Goal: Information Seeking & Learning: Learn about a topic

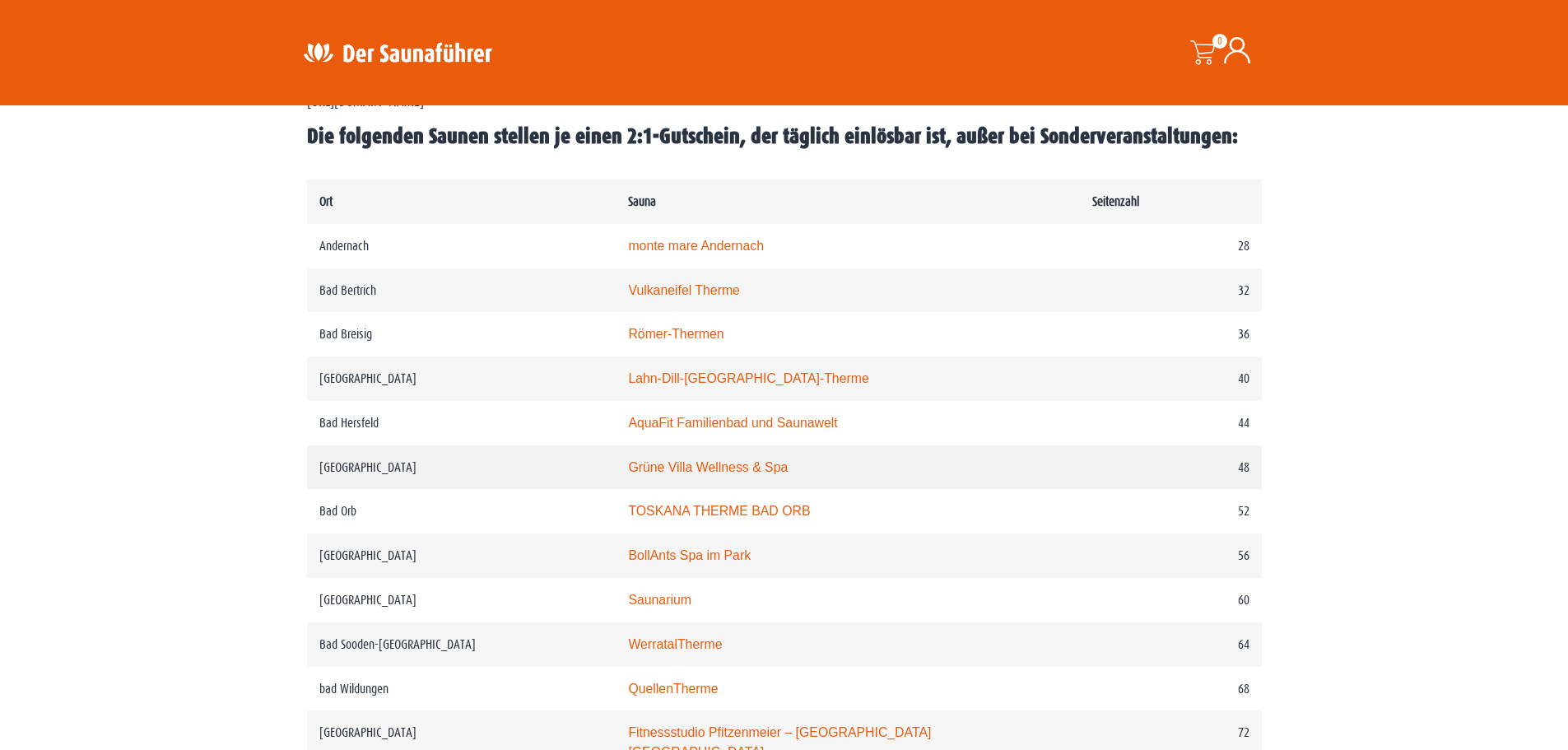
scroll to position [823, 0]
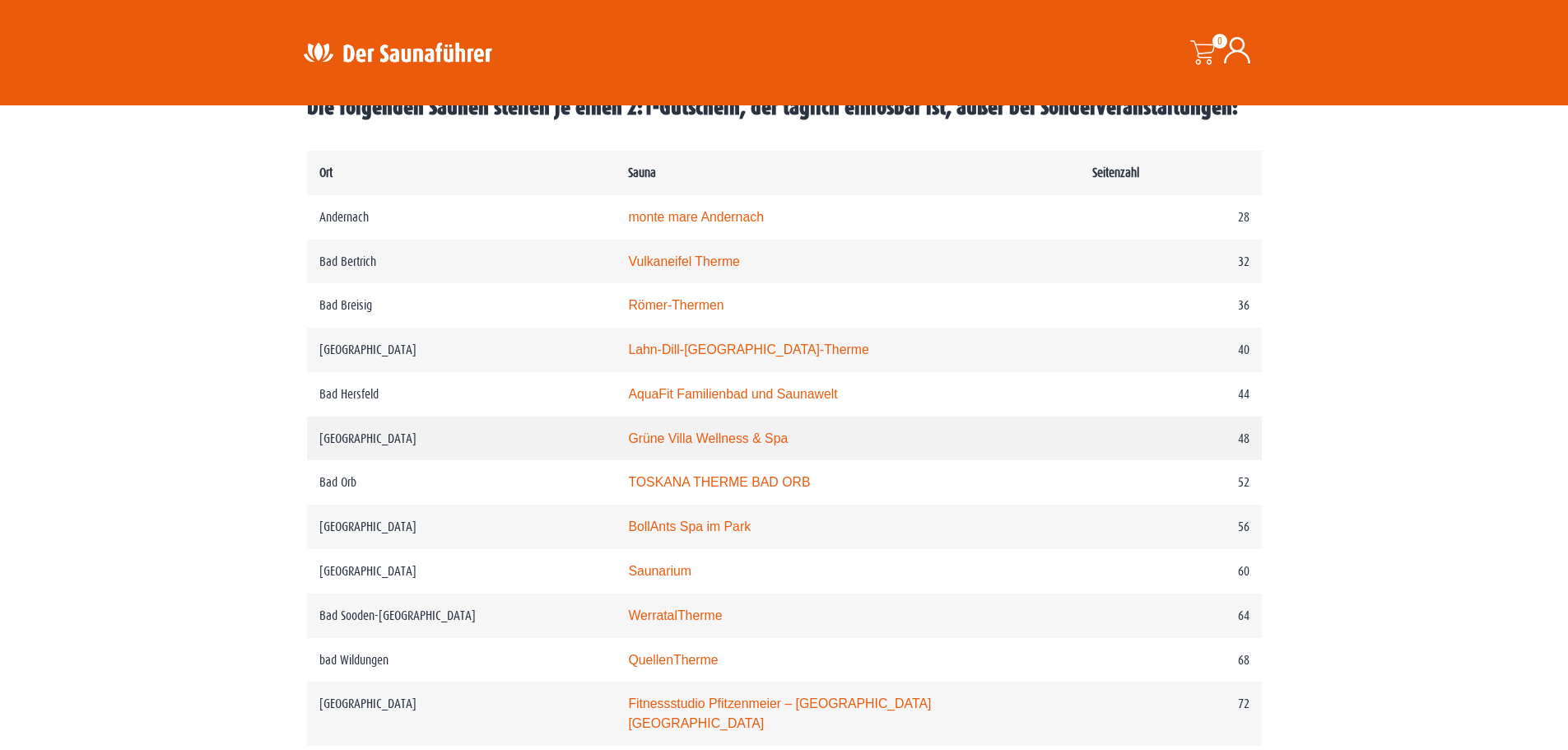
click at [732, 436] on link "Grüne Villa Wellness & Spa" at bounding box center [708, 439] width 160 height 14
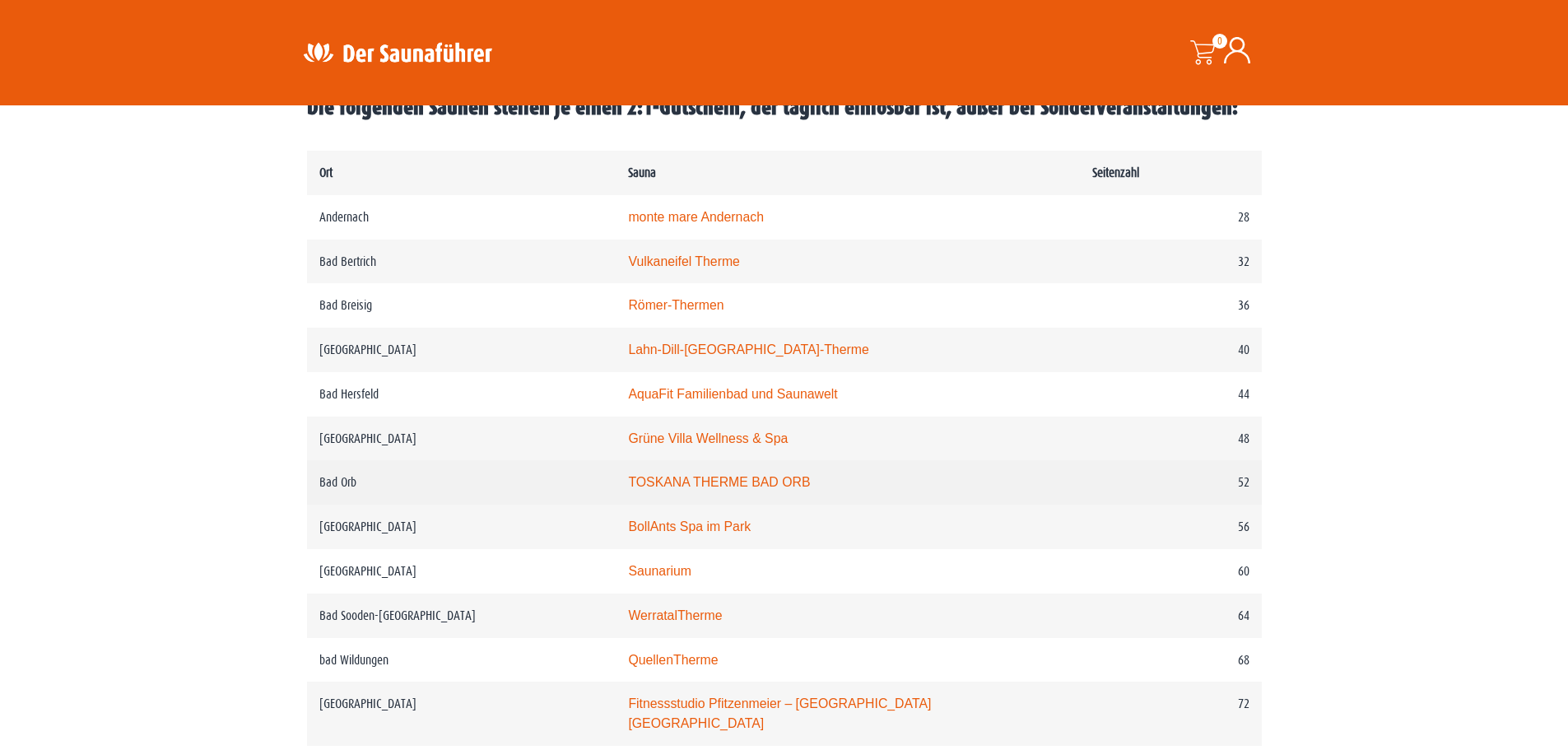
click at [809, 488] on link "TOSKANA THERME BAD ORB" at bounding box center [719, 482] width 182 height 14
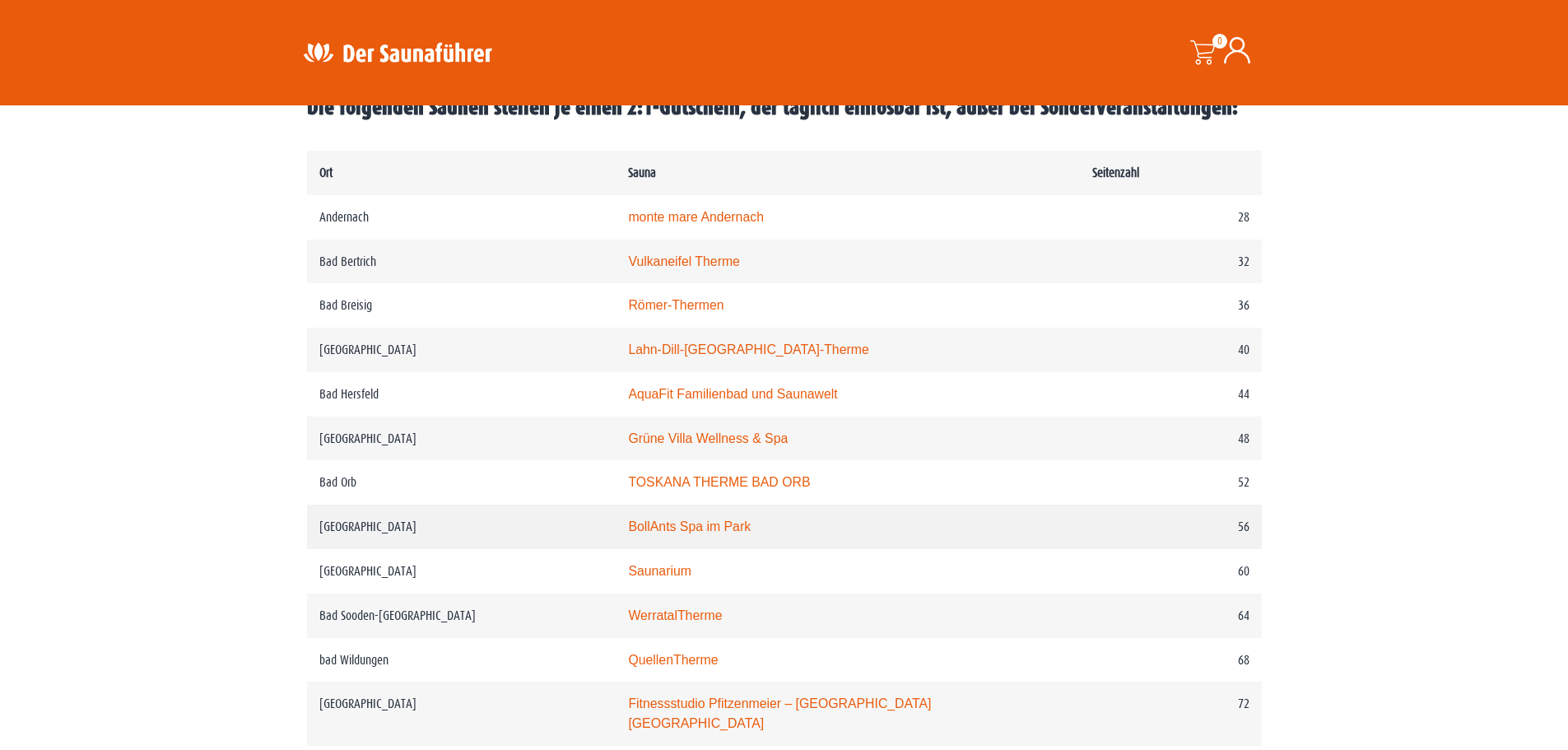
click at [692, 529] on link "BollAnts Spa im Park" at bounding box center [689, 527] width 123 height 14
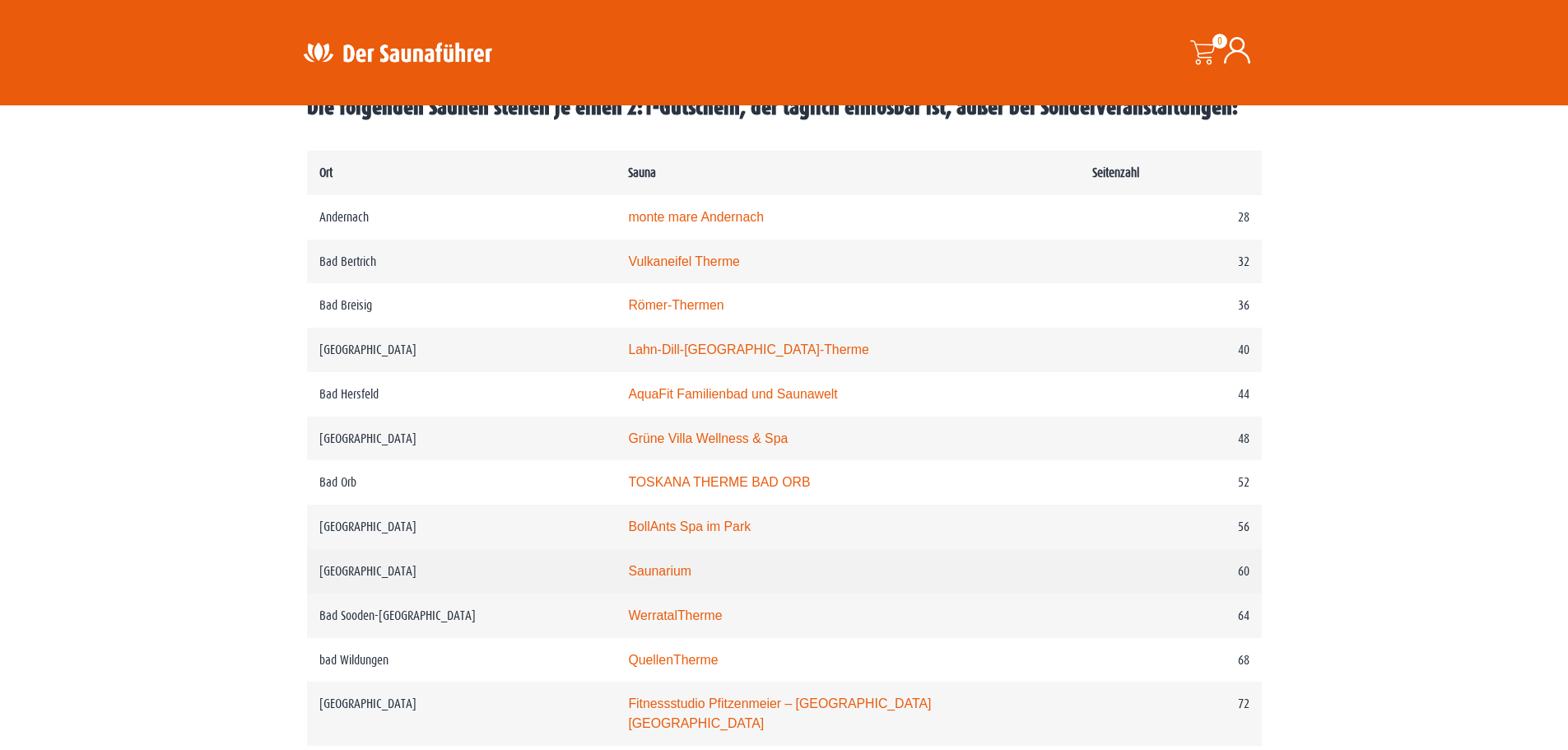
click at [681, 573] on link "Saunarium" at bounding box center [659, 571] width 64 height 14
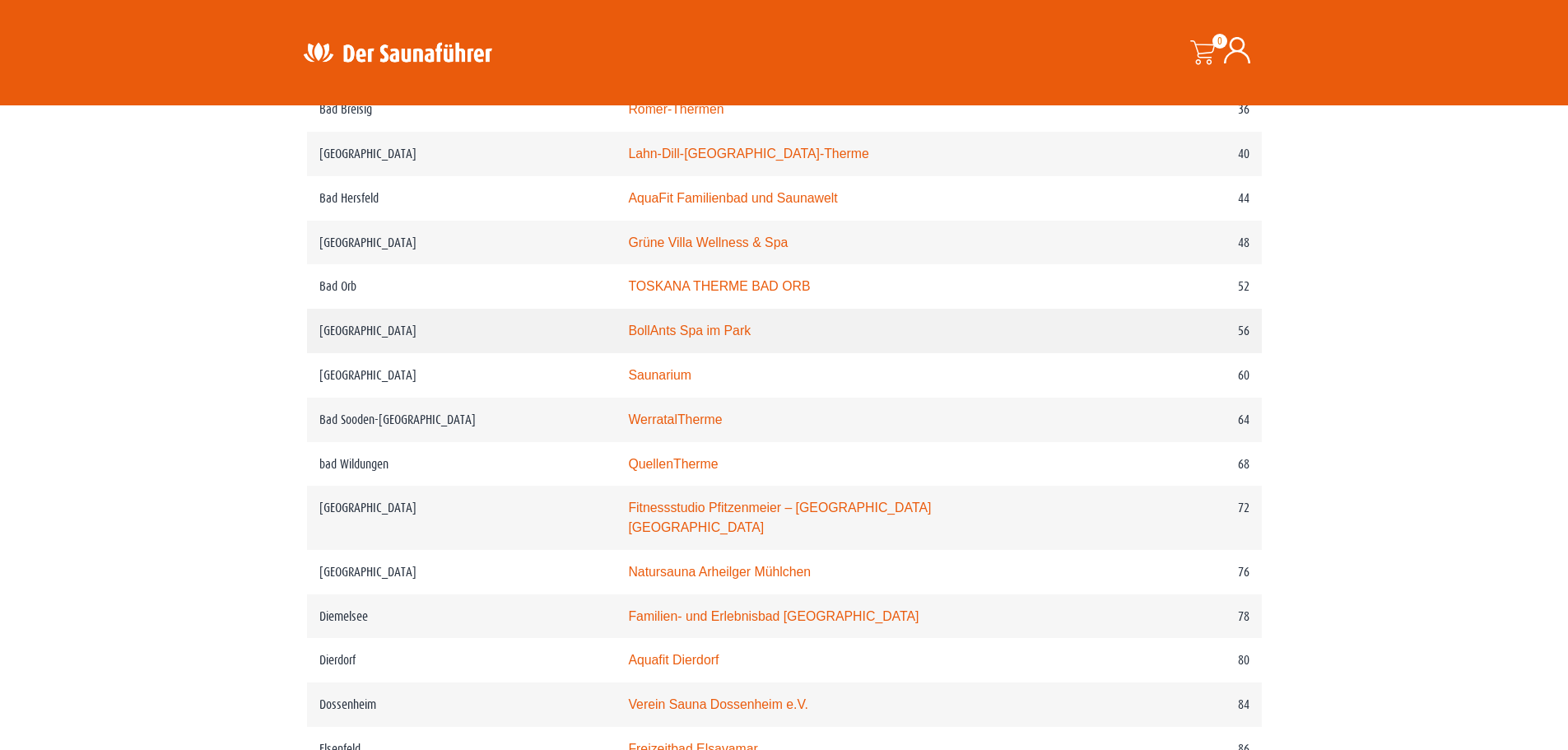
scroll to position [1152, 0]
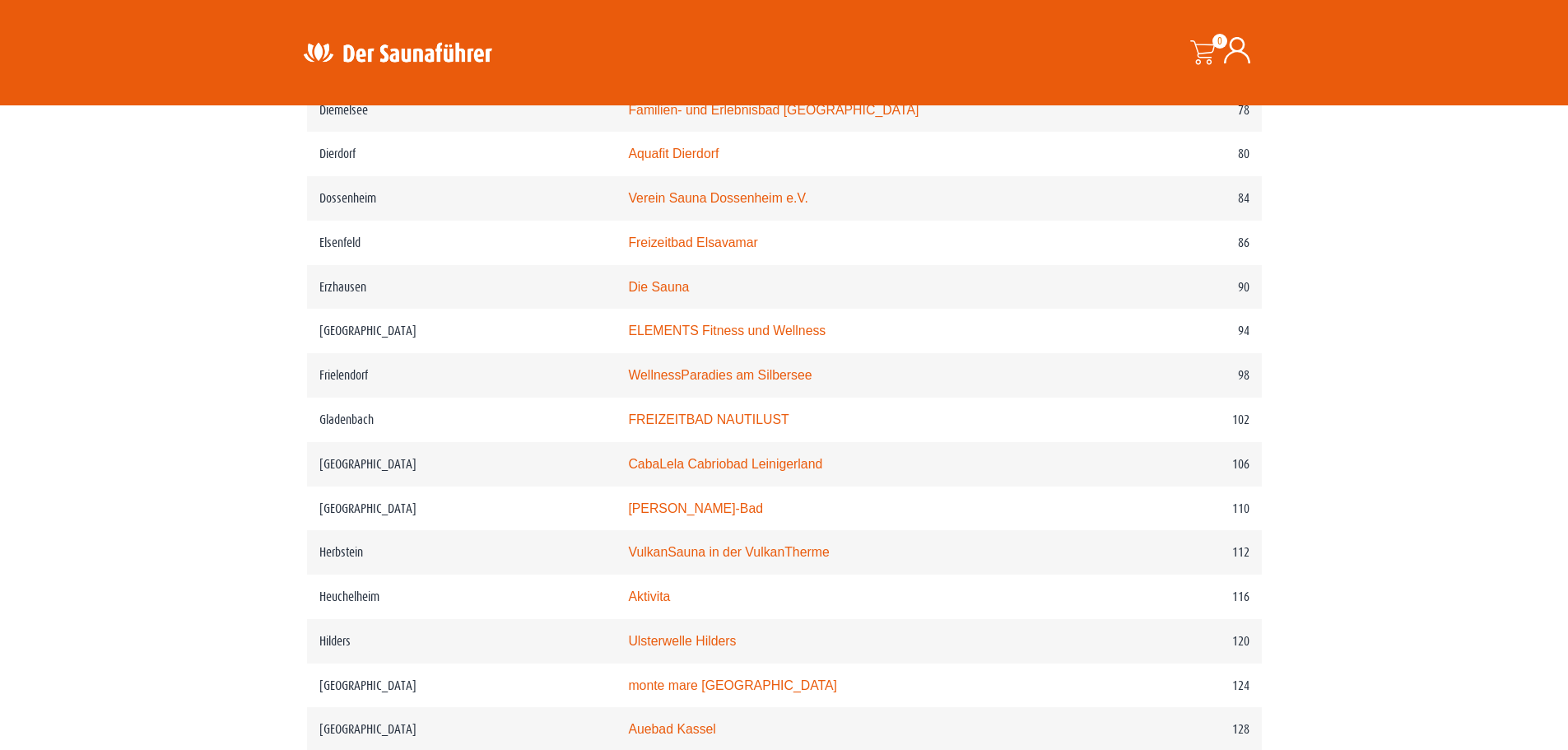
scroll to position [1564, 0]
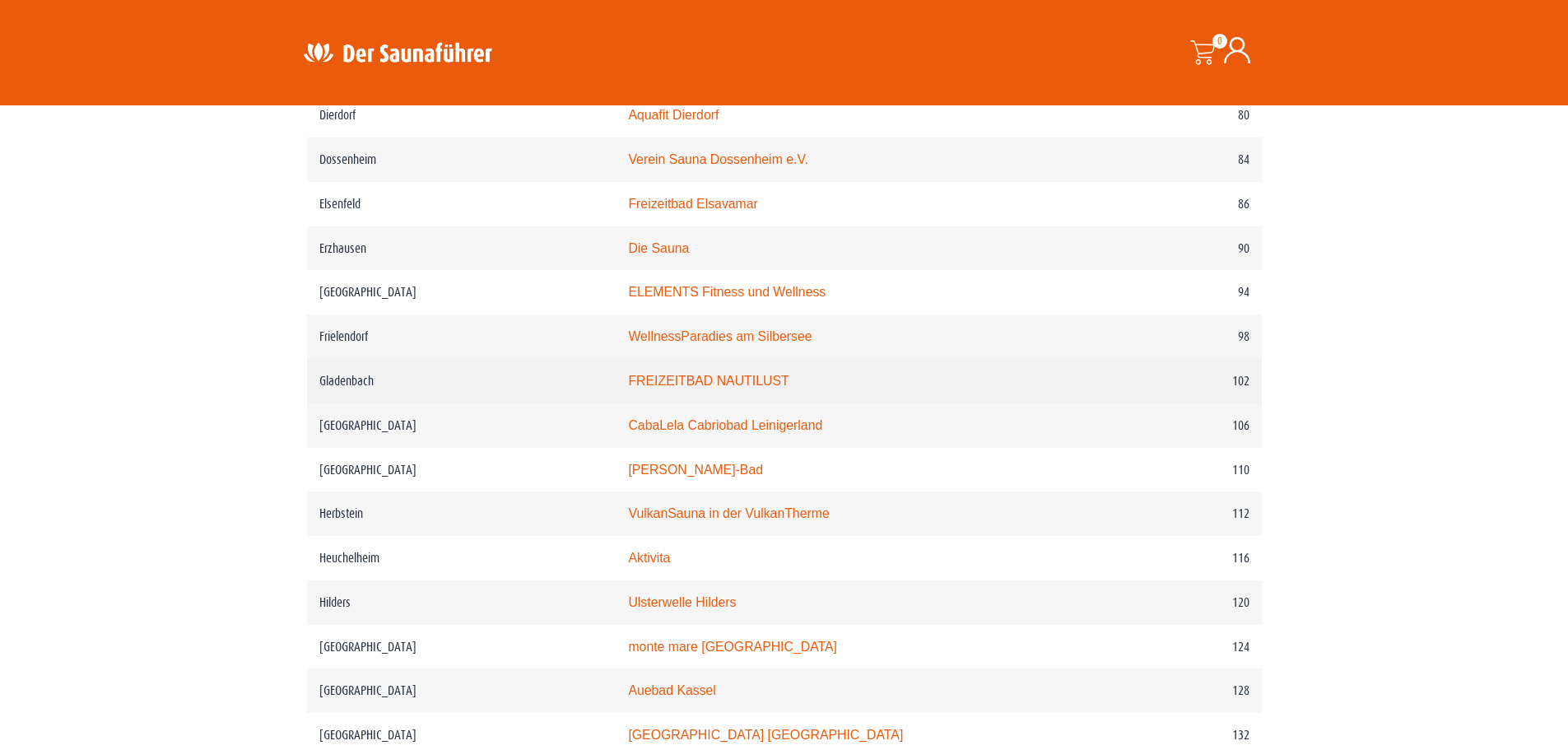
click at [739, 375] on link "FREIZEITBAD NAUTILUST" at bounding box center [708, 381] width 161 height 14
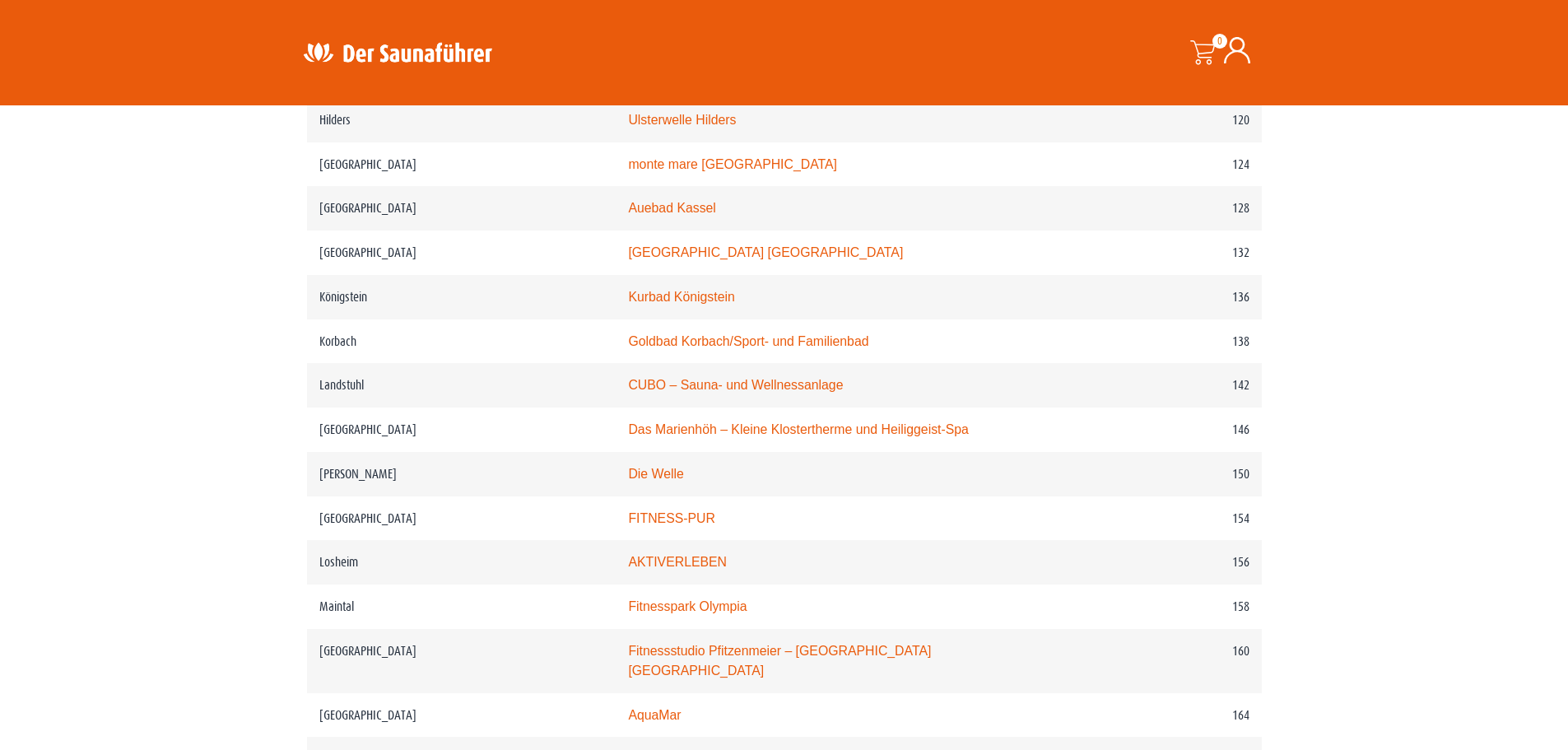
scroll to position [2058, 0]
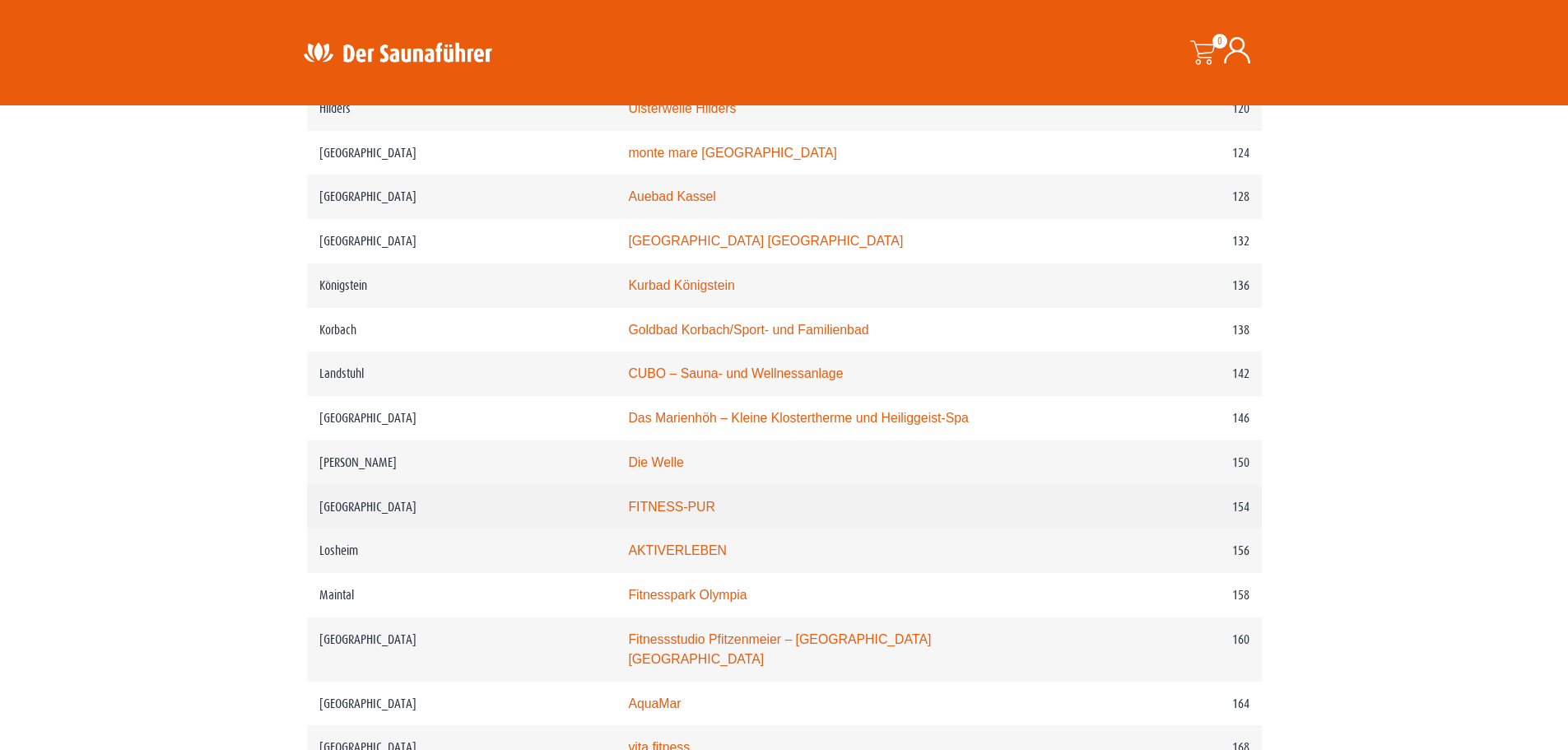
click at [715, 513] on link "FITNESS-PUR" at bounding box center [671, 507] width 87 height 14
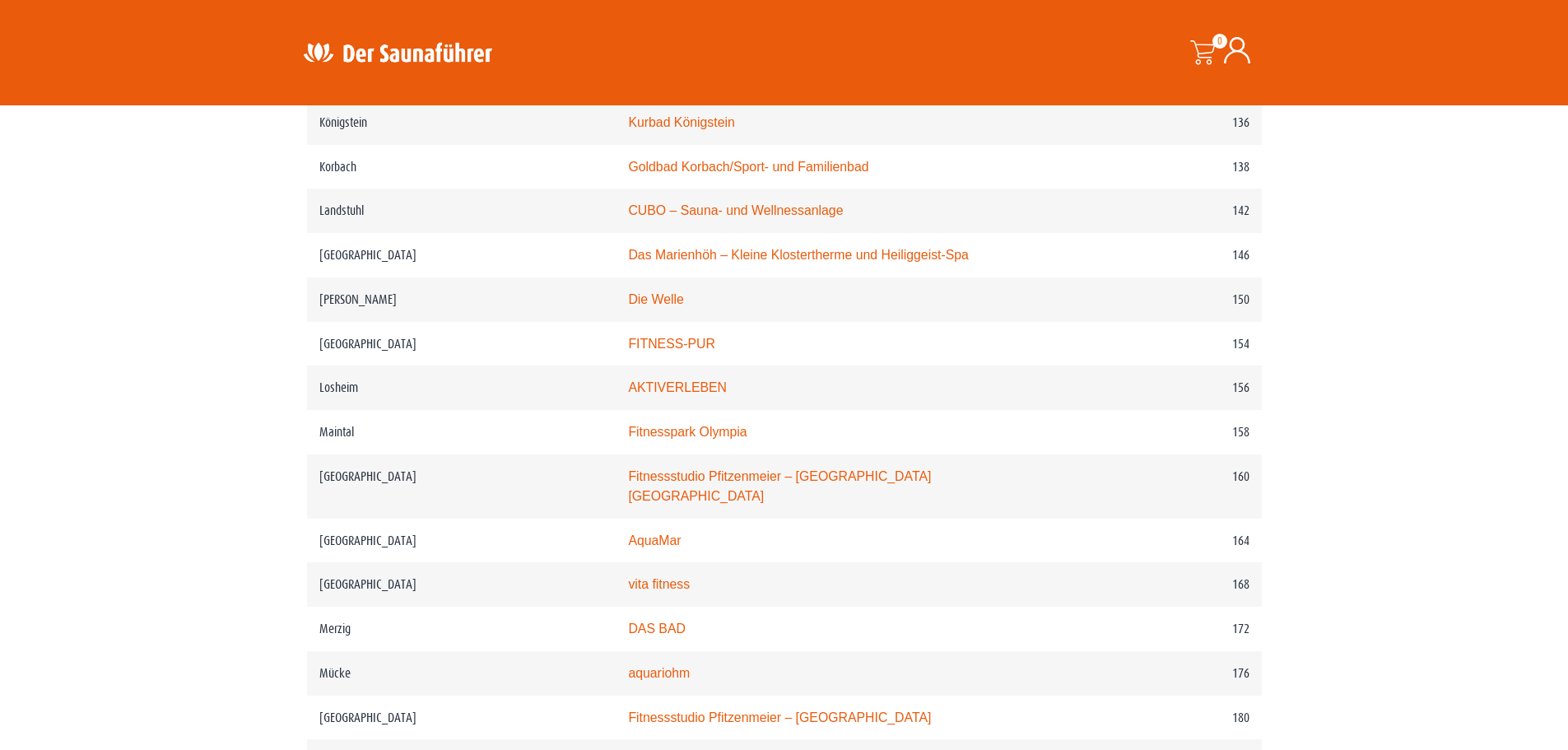
scroll to position [2222, 0]
click at [40, 324] on section "WICHTIG: DIESE REGION IST AUCH REIN IN DER APP VERFÜGBAR – SOLLTEST DU SIE NICH…" at bounding box center [784, 262] width 1568 height 3886
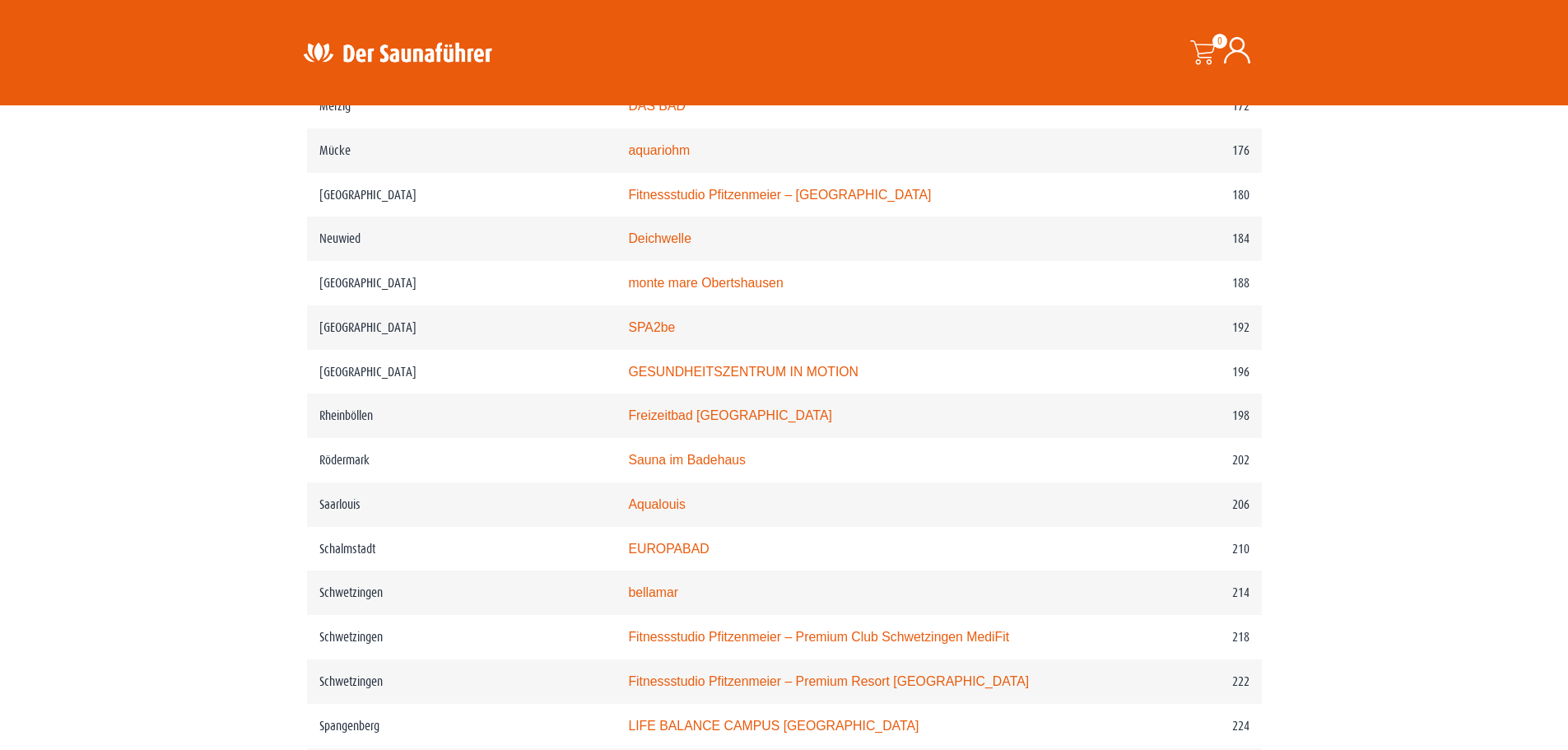
scroll to position [2798, 0]
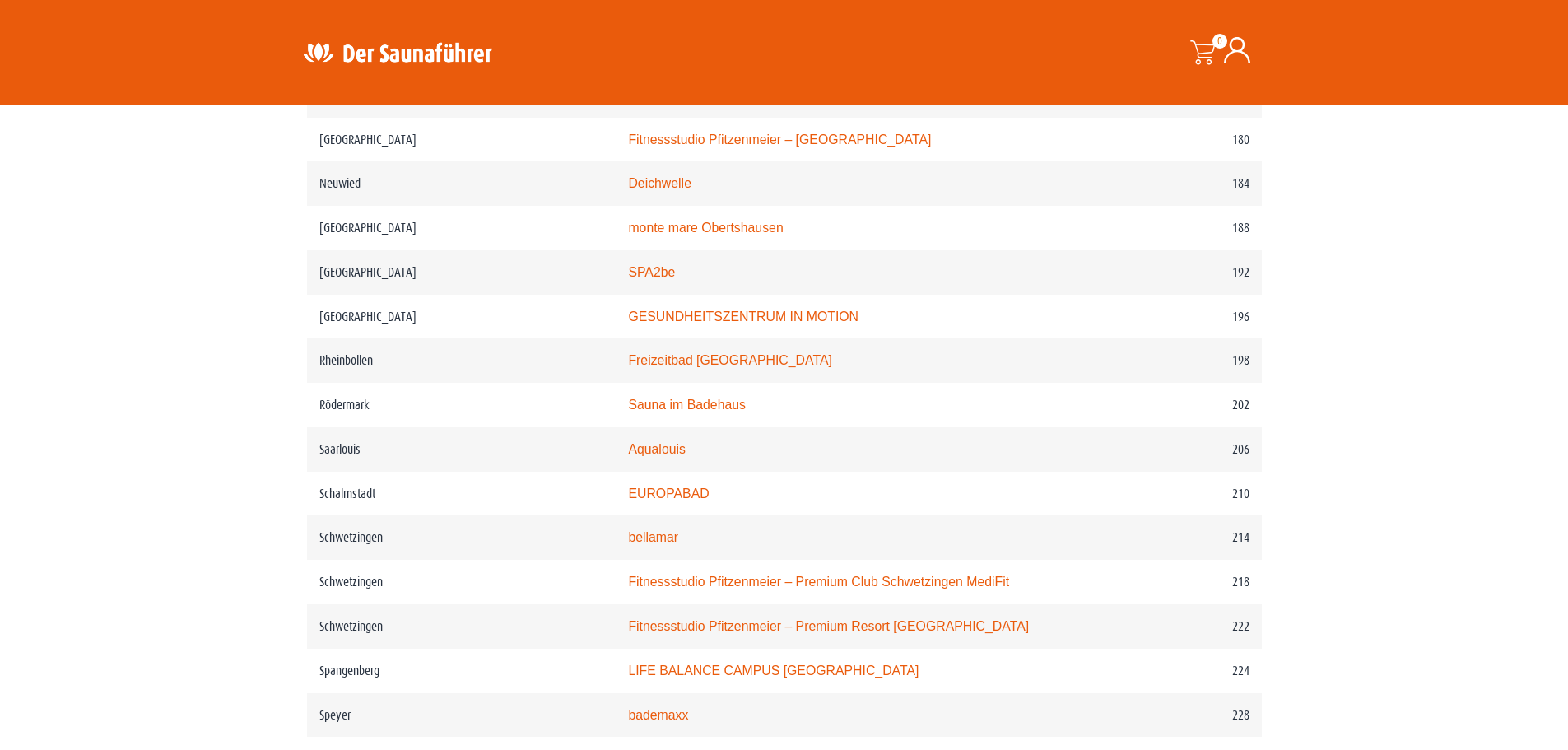
drag, startPoint x: 98, startPoint y: 250, endPoint x: 117, endPoint y: 240, distance: 21.5
click at [701, 362] on link "Freizeitbad Rheinböllen" at bounding box center [729, 361] width 204 height 14
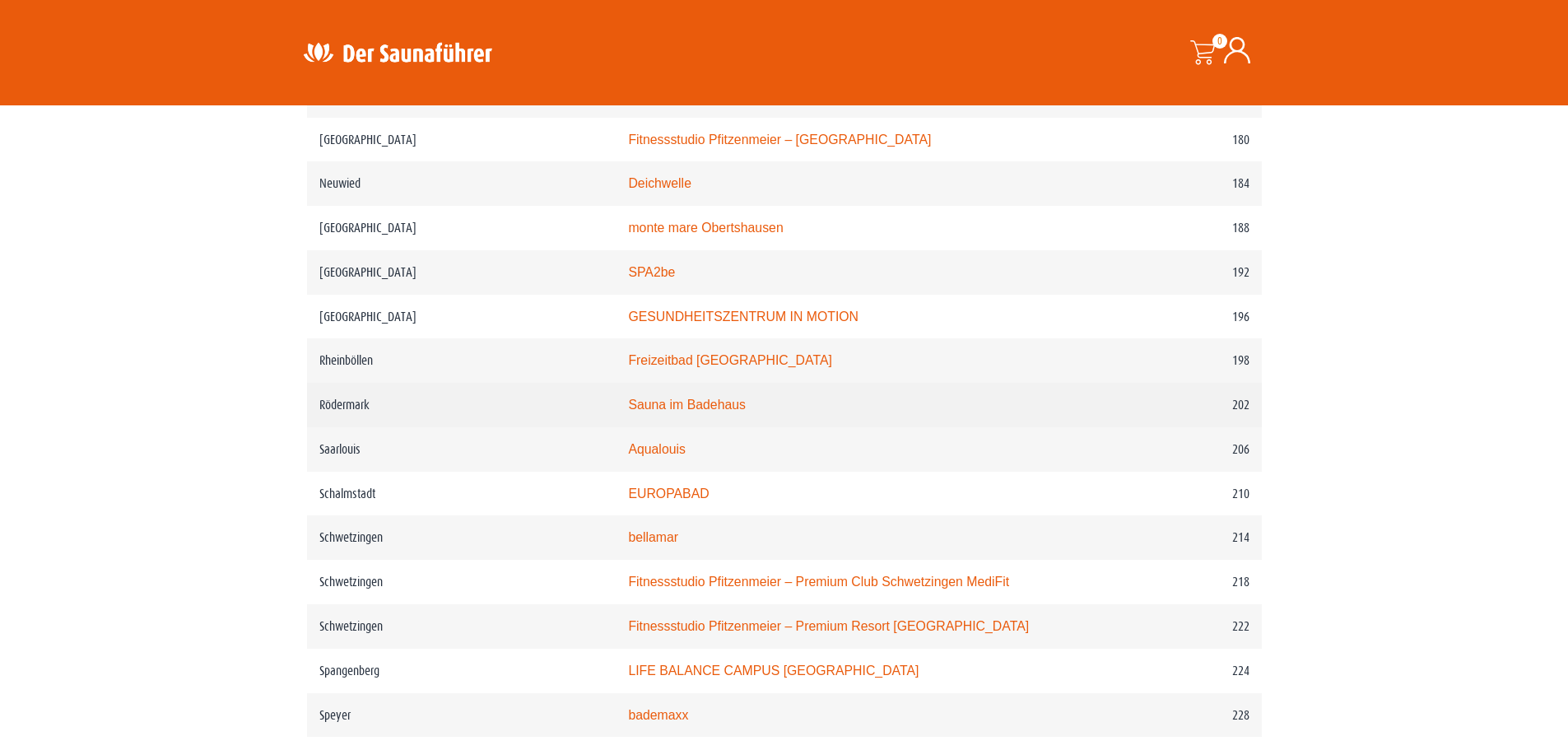
click at [743, 405] on link "Sauna im Badehaus" at bounding box center [686, 405] width 118 height 14
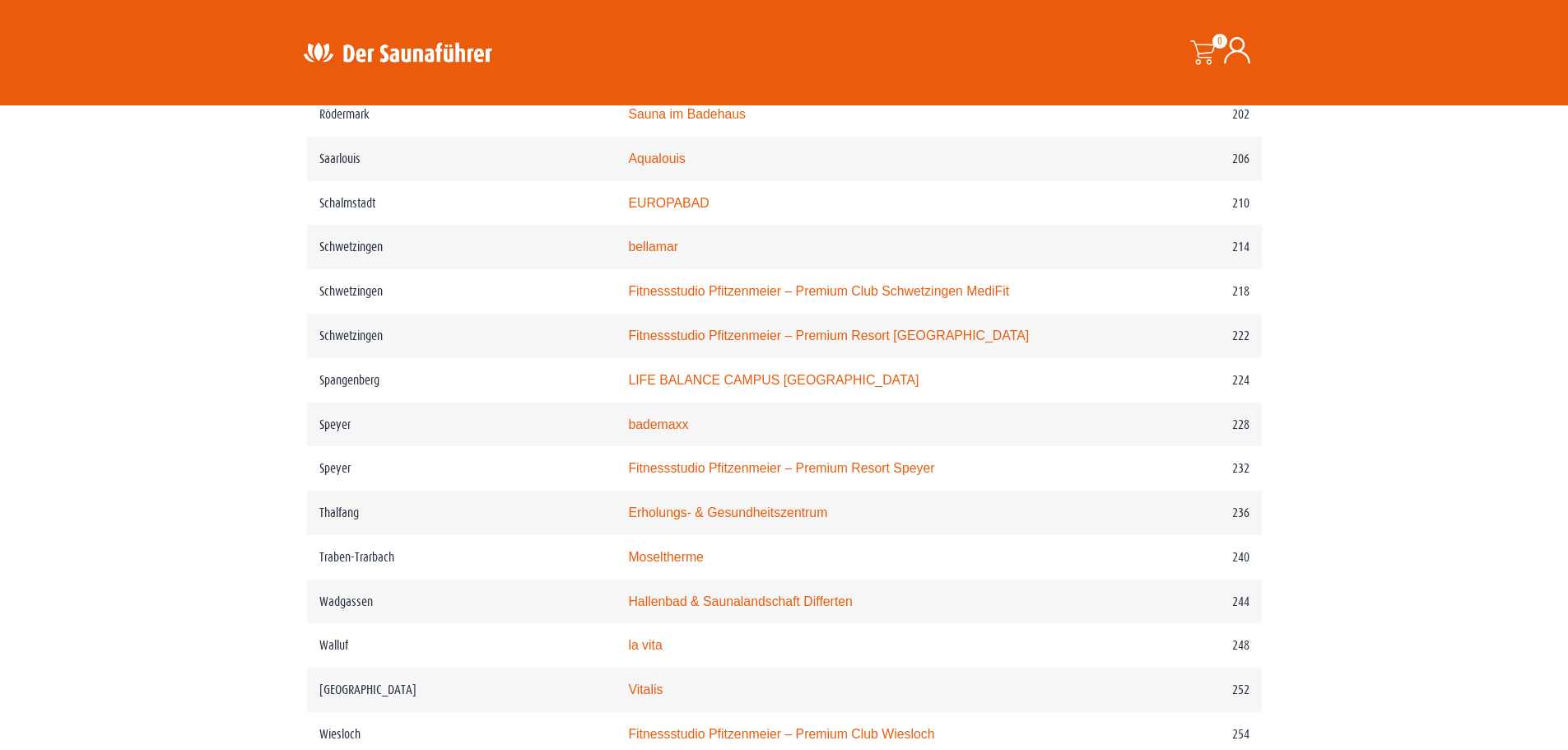
scroll to position [3127, 0]
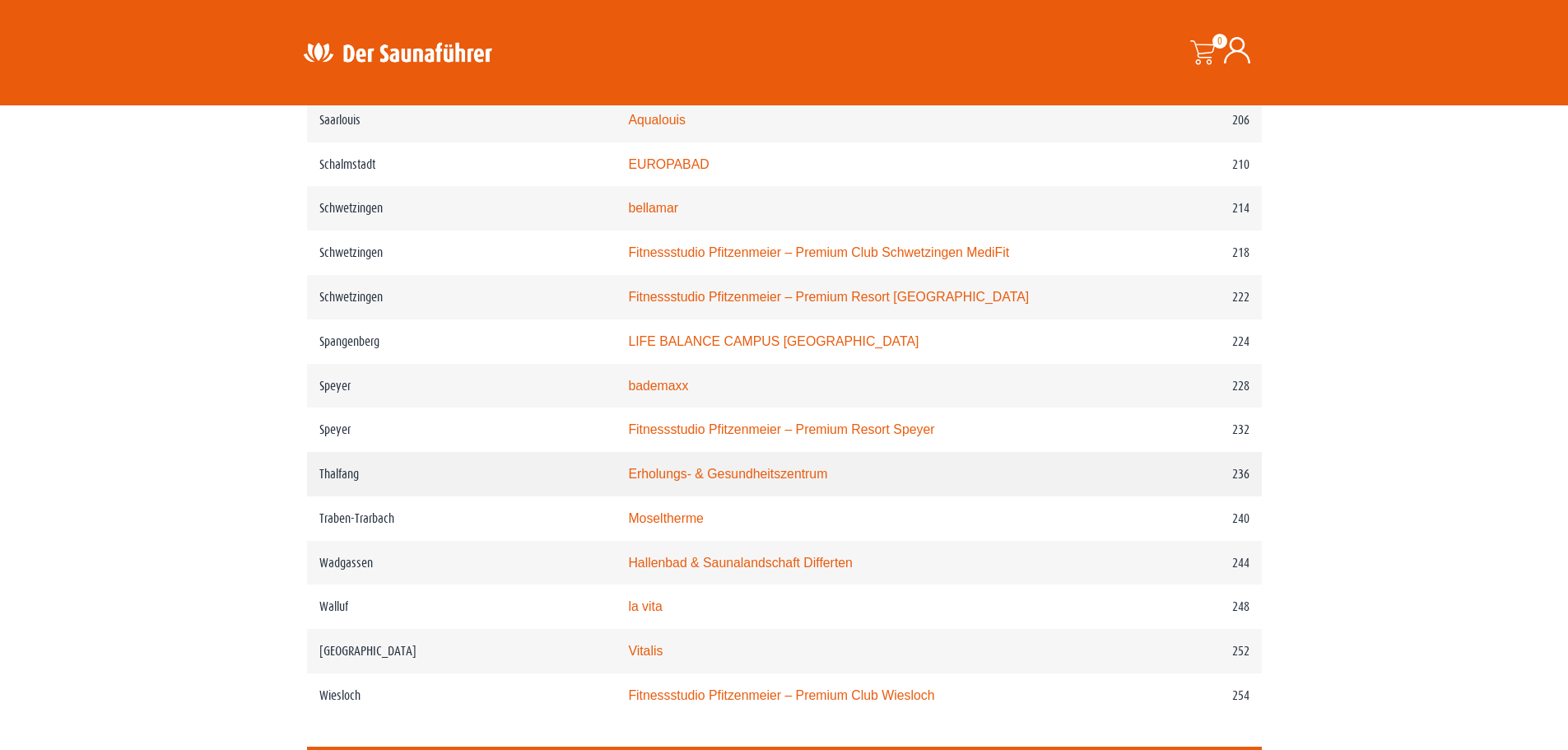
click at [772, 481] on link "Erholungs- & Gesundheitszentrum" at bounding box center [727, 474] width 199 height 14
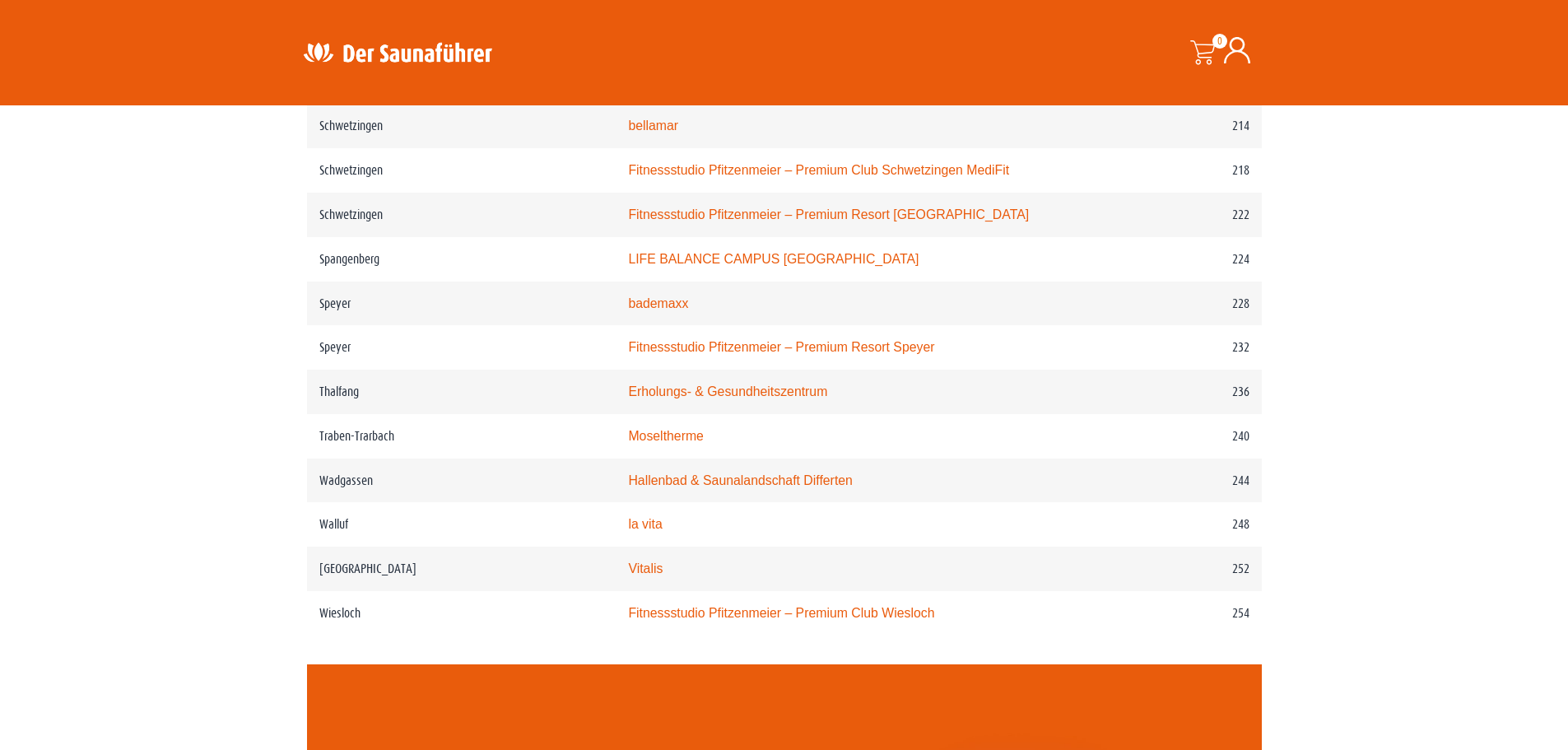
scroll to position [3292, 0]
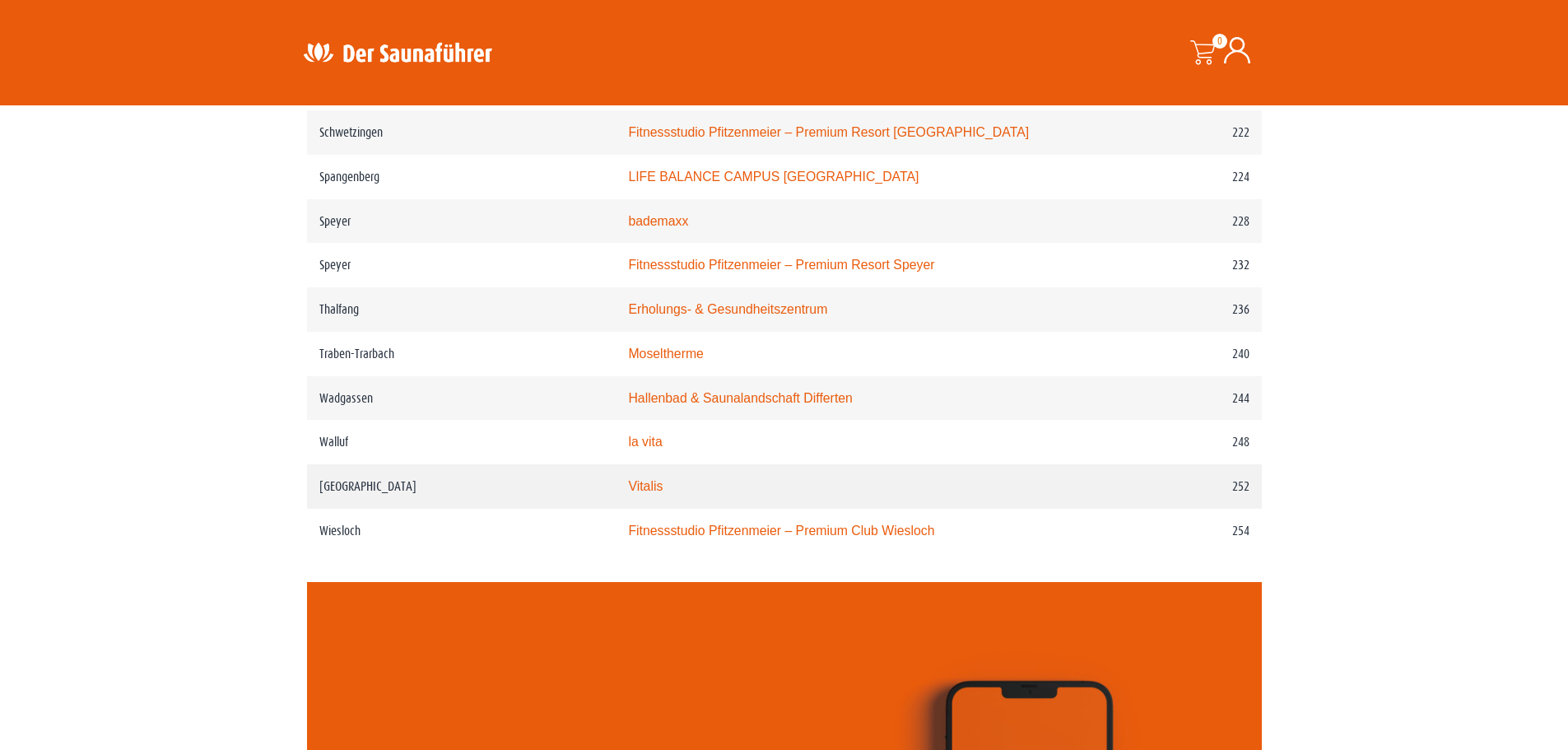
click at [657, 493] on link "Vitalis" at bounding box center [645, 486] width 35 height 14
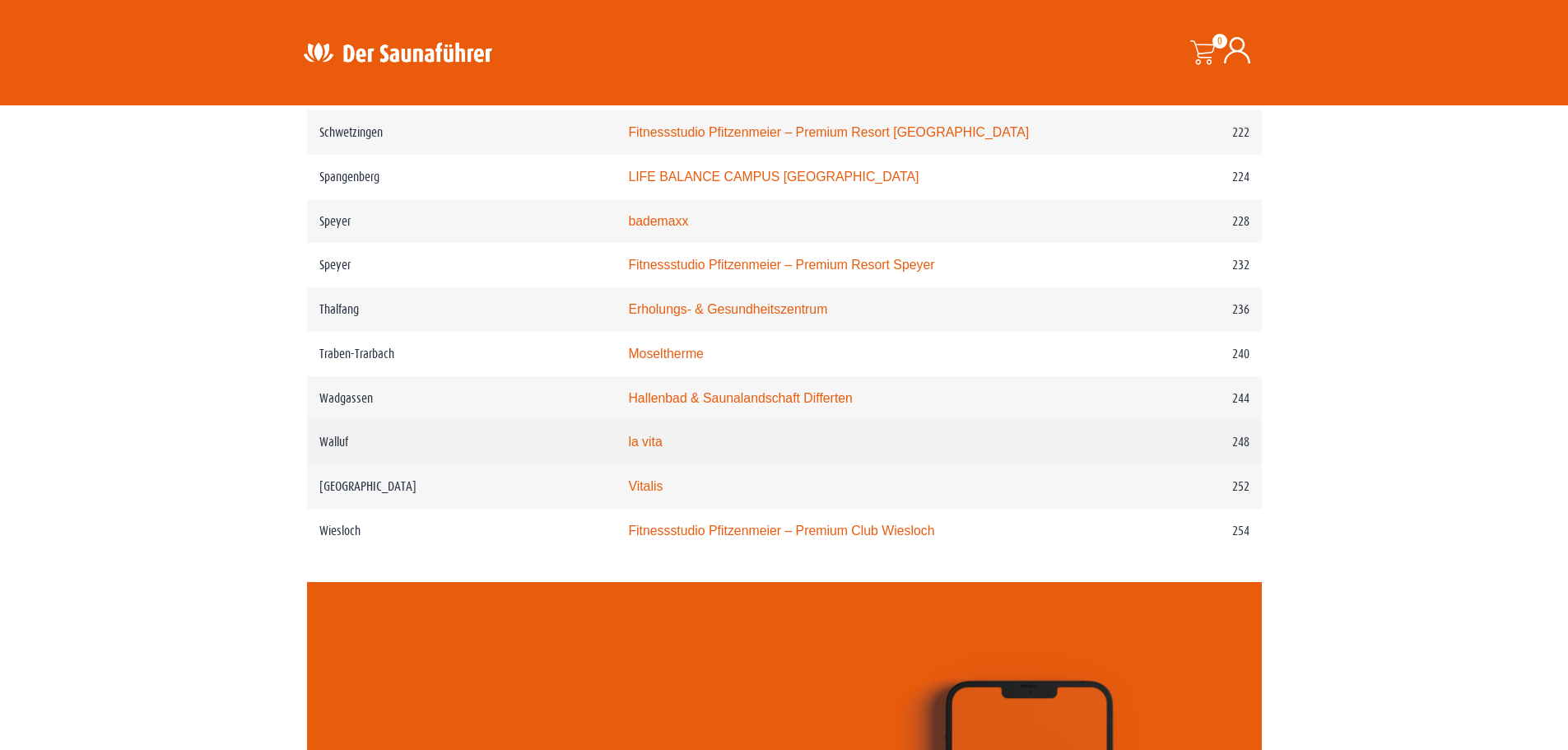
click at [662, 449] on link "la vita" at bounding box center [645, 441] width 34 height 14
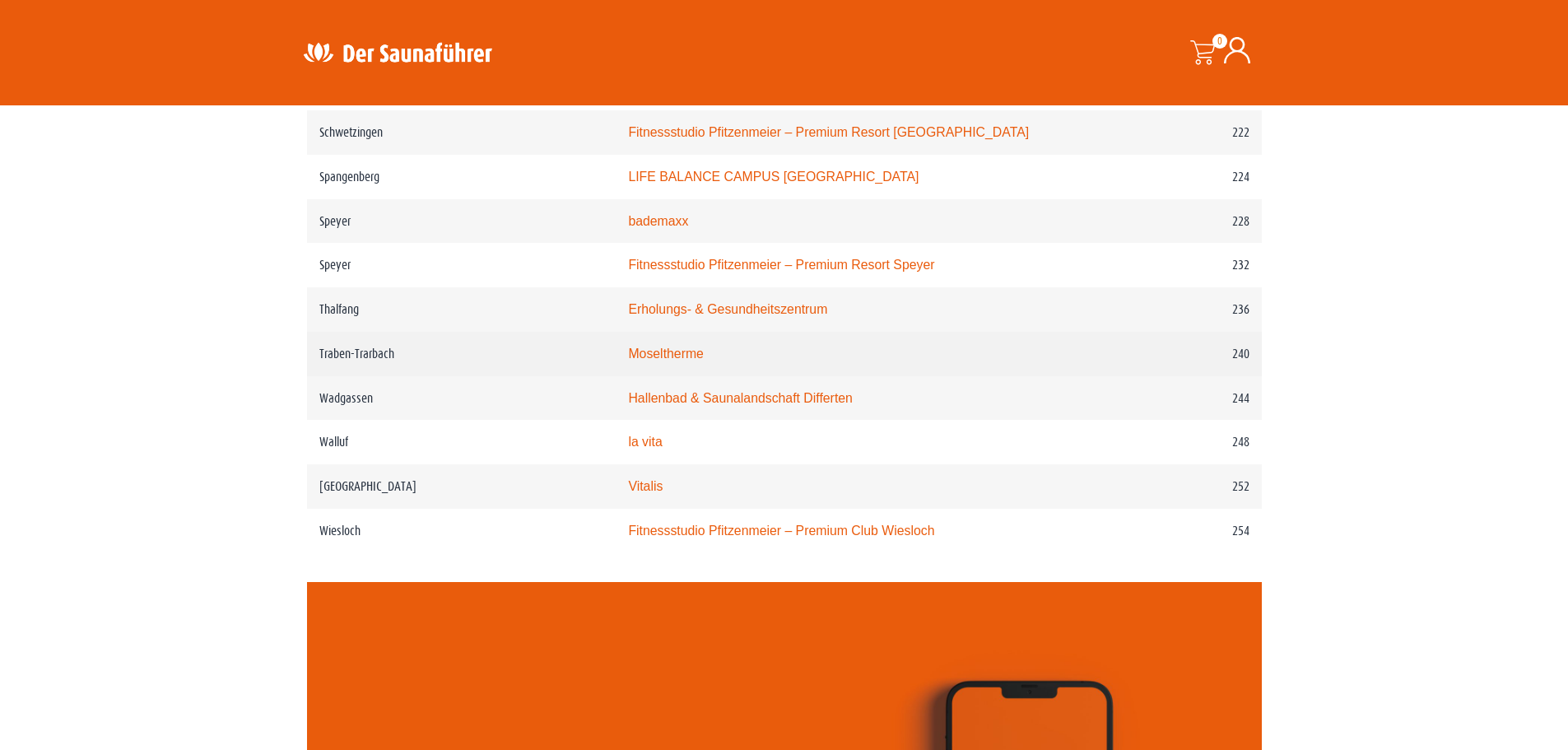
click at [698, 361] on link "Moseltherme" at bounding box center [665, 353] width 74 height 14
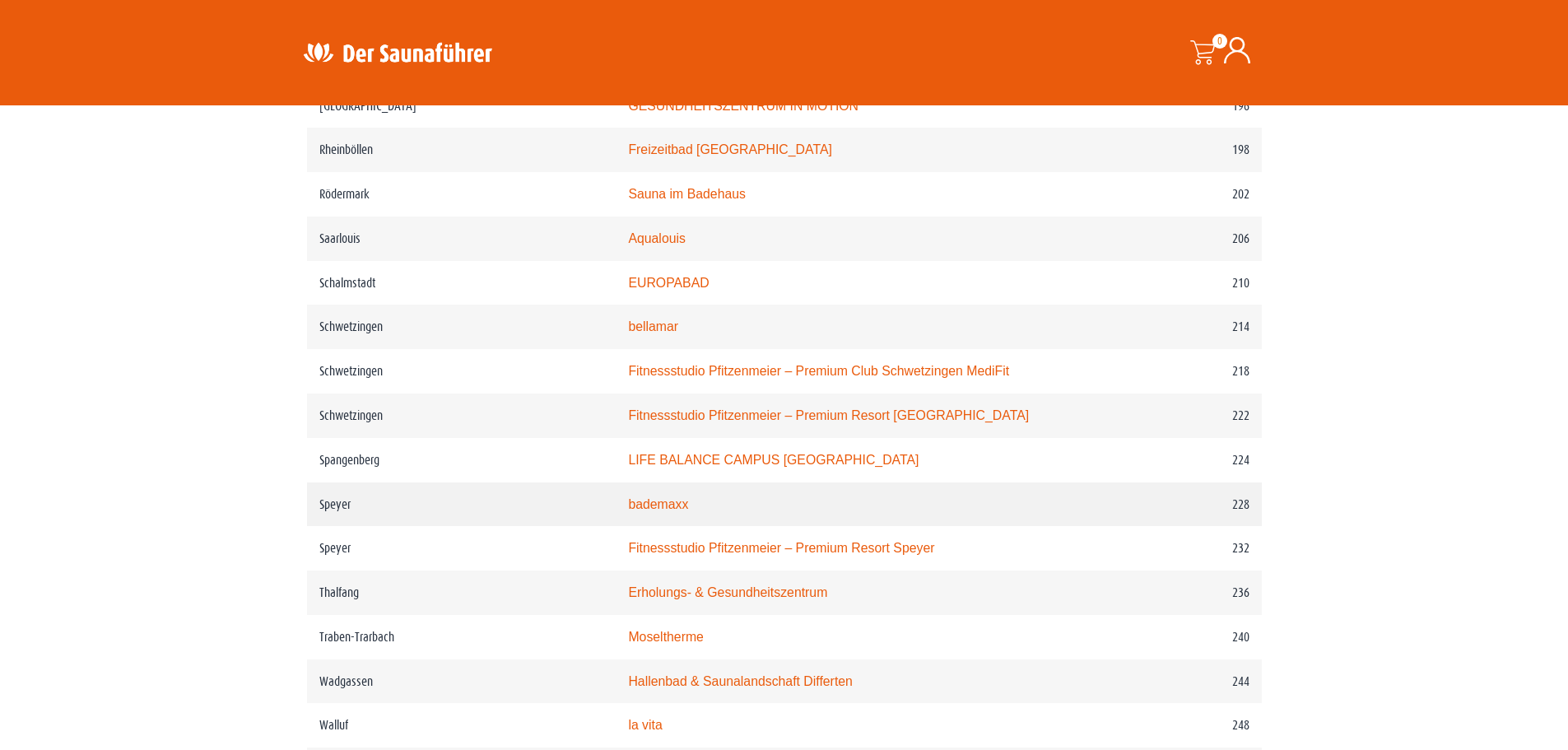
scroll to position [2963, 0]
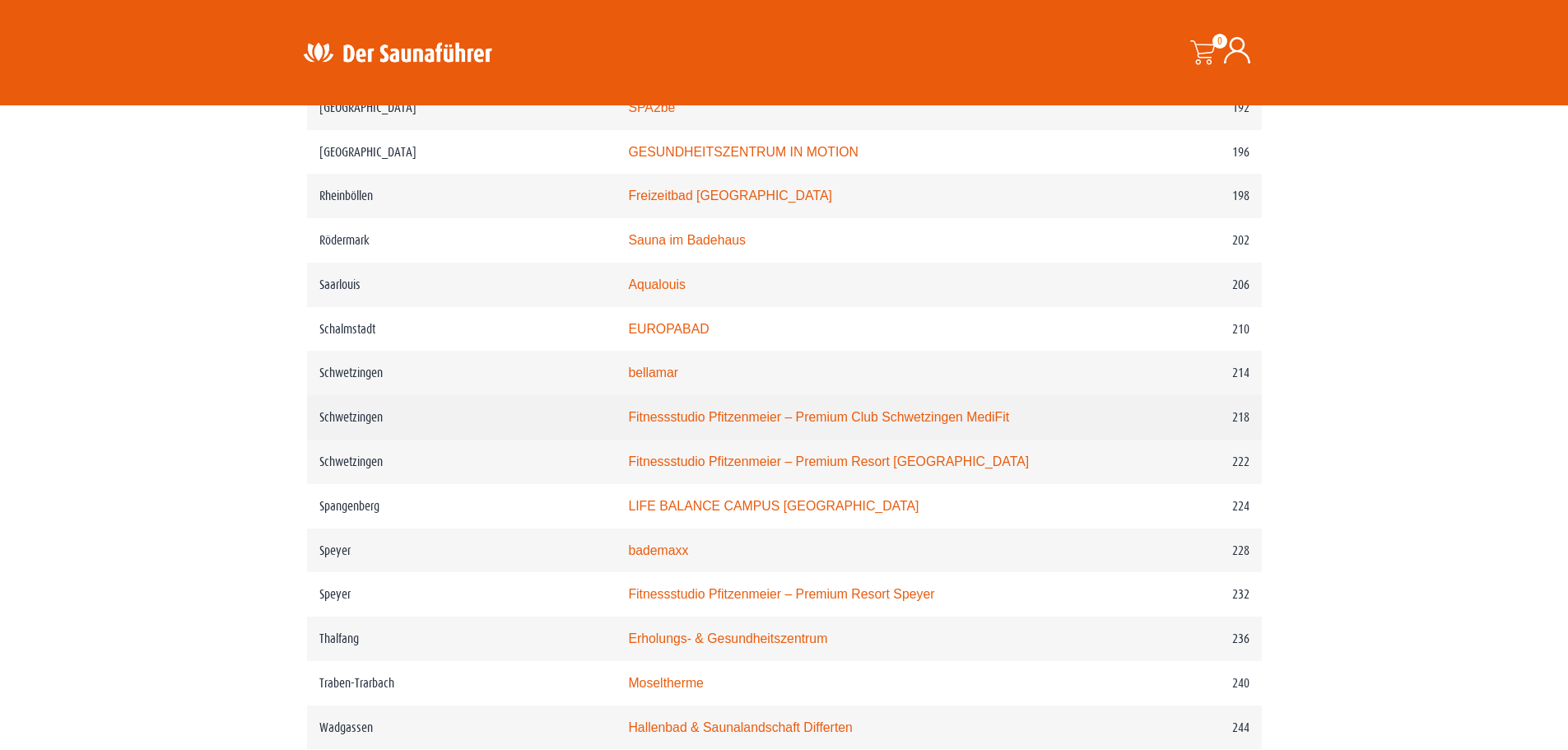
click at [788, 421] on link "Fitnessstudio Pfitzenmeier – Premium Club Schwetzingen MediFit" at bounding box center [818, 417] width 381 height 14
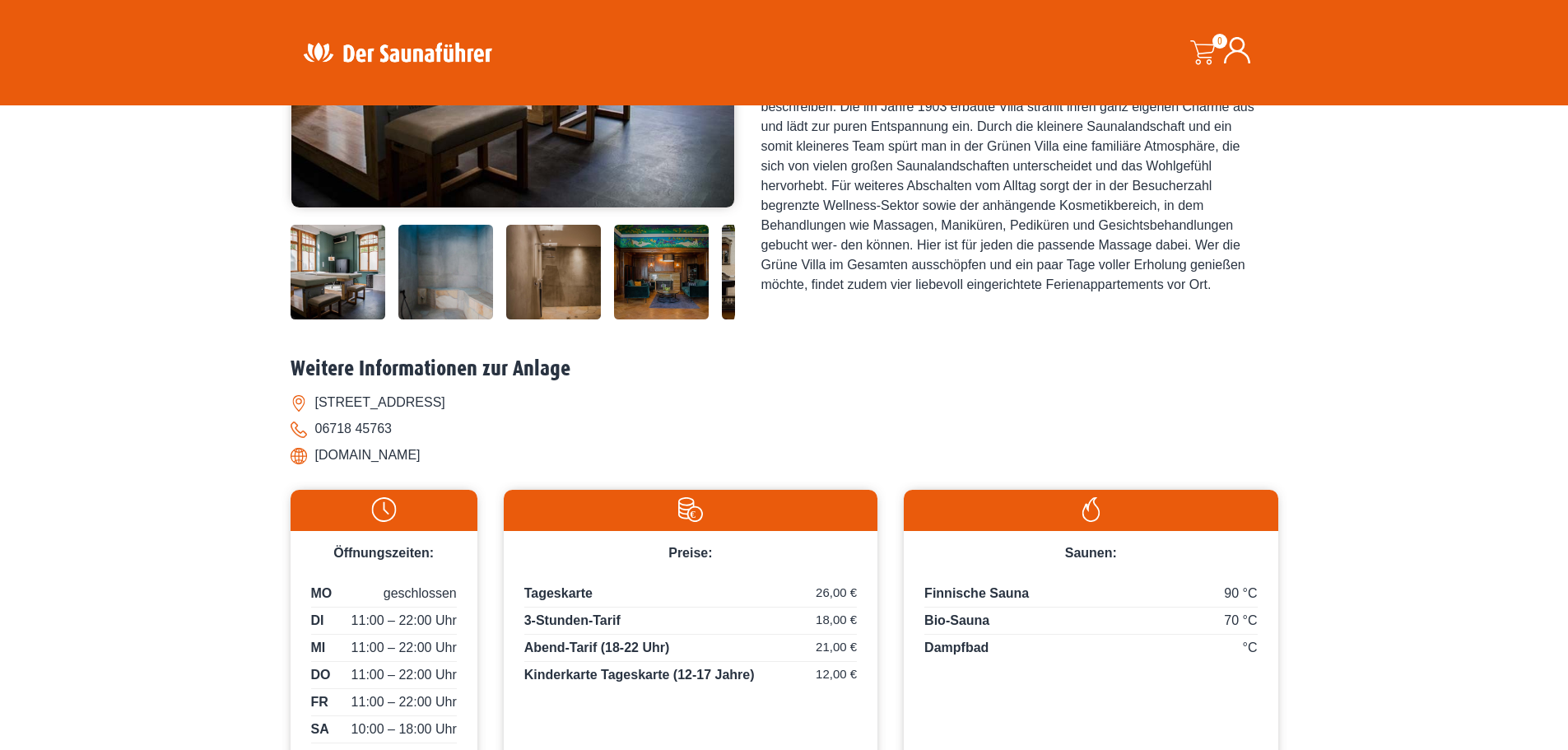
scroll to position [576, 0]
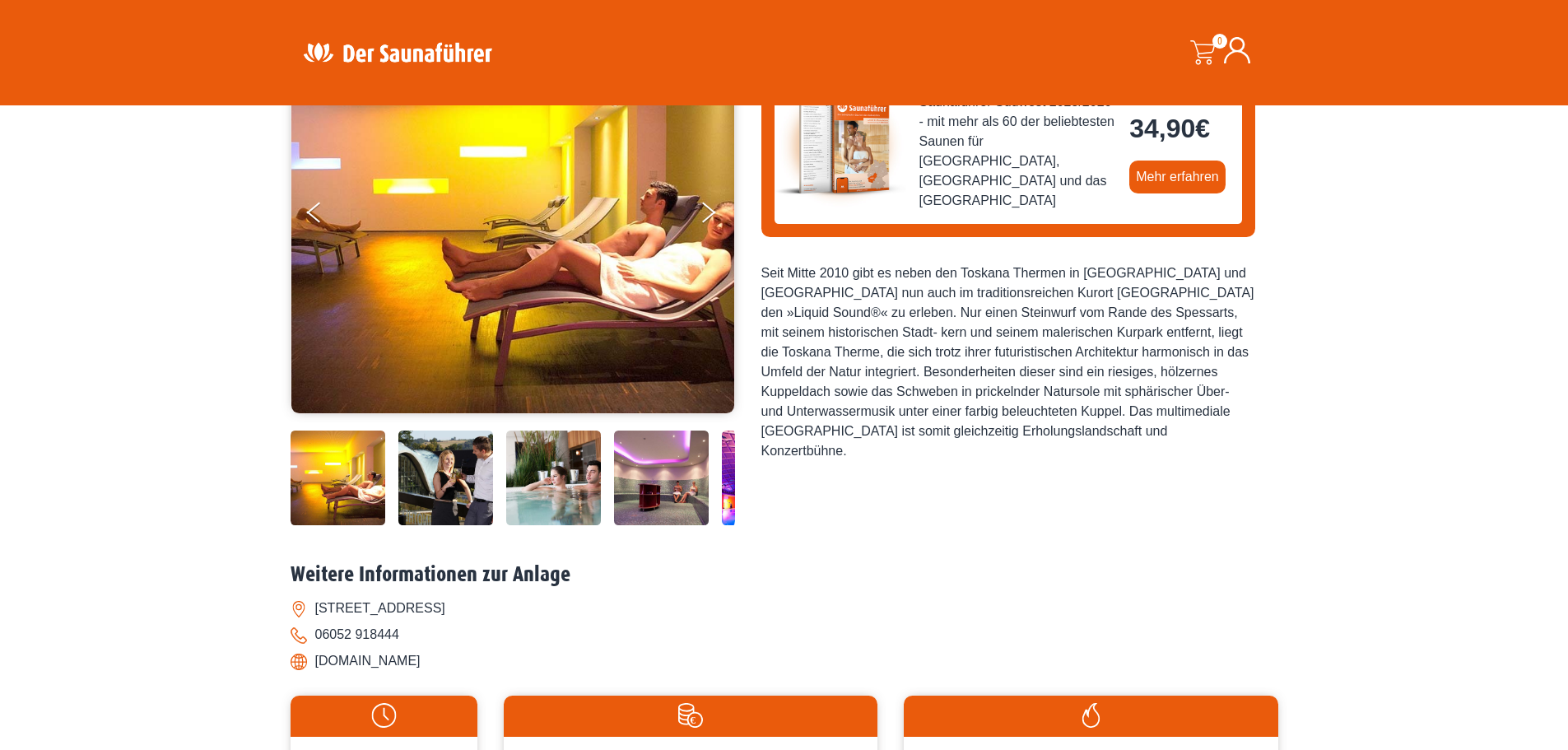
scroll to position [658, 0]
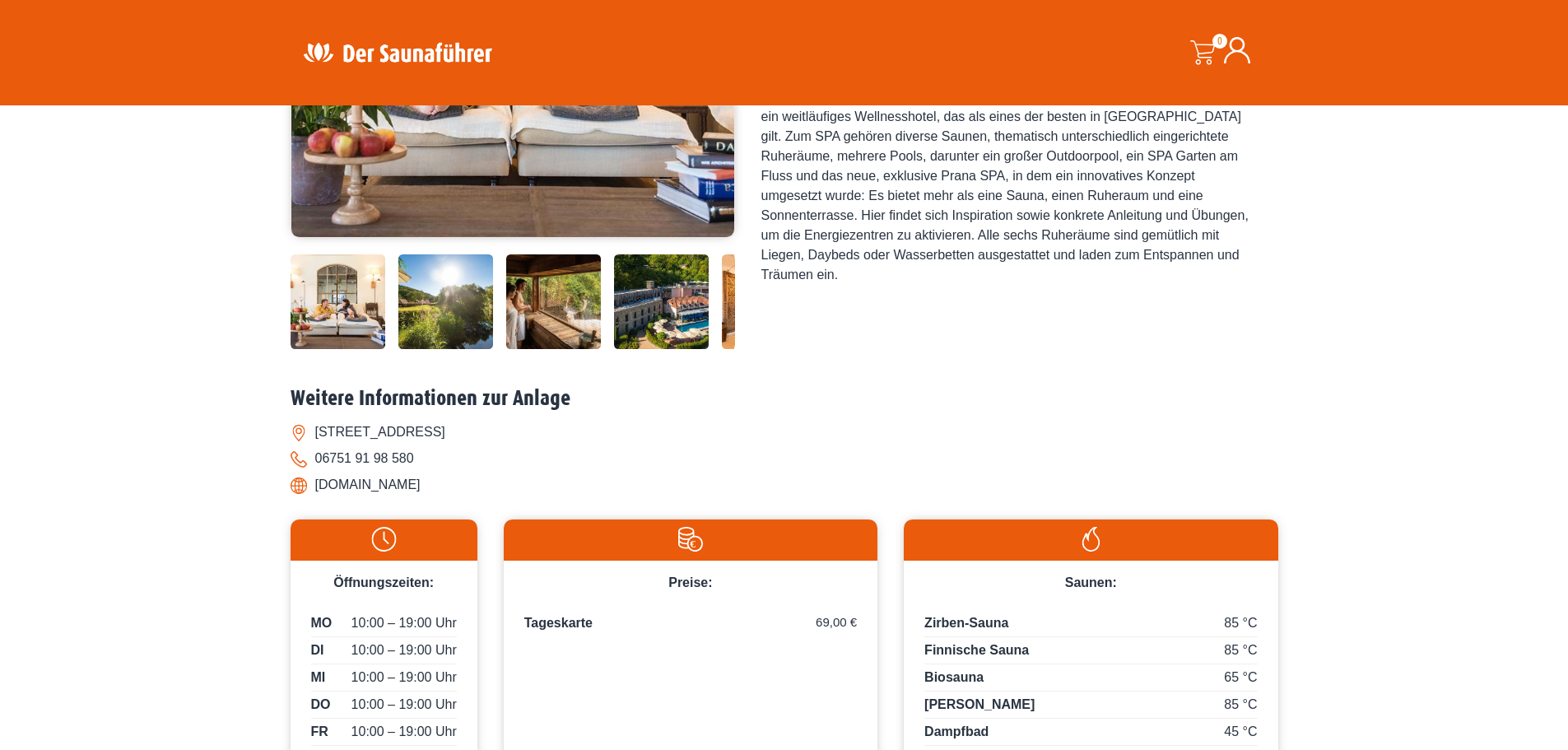
scroll to position [412, 0]
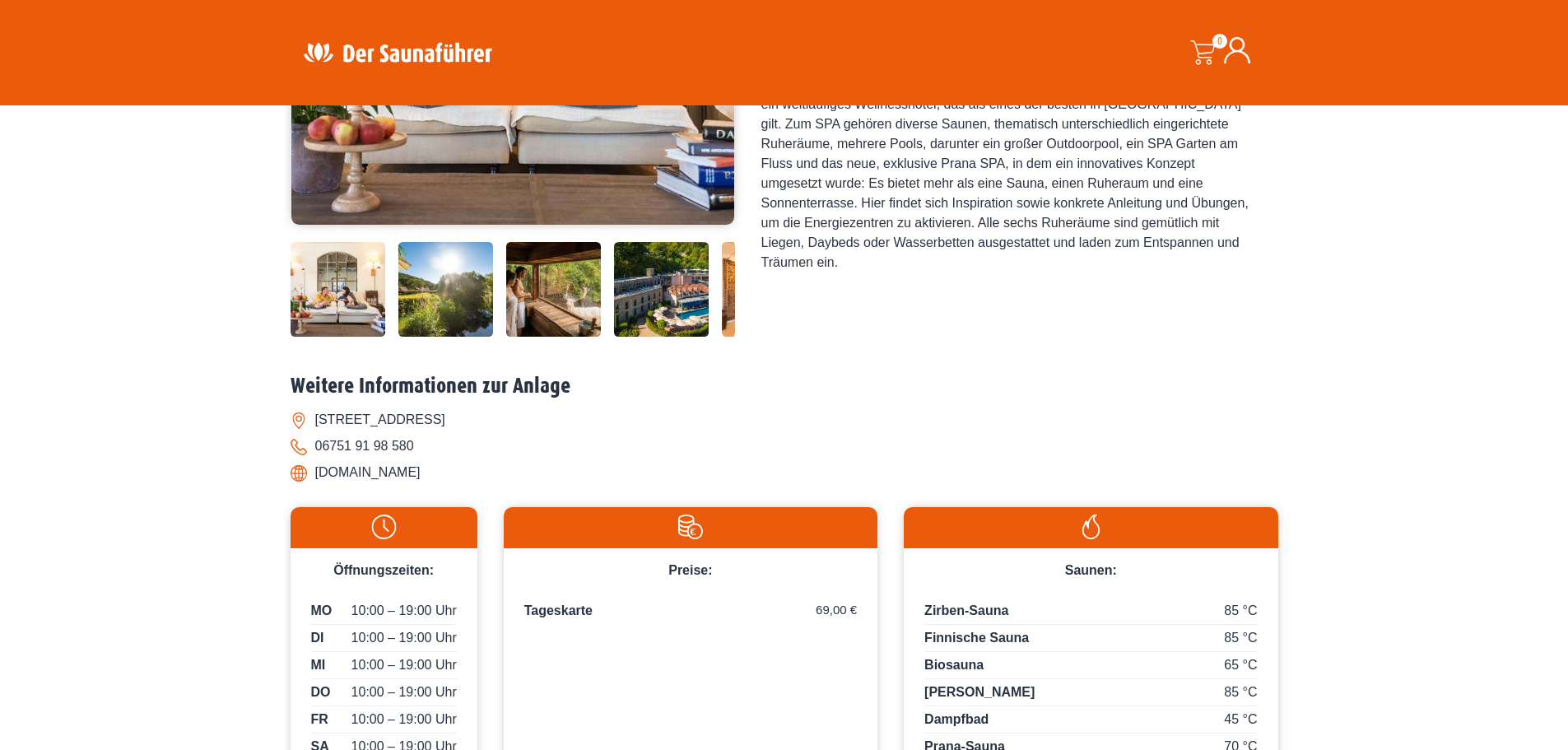
click at [357, 283] on img at bounding box center [338, 290] width 95 height 95
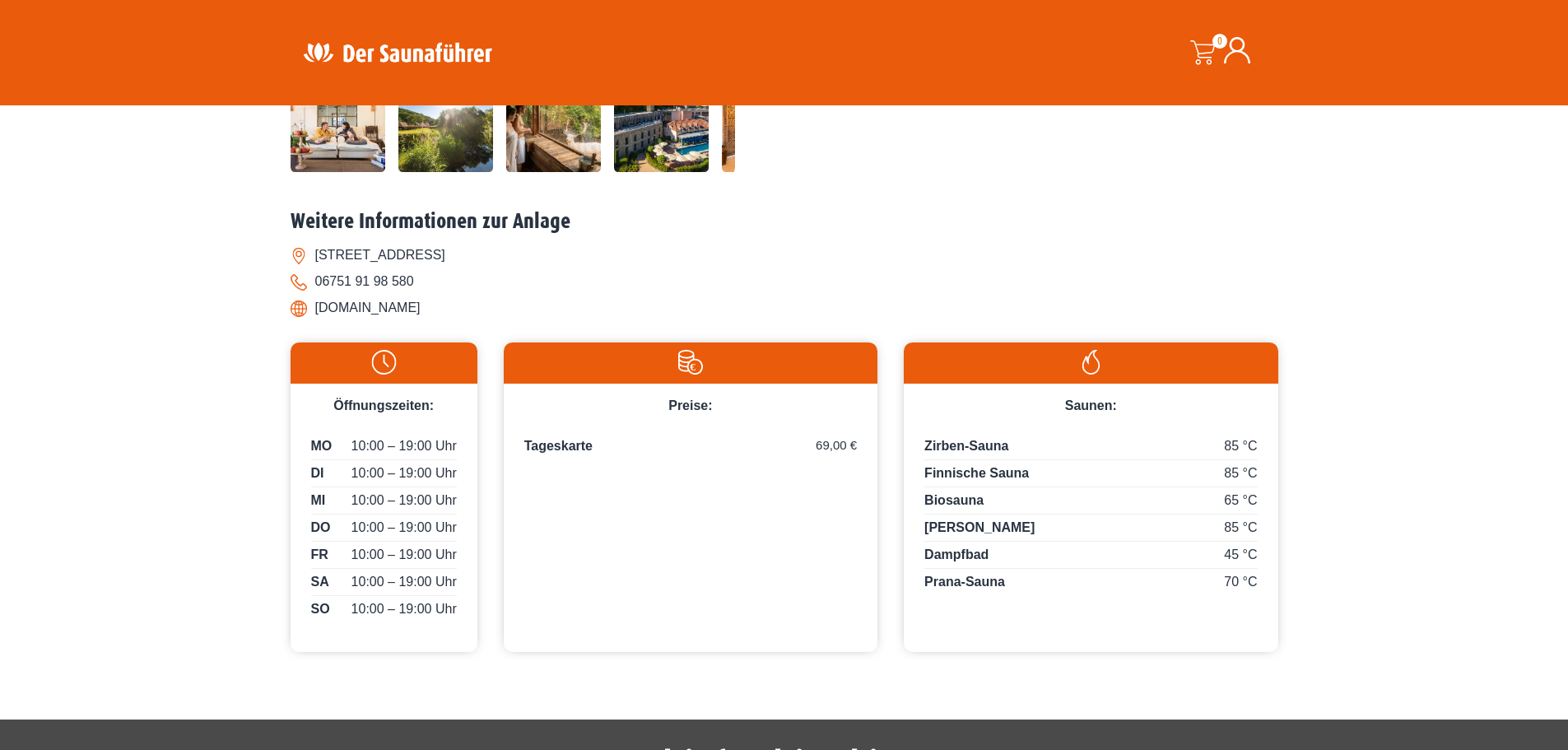
scroll to position [493, 0]
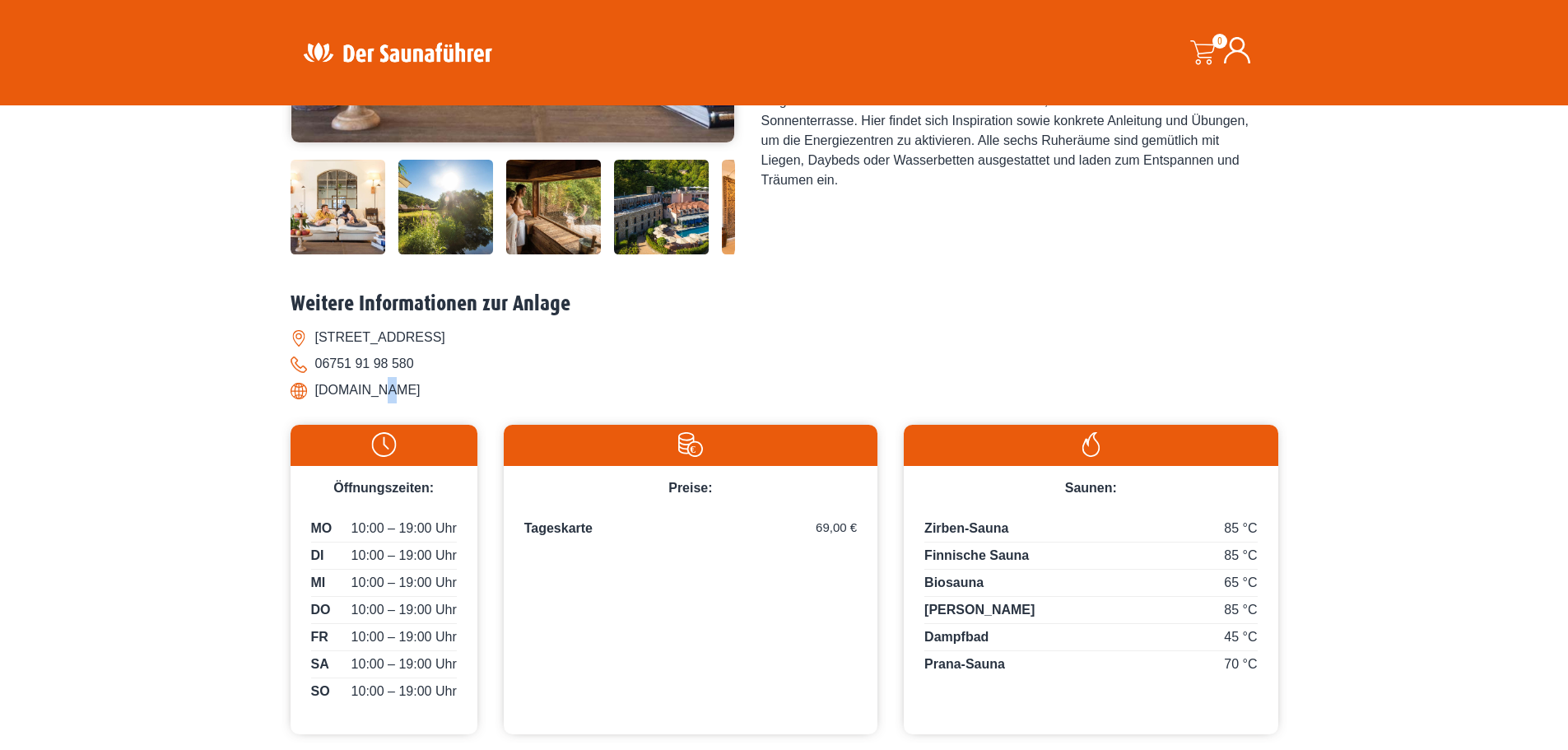
click at [378, 391] on li "www.bollants.de" at bounding box center [784, 389] width 988 height 26
click at [440, 195] on img at bounding box center [446, 207] width 95 height 95
click at [466, 200] on img at bounding box center [446, 207] width 95 height 95
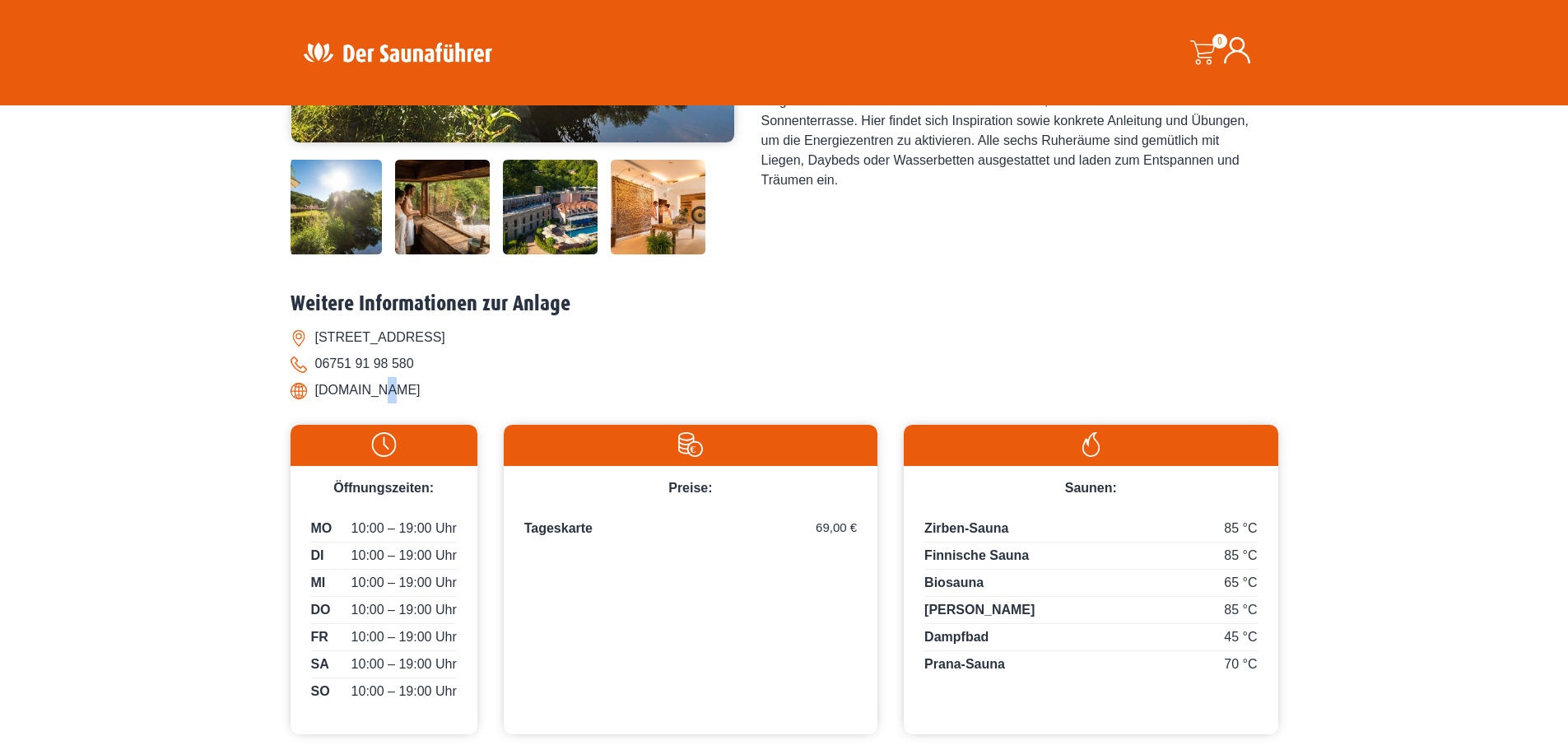
scroll to position [0, 0]
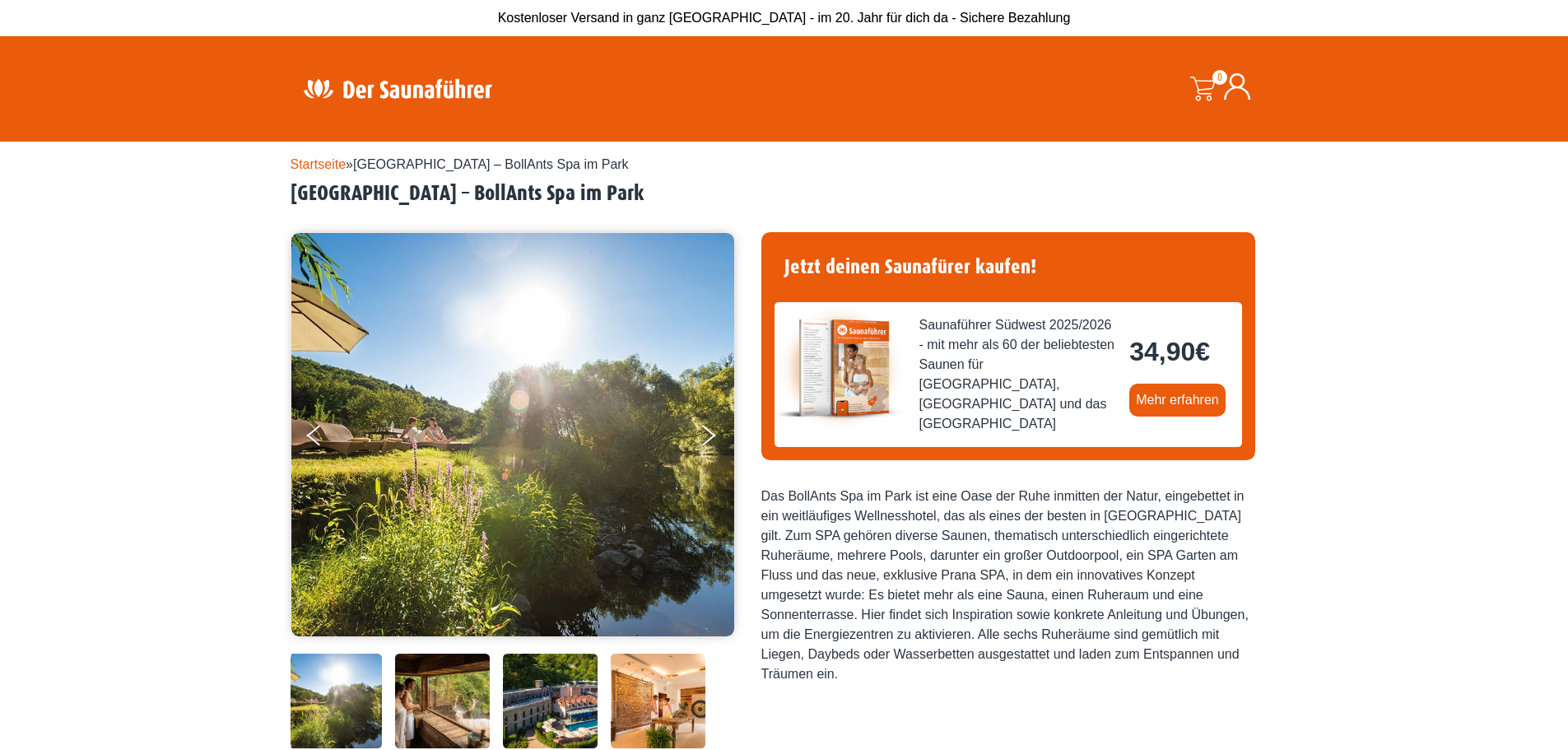
click at [456, 706] on img at bounding box center [442, 701] width 95 height 95
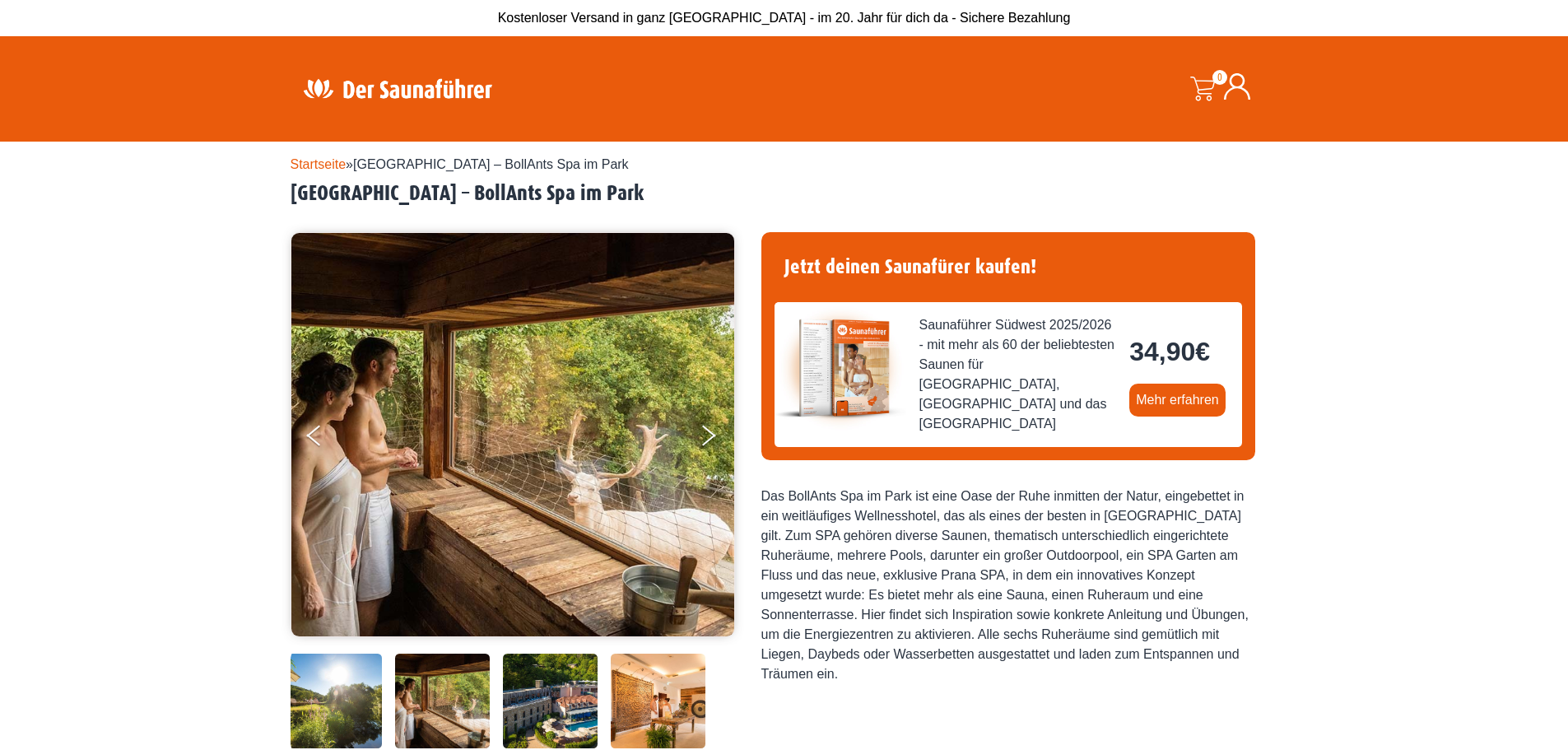
click at [555, 693] on img at bounding box center [551, 701] width 95 height 95
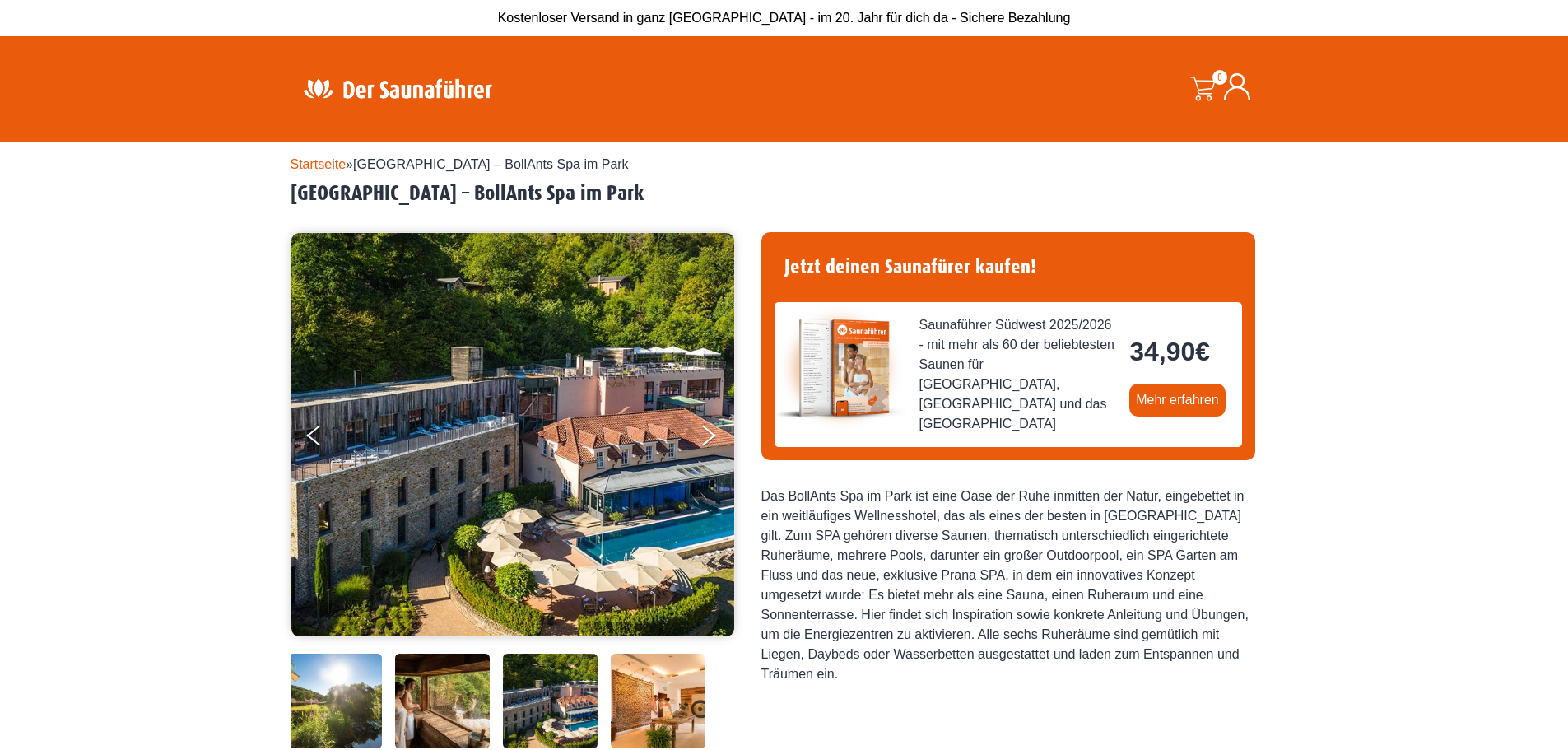
click at [636, 693] on img at bounding box center [658, 701] width 95 height 95
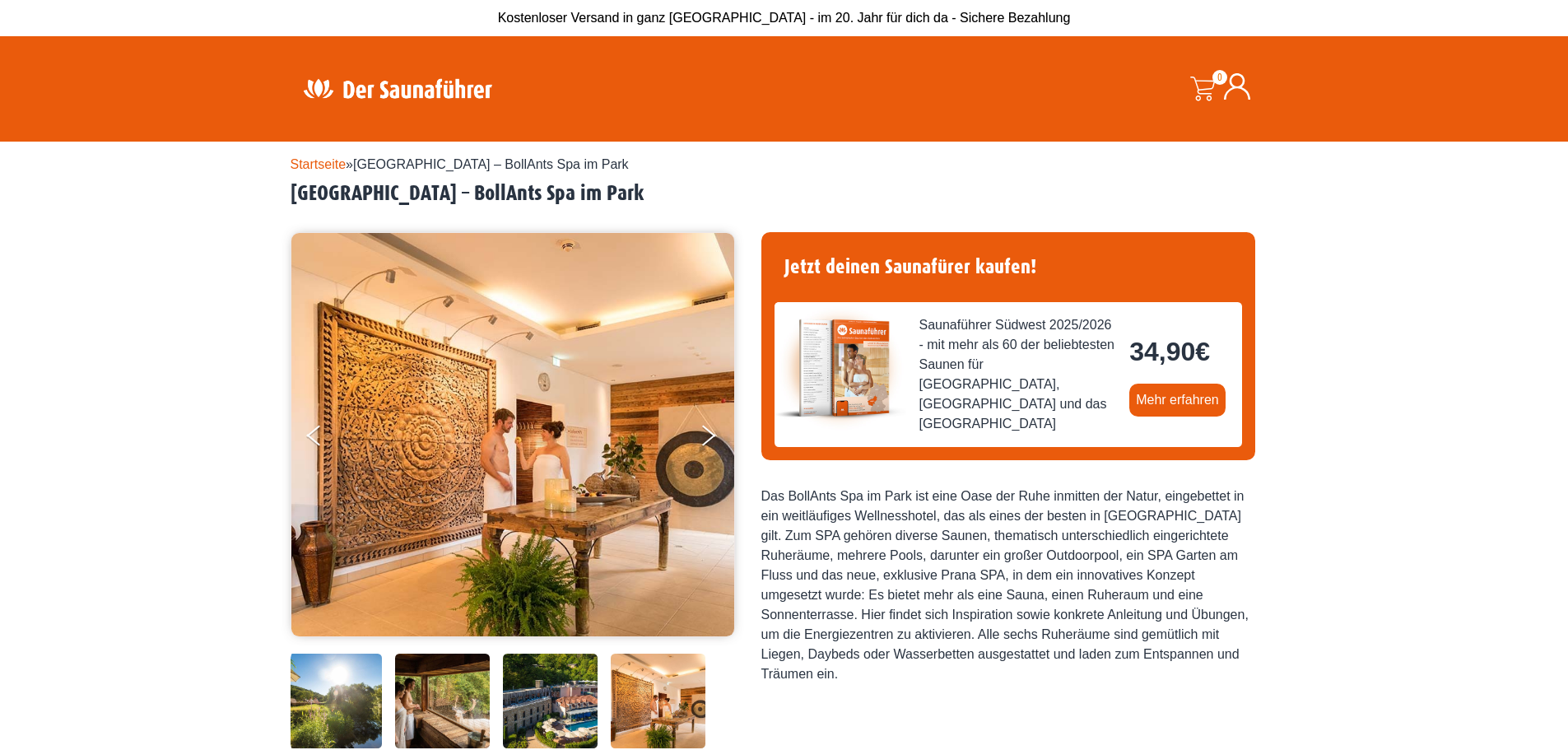
click at [636, 693] on img at bounding box center [658, 701] width 95 height 95
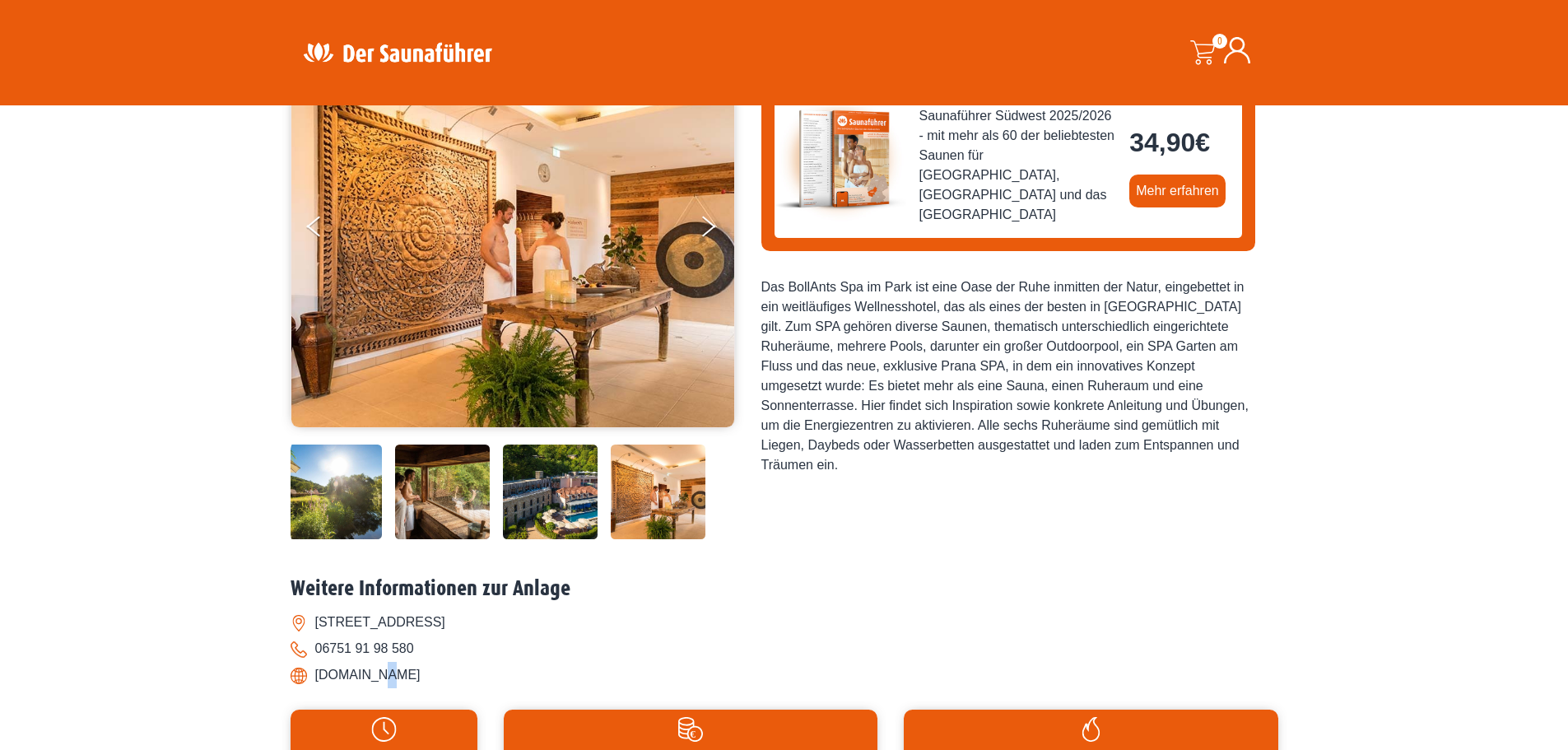
scroll to position [576, 0]
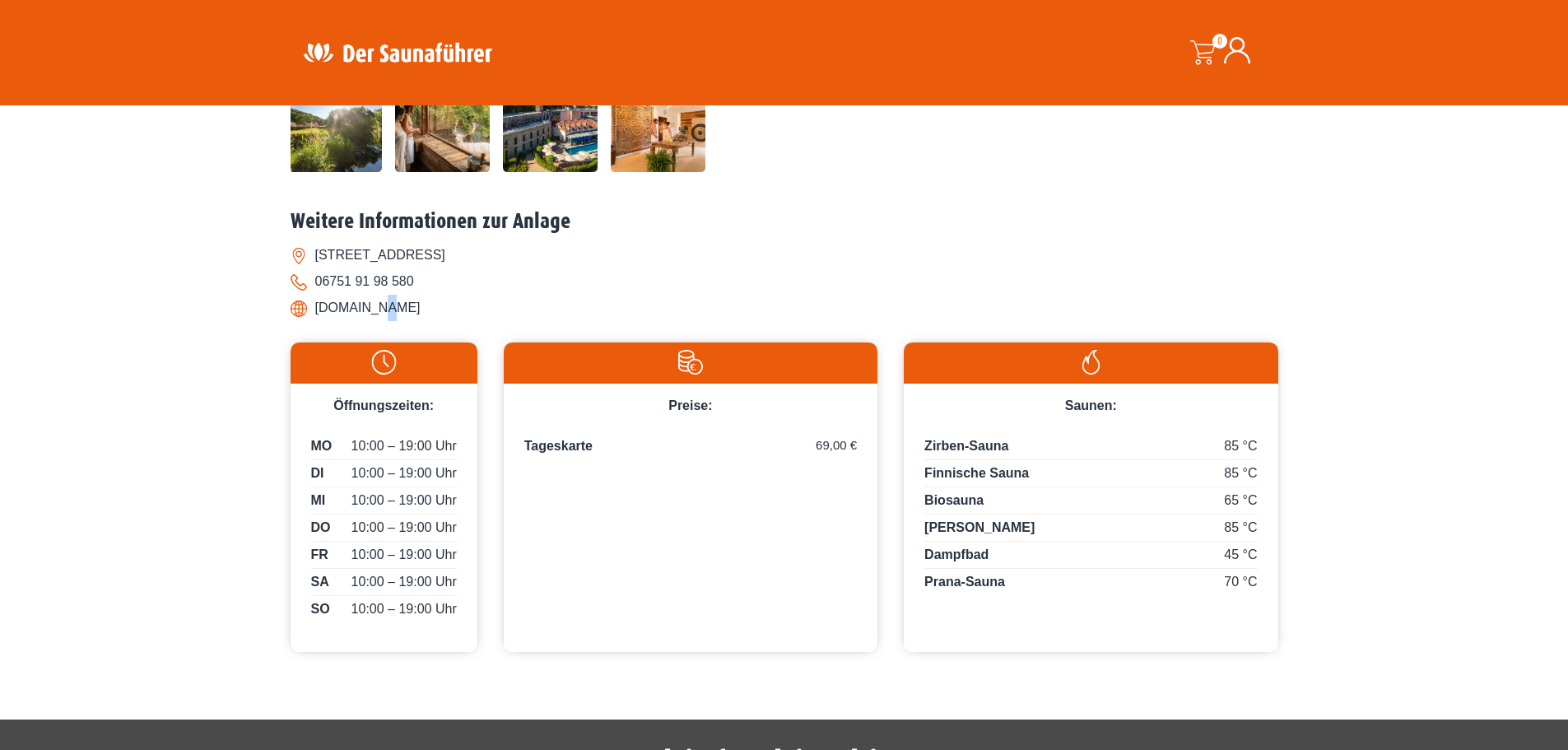
drag, startPoint x: 419, startPoint y: 304, endPoint x: 316, endPoint y: 304, distance: 103.0
click at [316, 304] on li "www.bollants.de" at bounding box center [784, 307] width 988 height 26
copy li "www.bollants.de"
click at [63, 356] on div "Startseite » Bad Sobernheim – BollAnts Spa im Park Bad Sobernheim – BollAnts Sp…" at bounding box center [784, 122] width 1568 height 1112
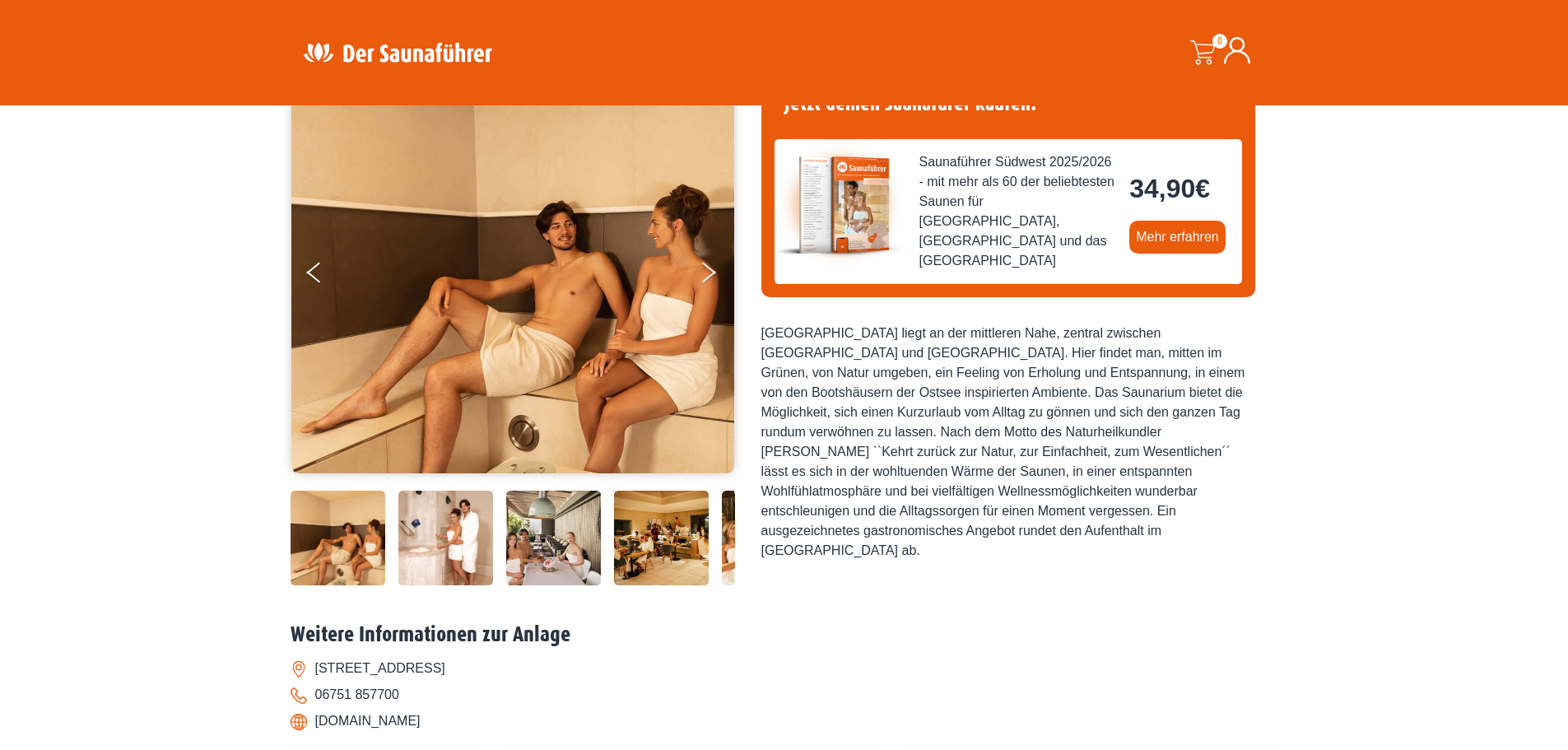
scroll to position [164, 0]
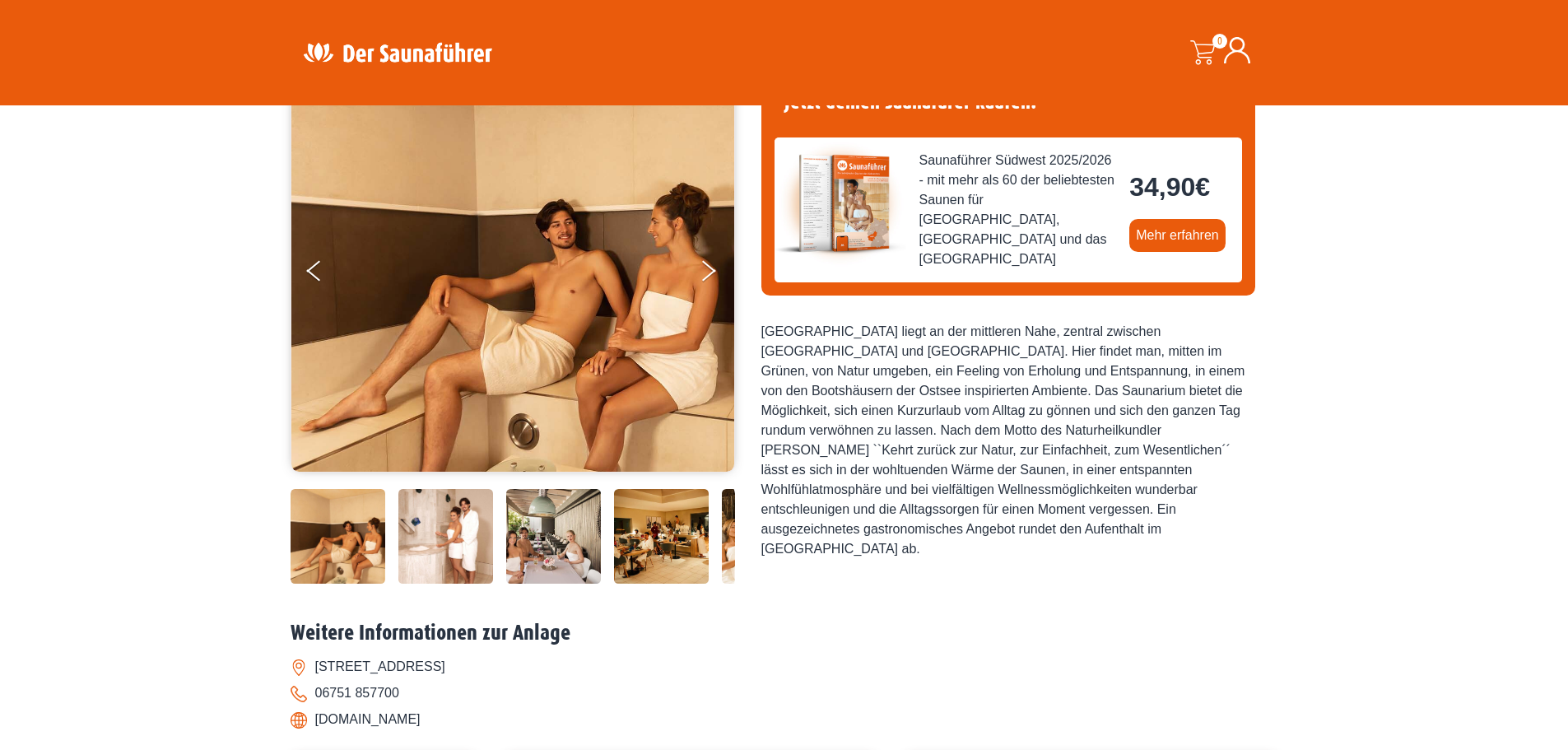
click at [352, 562] on img at bounding box center [338, 536] width 95 height 95
click at [453, 543] on img at bounding box center [446, 536] width 95 height 95
click at [453, 537] on img at bounding box center [446, 536] width 95 height 95
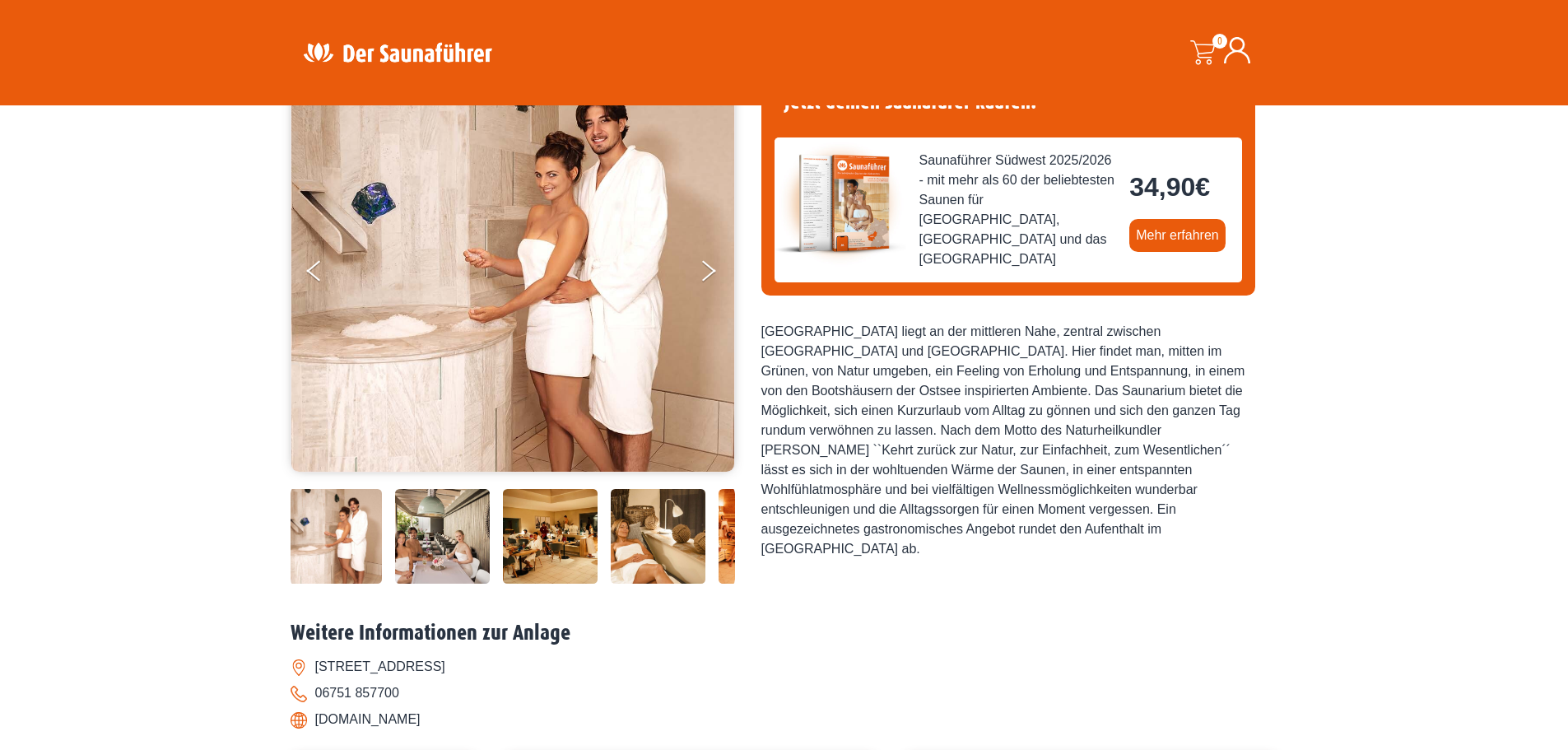
click at [433, 522] on img at bounding box center [442, 536] width 95 height 95
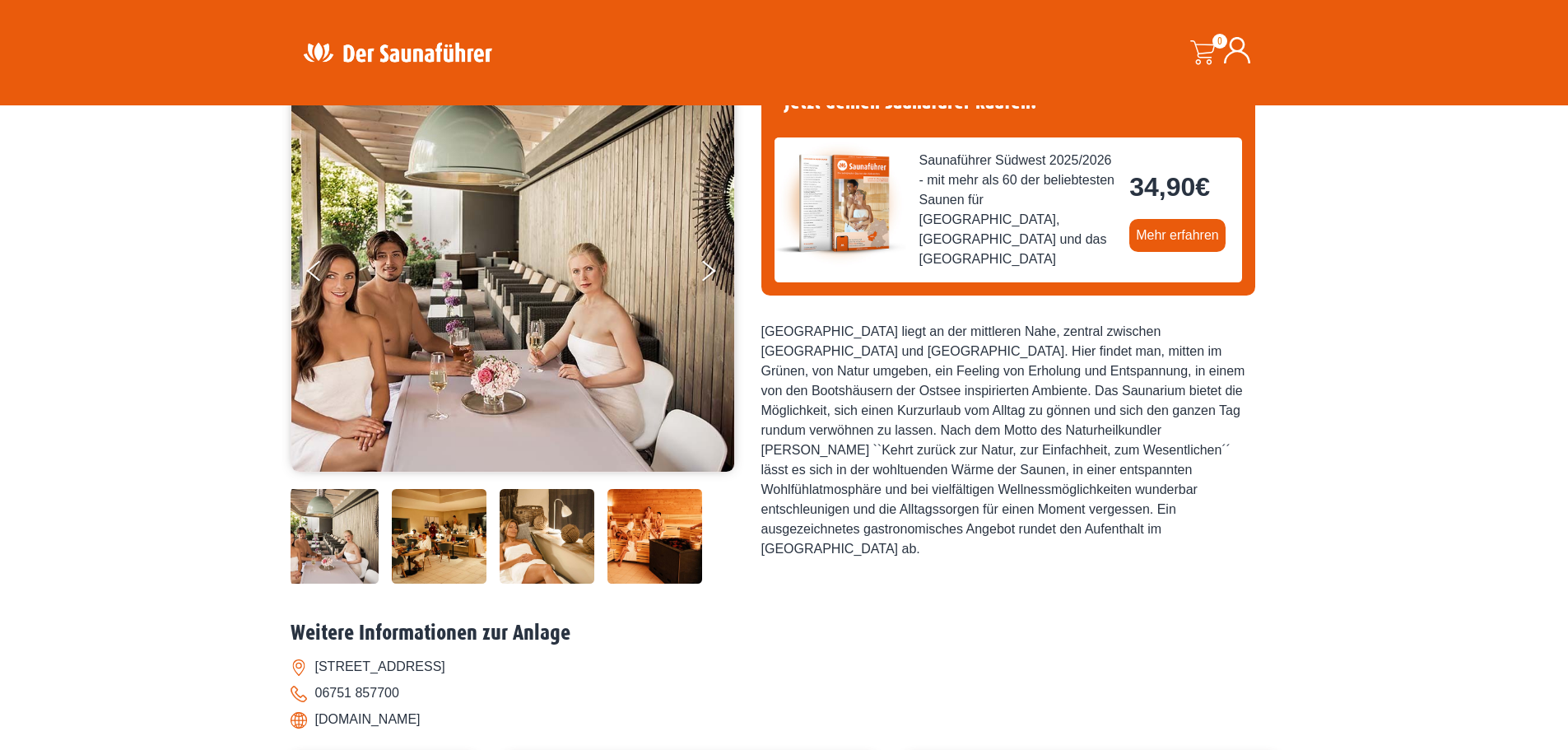
click at [454, 525] on img at bounding box center [440, 536] width 95 height 95
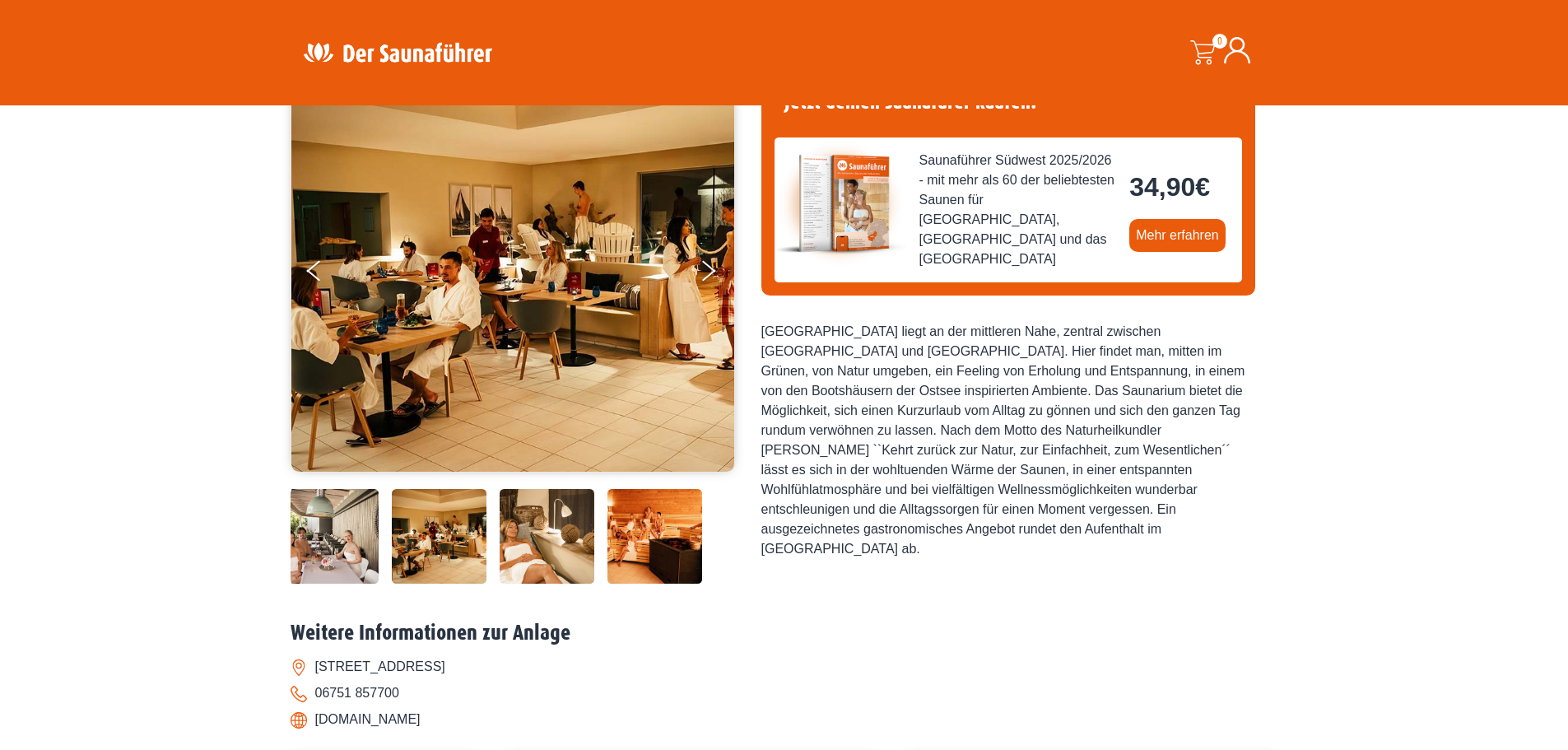
click at [471, 532] on img at bounding box center [440, 536] width 95 height 95
click at [523, 534] on img at bounding box center [547, 536] width 95 height 95
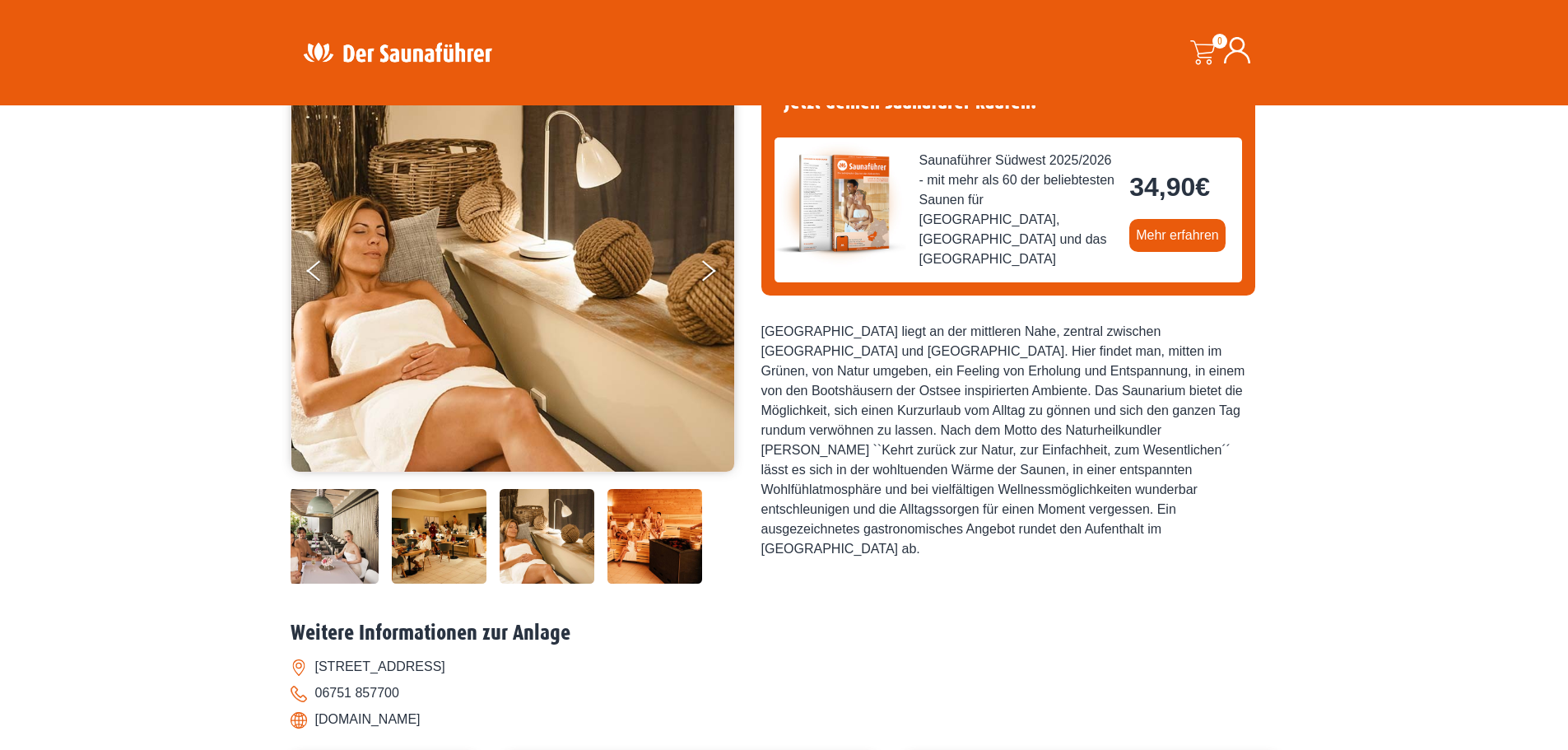
click at [537, 537] on img at bounding box center [547, 536] width 95 height 95
click at [621, 541] on img at bounding box center [655, 536] width 95 height 95
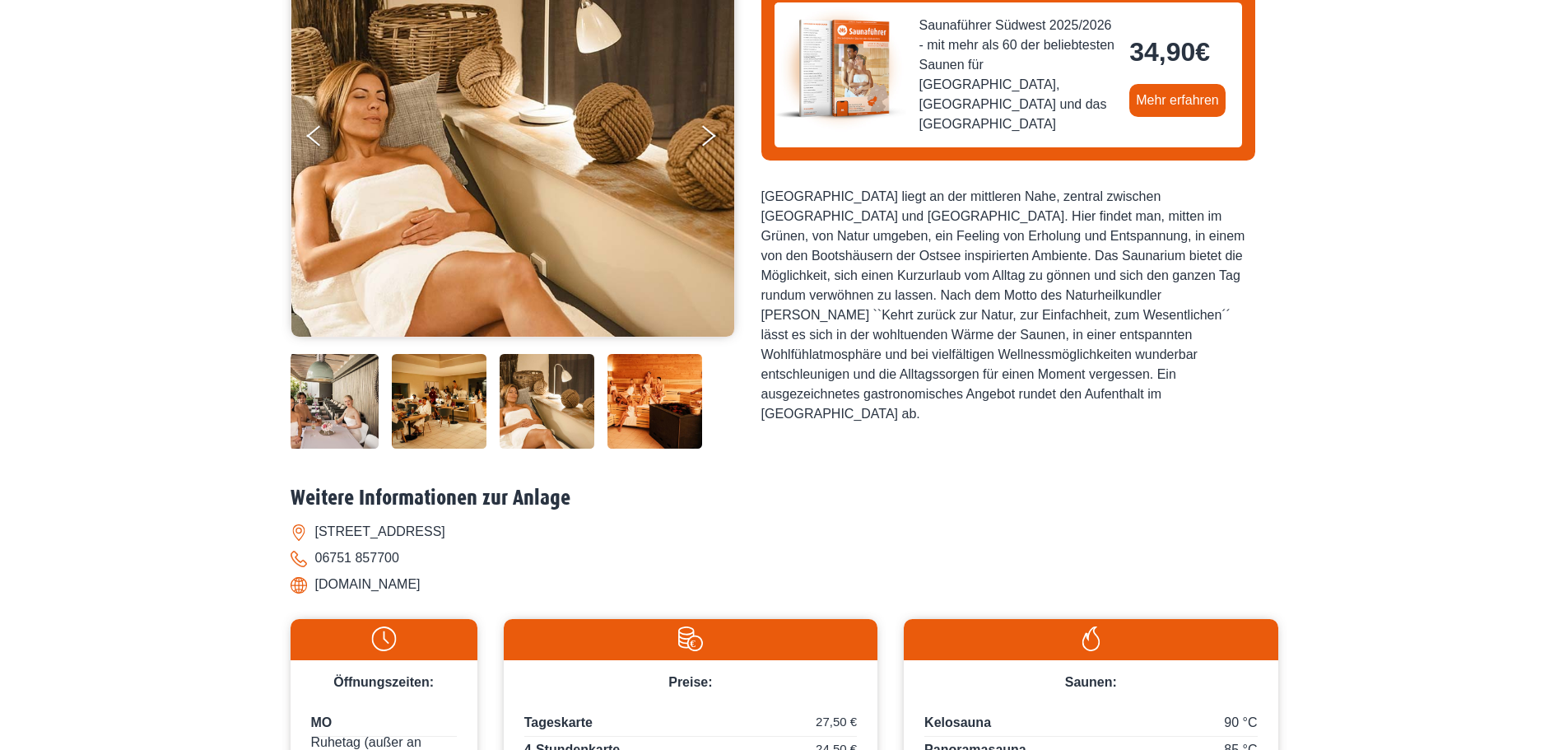
scroll to position [493, 0]
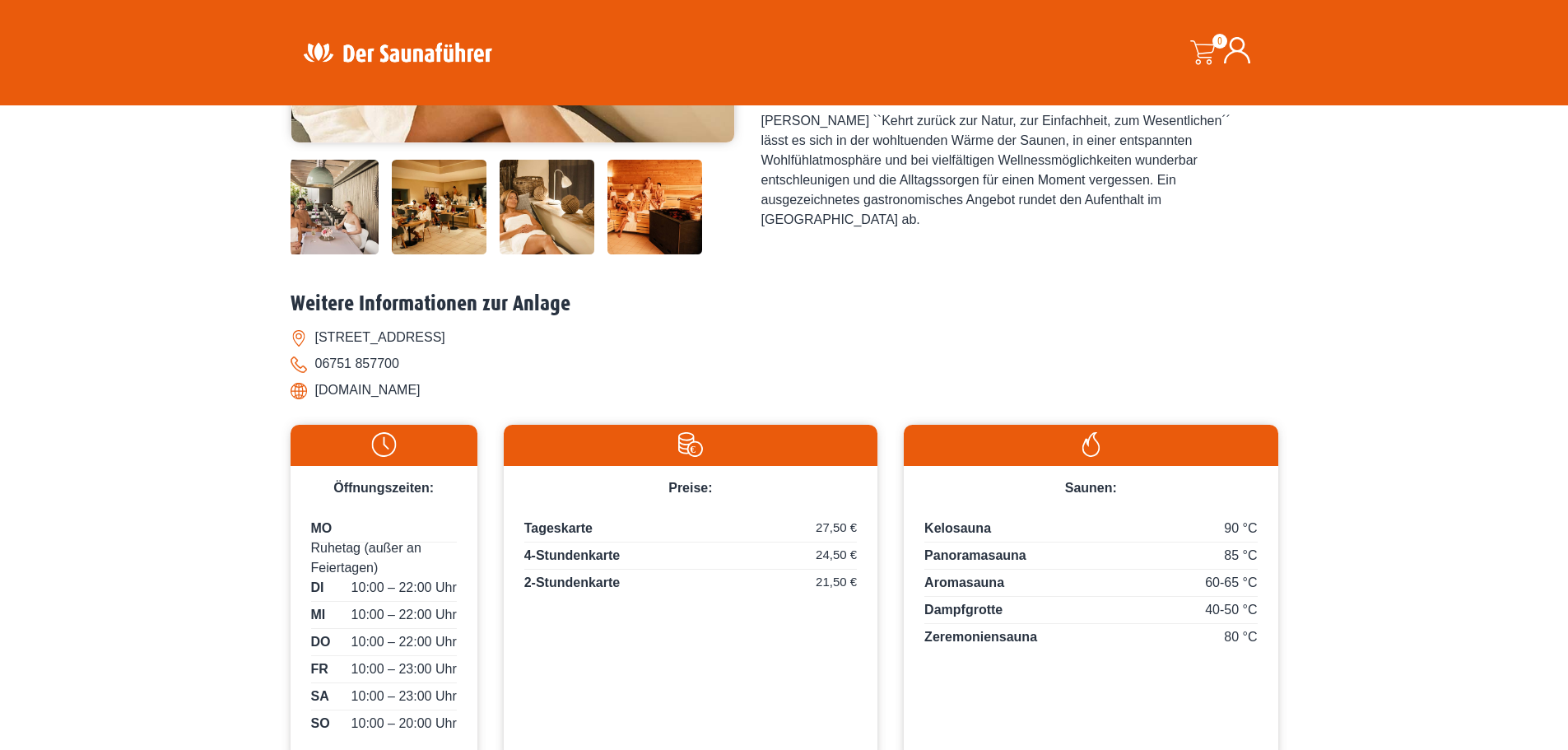
drag, startPoint x: 517, startPoint y: 385, endPoint x: 311, endPoint y: 396, distance: 206.3
click at [311, 396] on li "www.saunarium-sobernheim.de" at bounding box center [784, 389] width 988 height 26
copy li "www.saunarium-sobernheim.de"
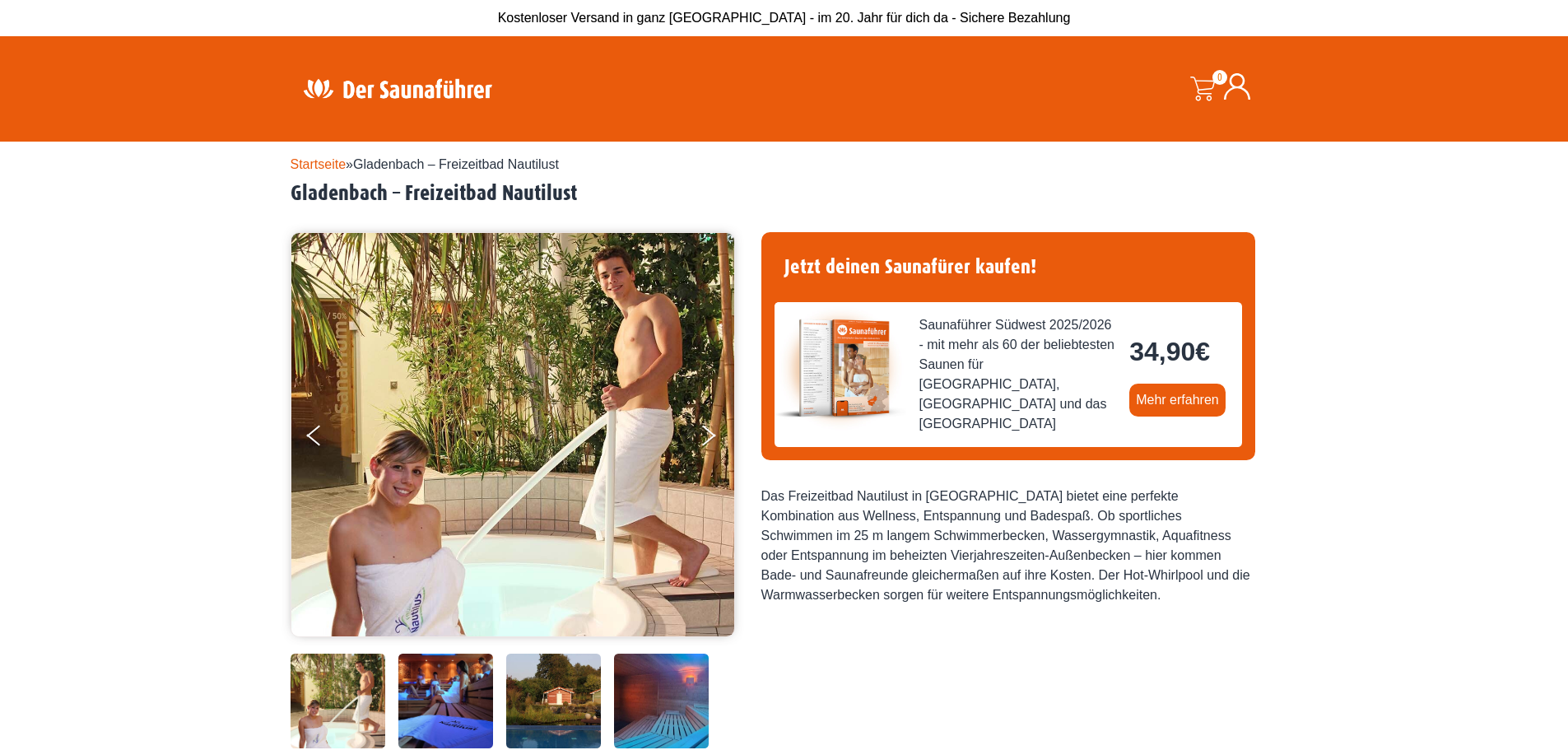
click at [75, 371] on div "Startseite » Gladenbach – Freizeitbad Nautilust [GEOGRAPHIC_DATA] – Freizeitbad…" at bounding box center [784, 698] width 1568 height 1112
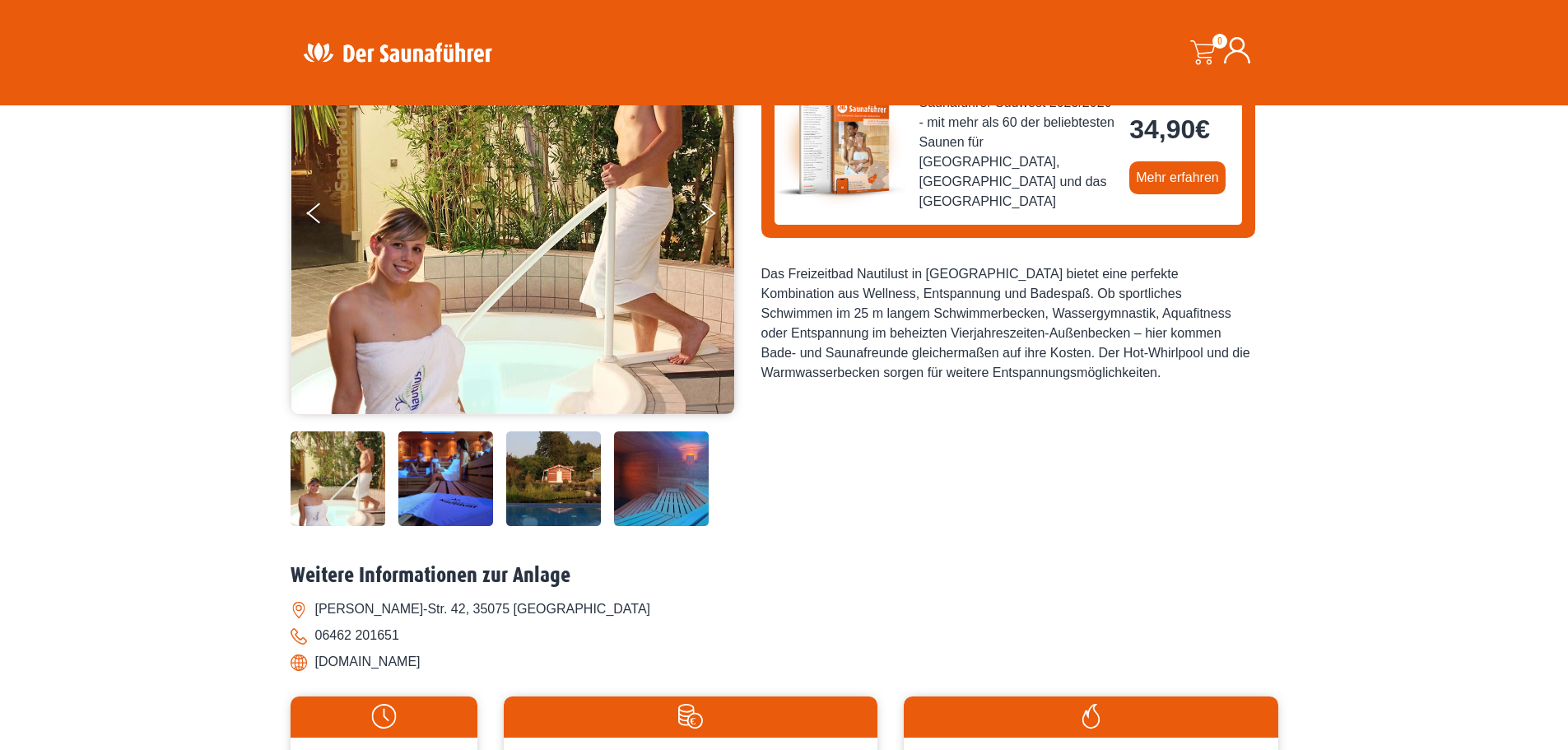
scroll to position [576, 0]
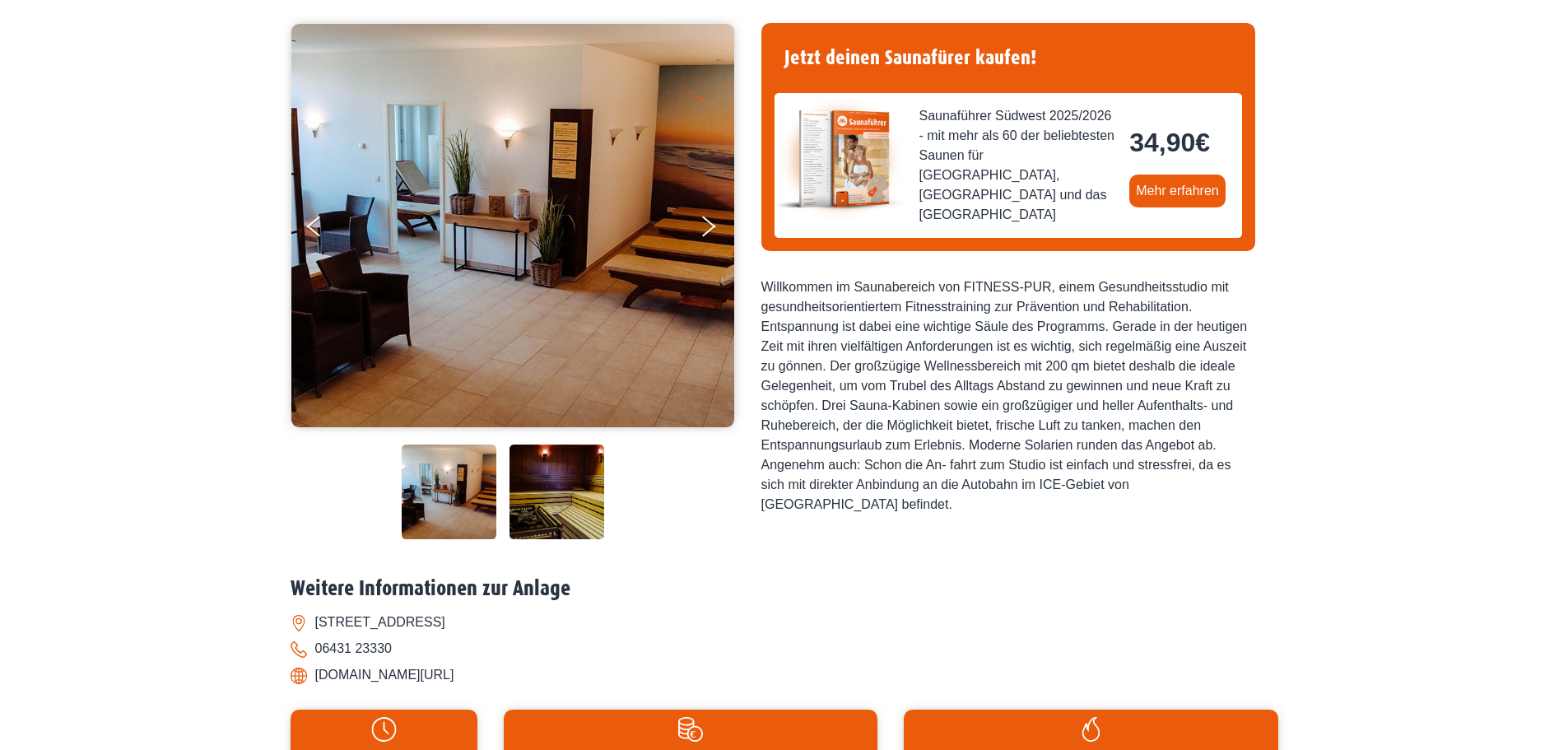
scroll to position [576, 0]
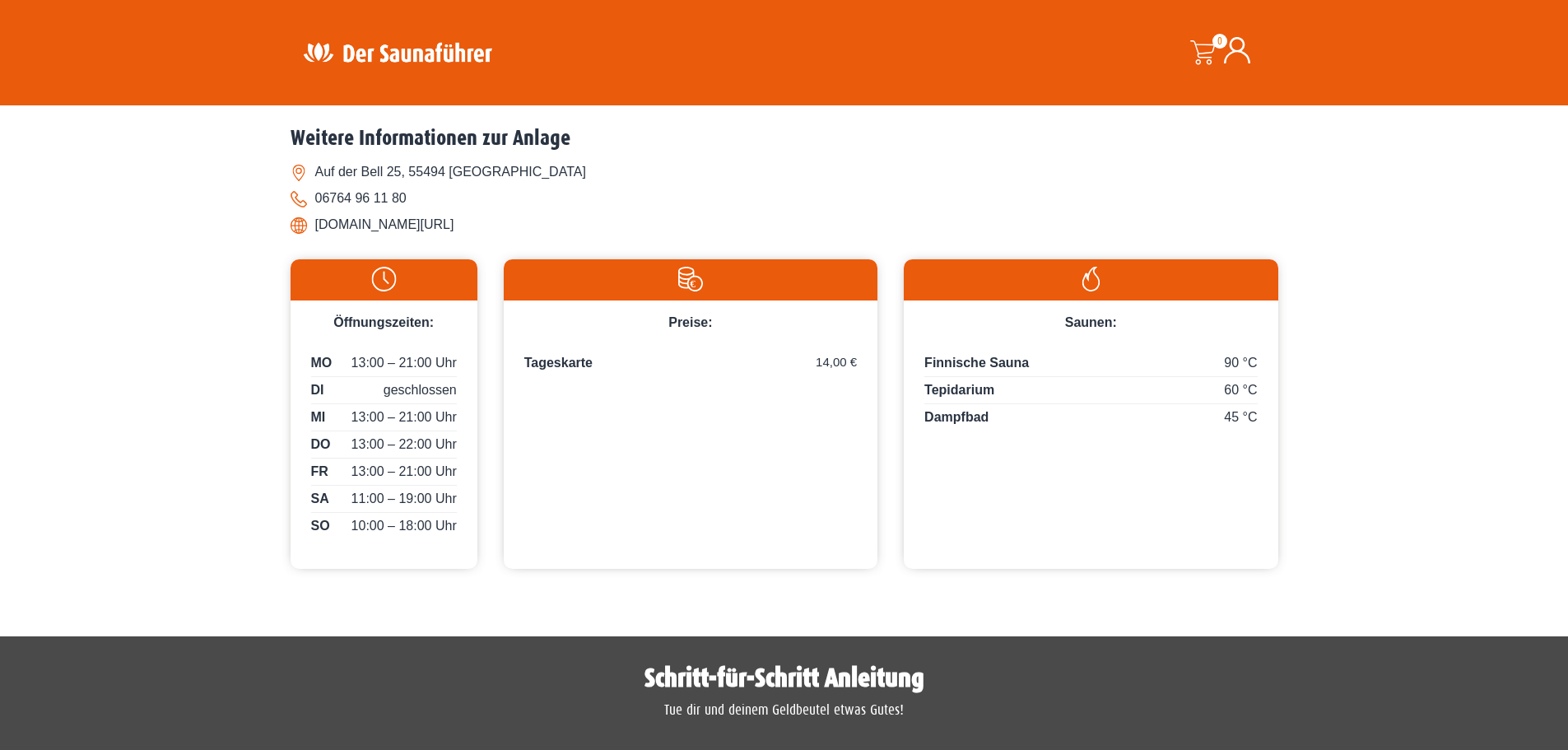
scroll to position [658, 0]
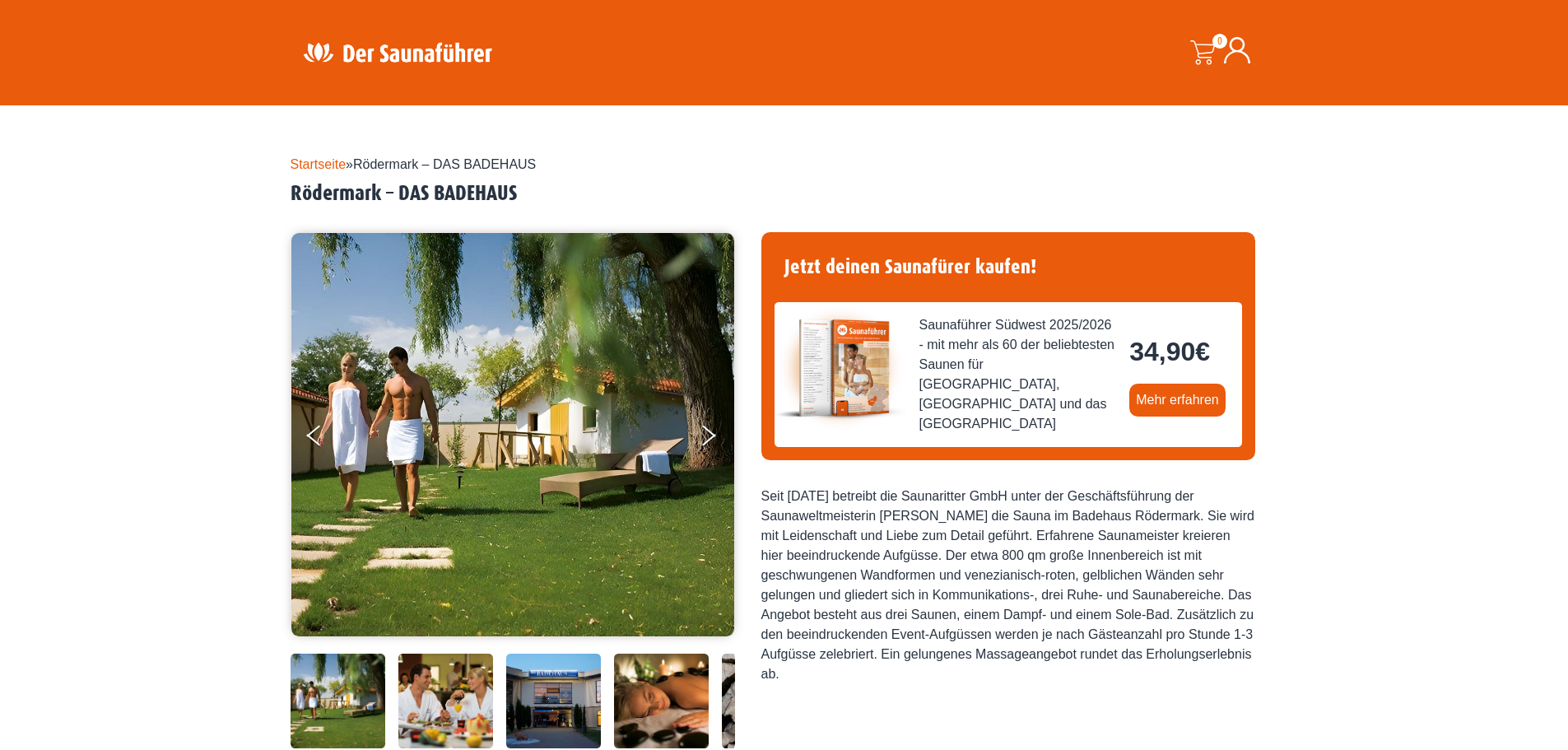
scroll to position [658, 0]
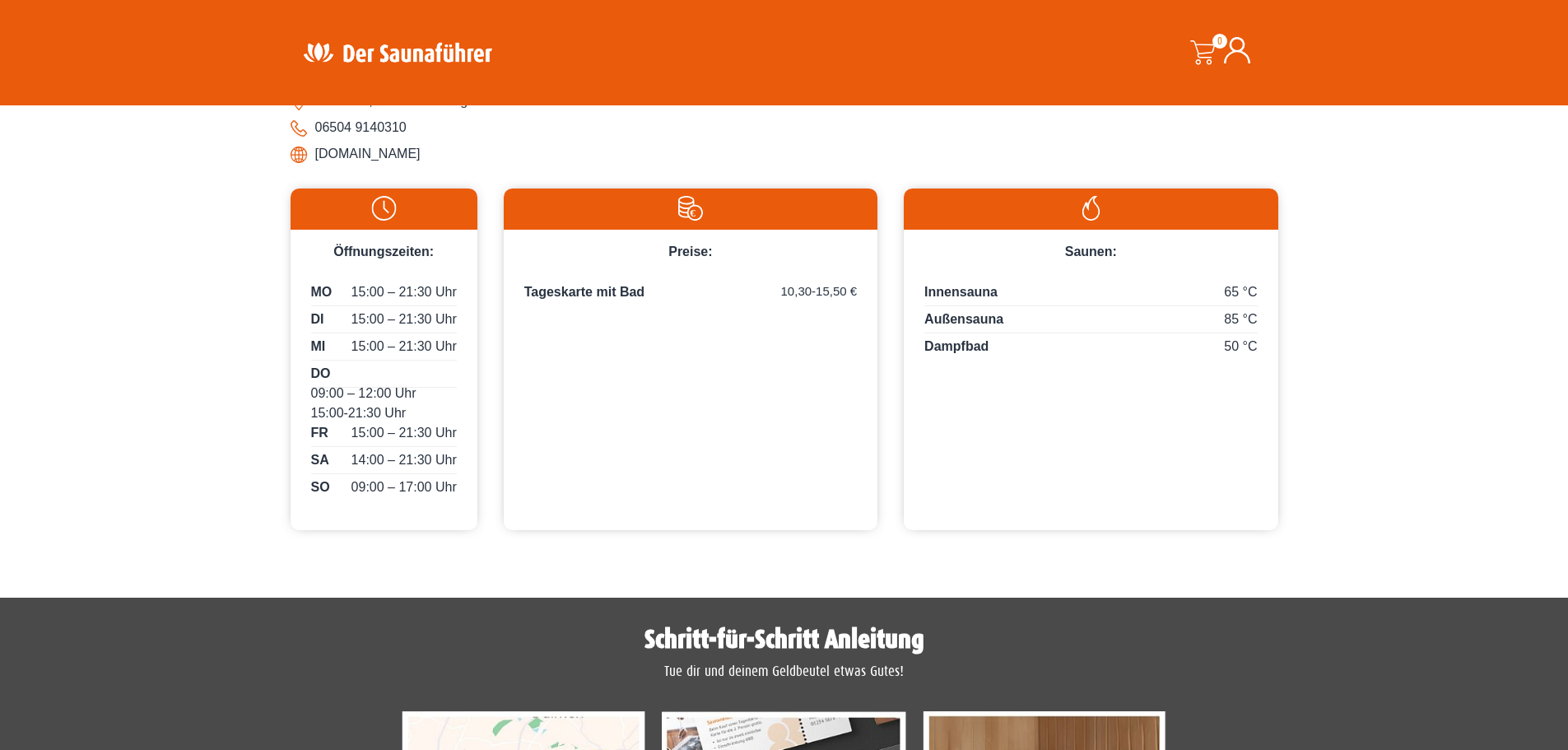
scroll to position [741, 0]
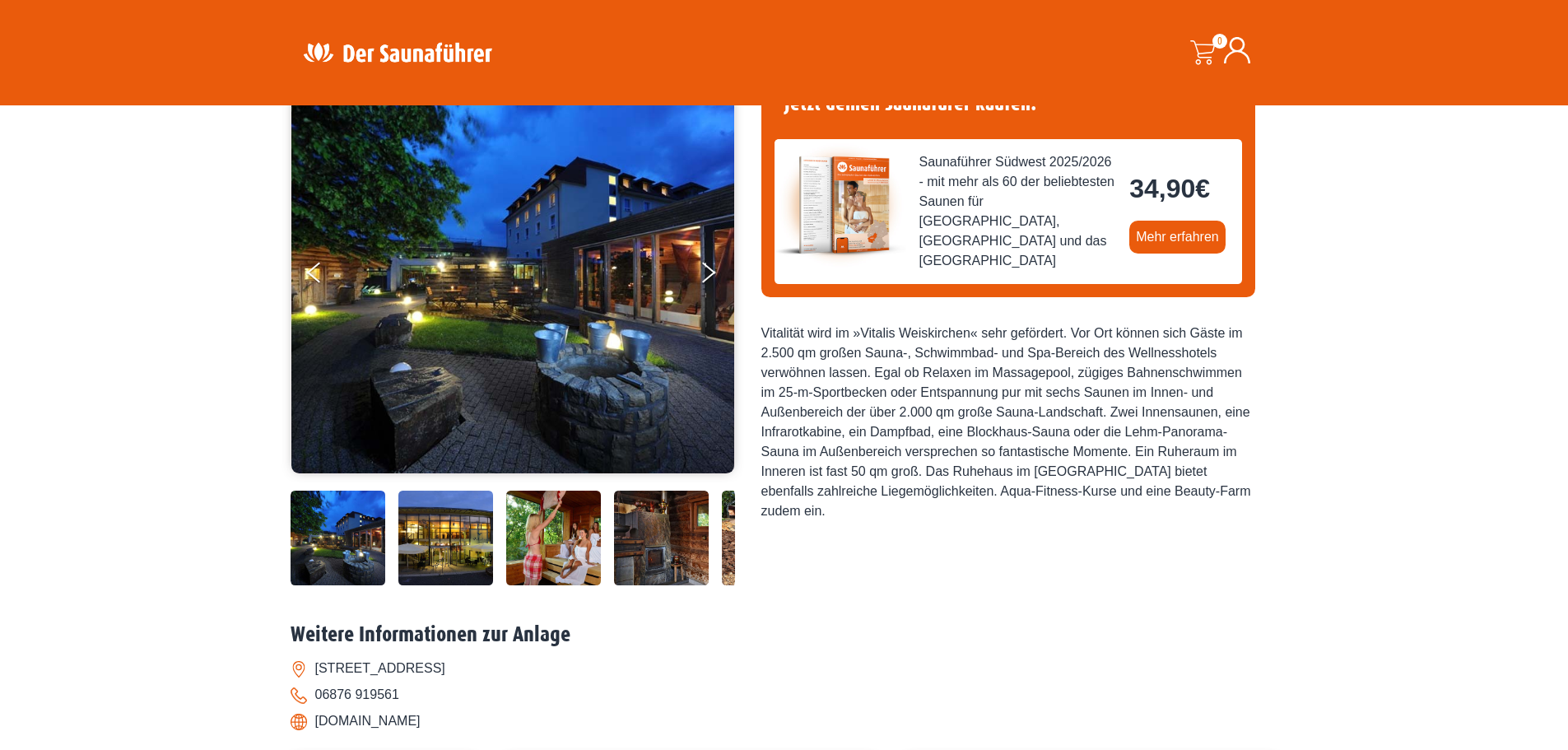
scroll to position [164, 0]
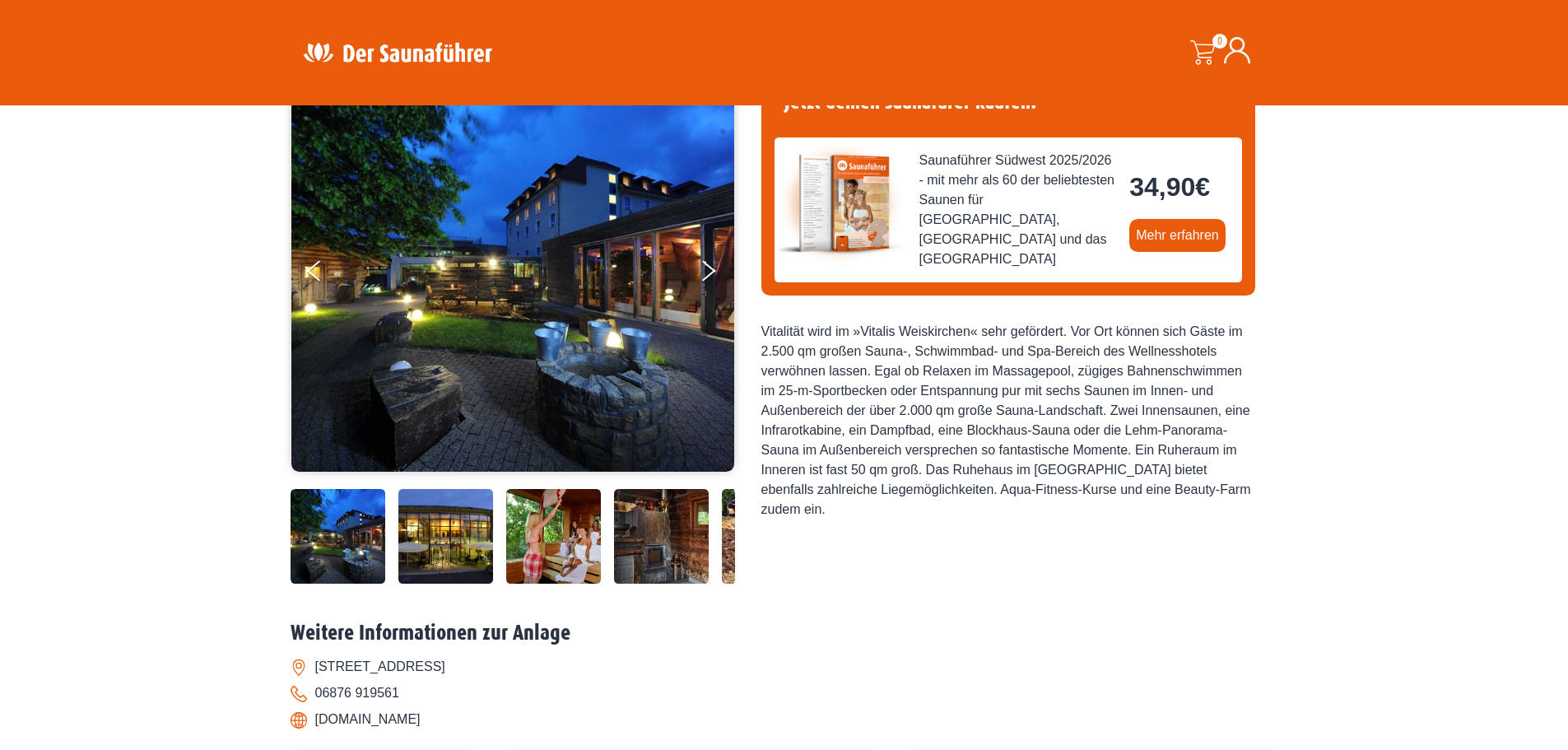
click at [342, 533] on img at bounding box center [338, 536] width 95 height 95
click at [414, 556] on img at bounding box center [446, 536] width 95 height 95
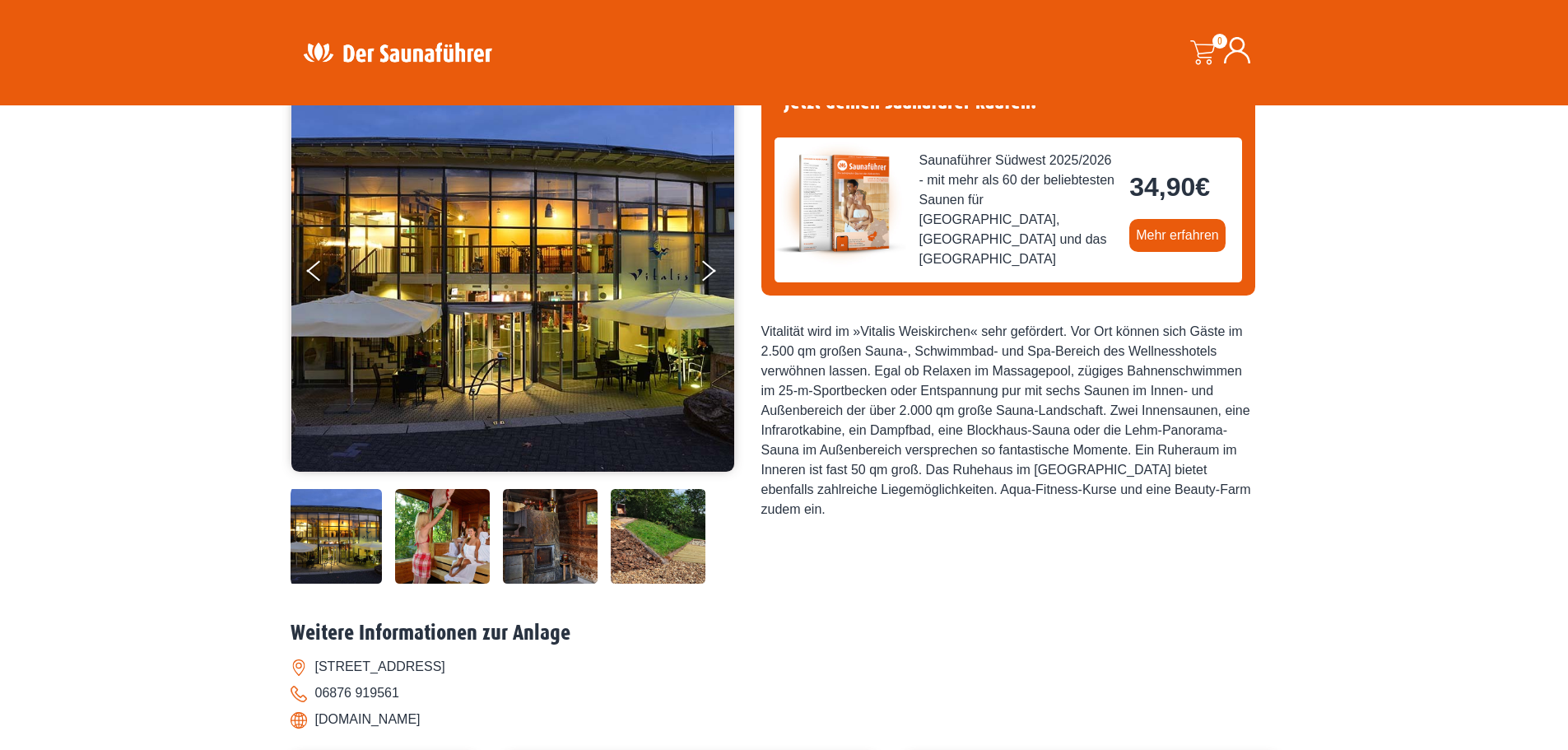
click at [449, 543] on img at bounding box center [442, 536] width 95 height 95
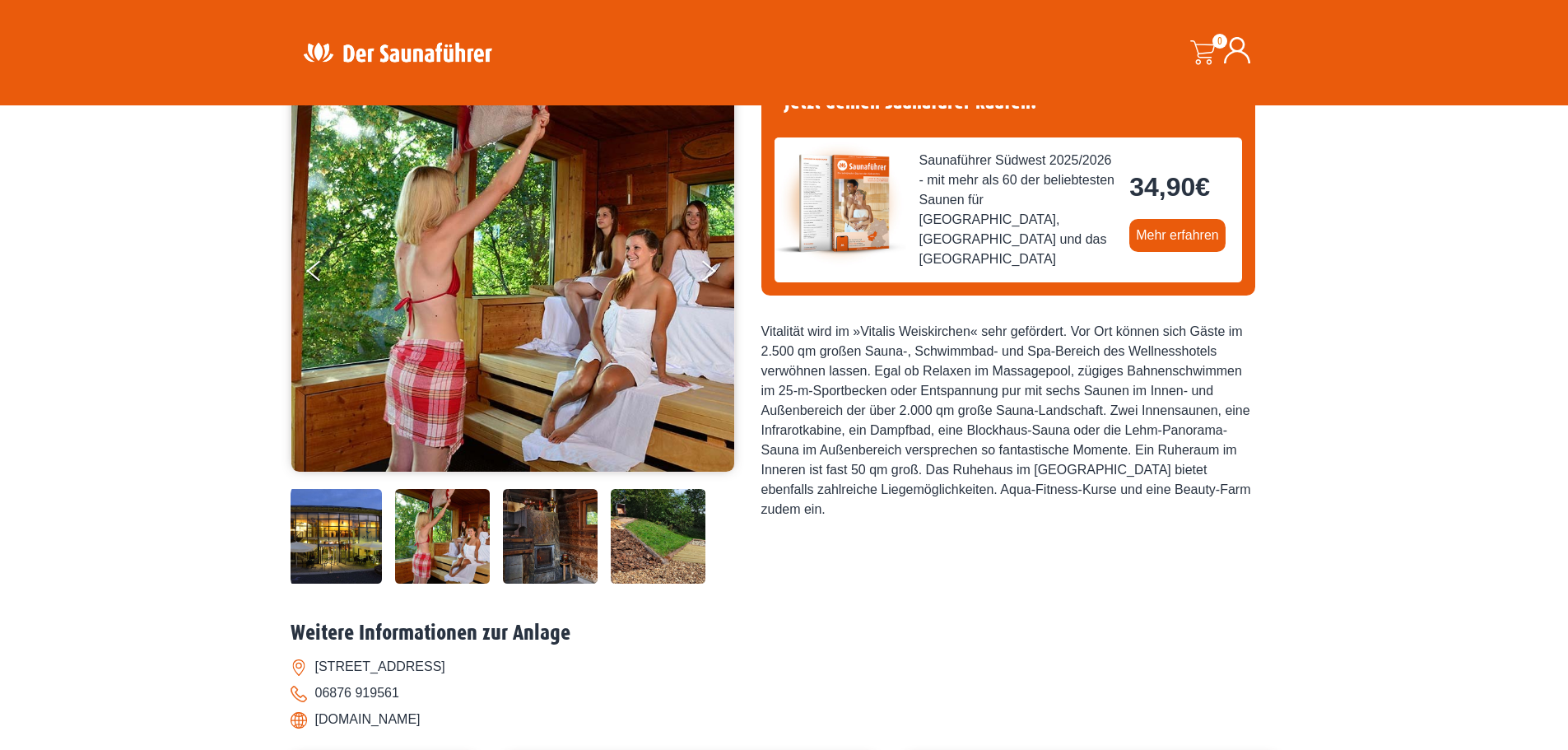
click at [553, 545] on img at bounding box center [551, 536] width 95 height 95
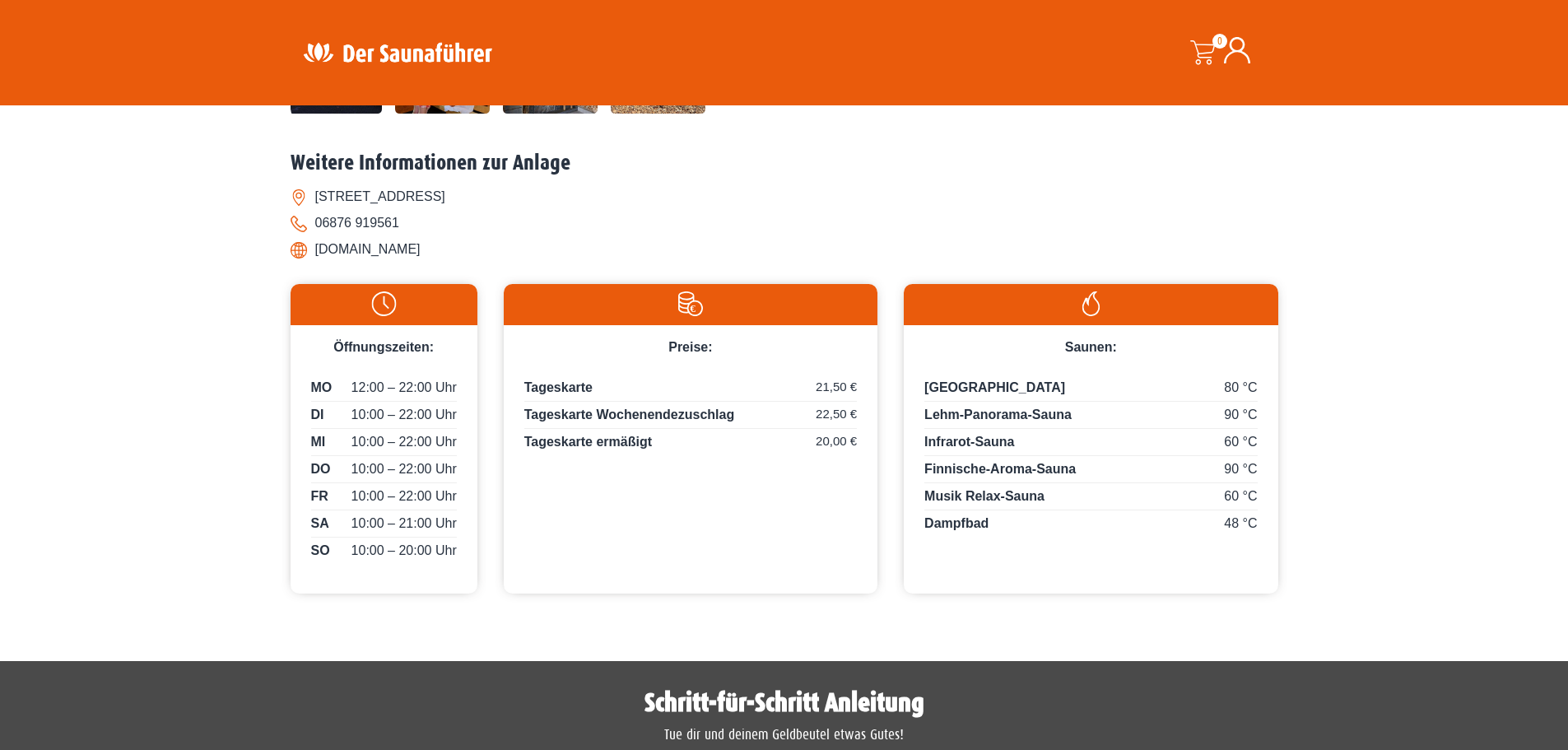
scroll to position [493, 0]
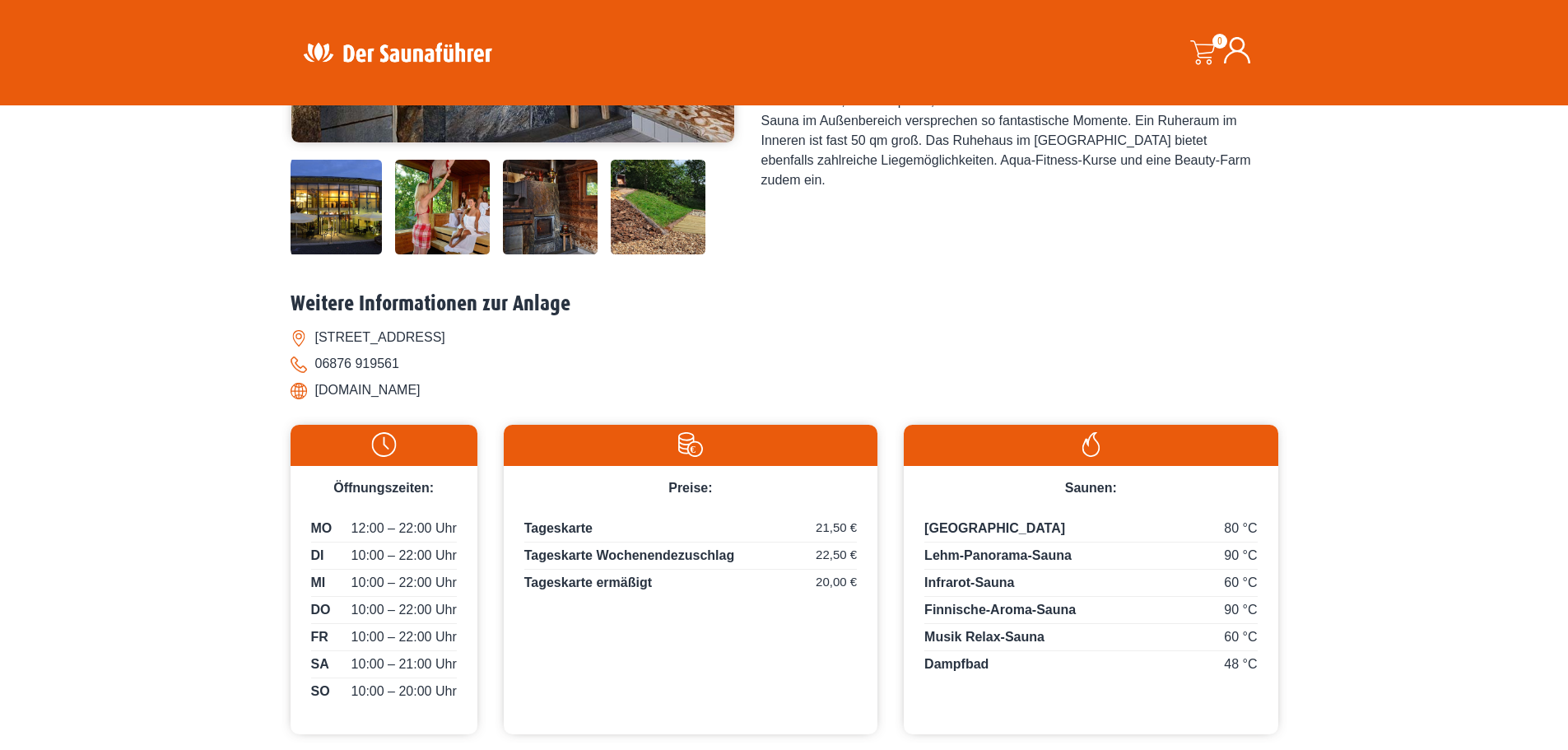
drag, startPoint x: 472, startPoint y: 396, endPoint x: 319, endPoint y: 394, distance: 153.0
click at [319, 394] on li "www.vitalis-weiskirchen.de" at bounding box center [784, 389] width 988 height 26
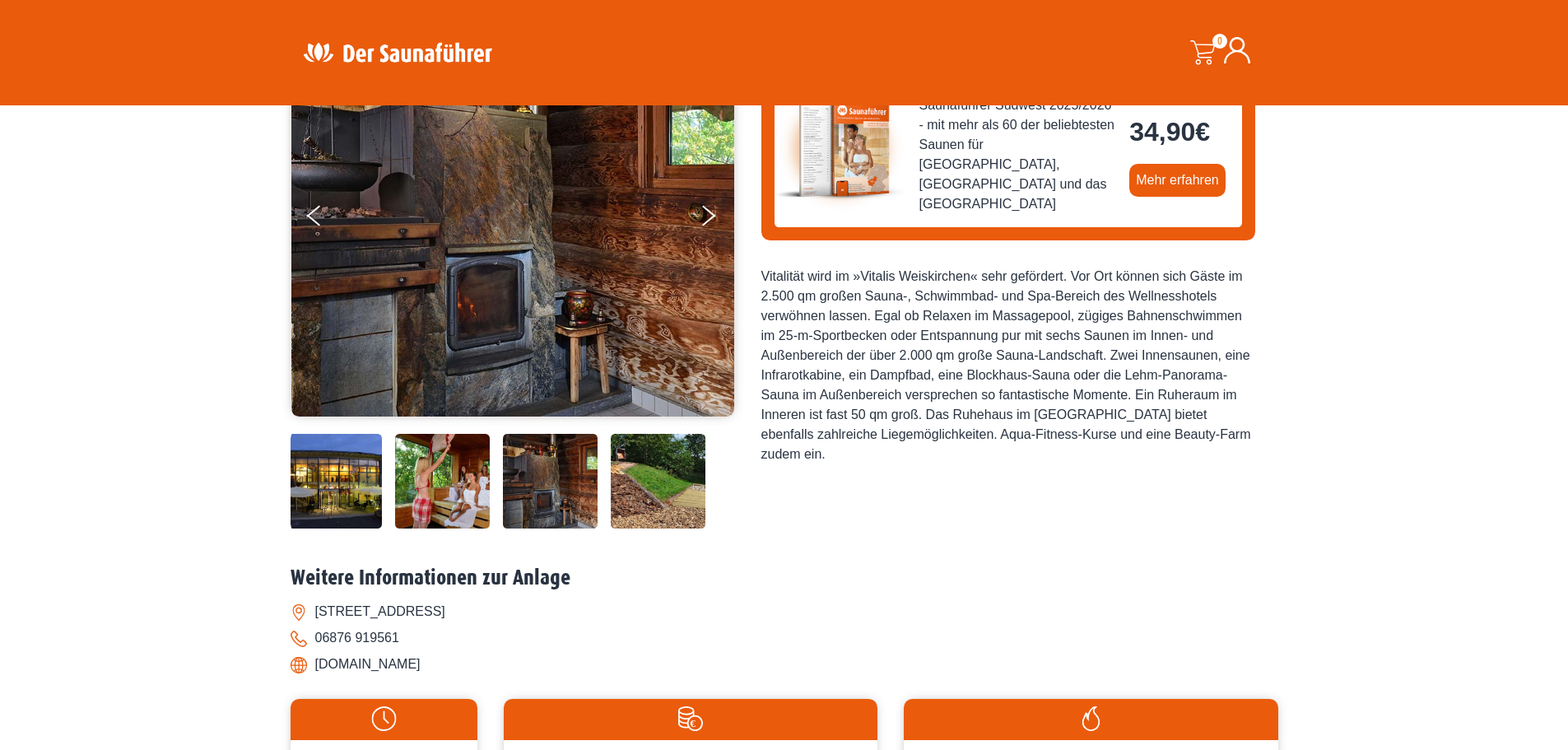
scroll to position [0, 0]
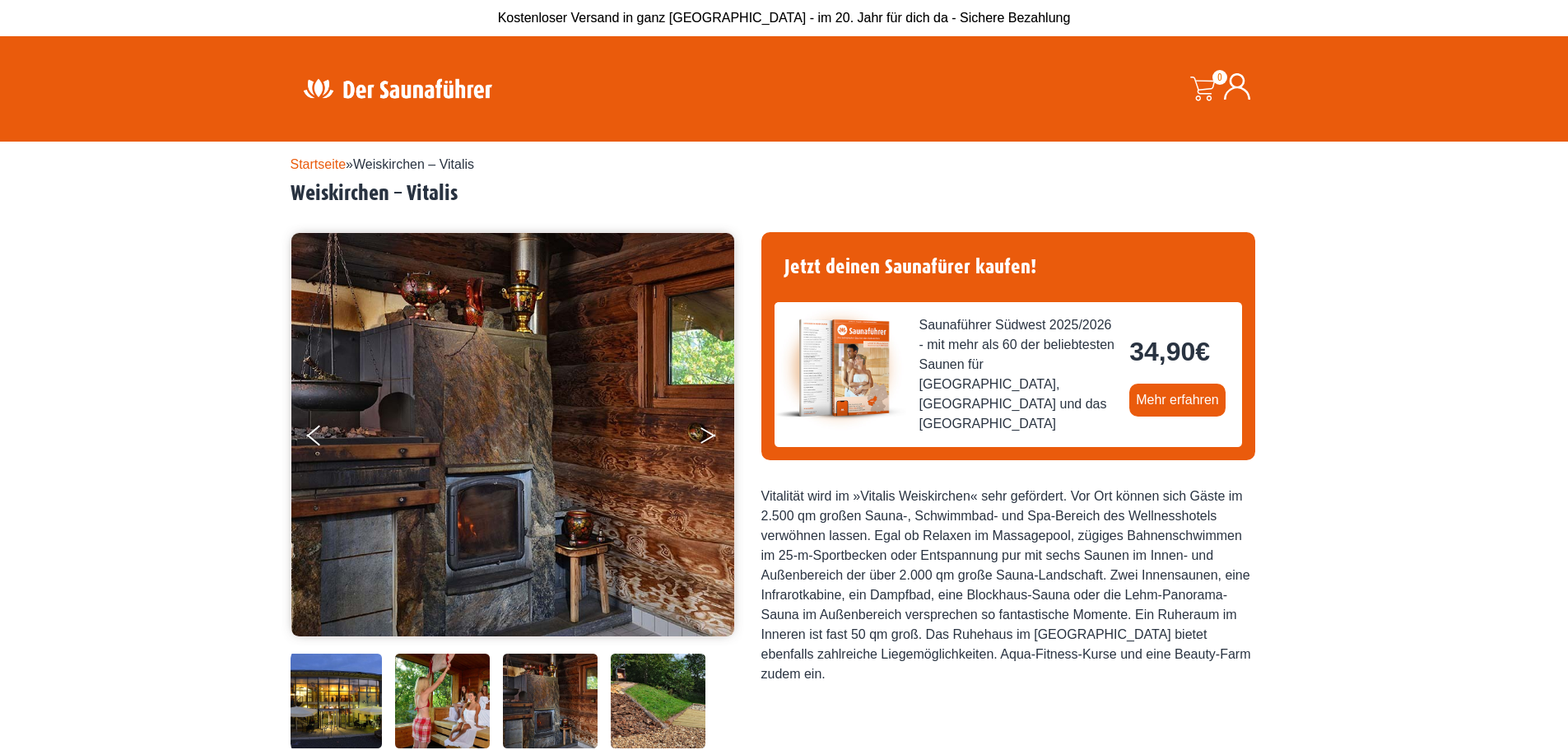
click at [713, 443] on button "Next" at bounding box center [719, 439] width 41 height 41
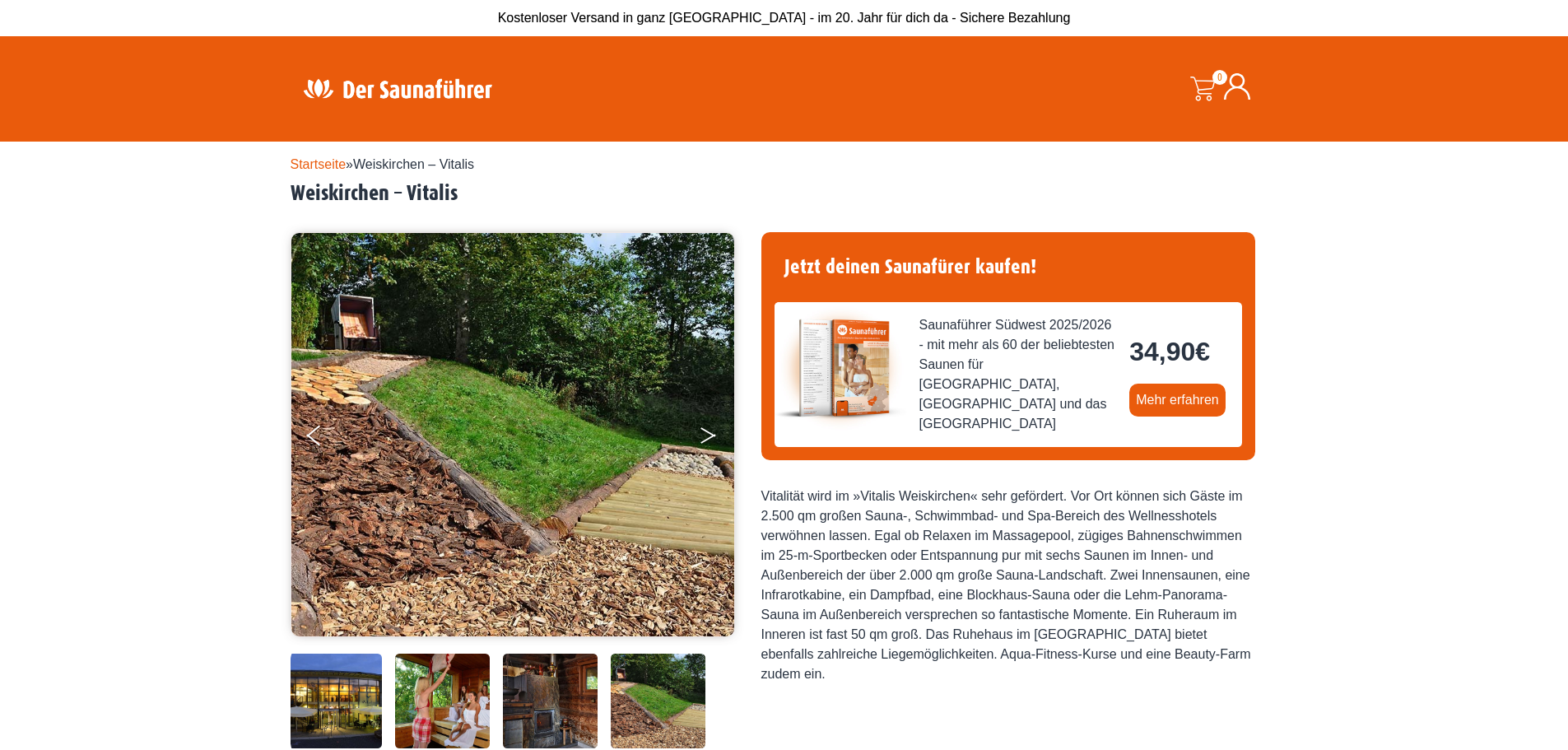
click at [713, 443] on button "Next" at bounding box center [719, 439] width 41 height 41
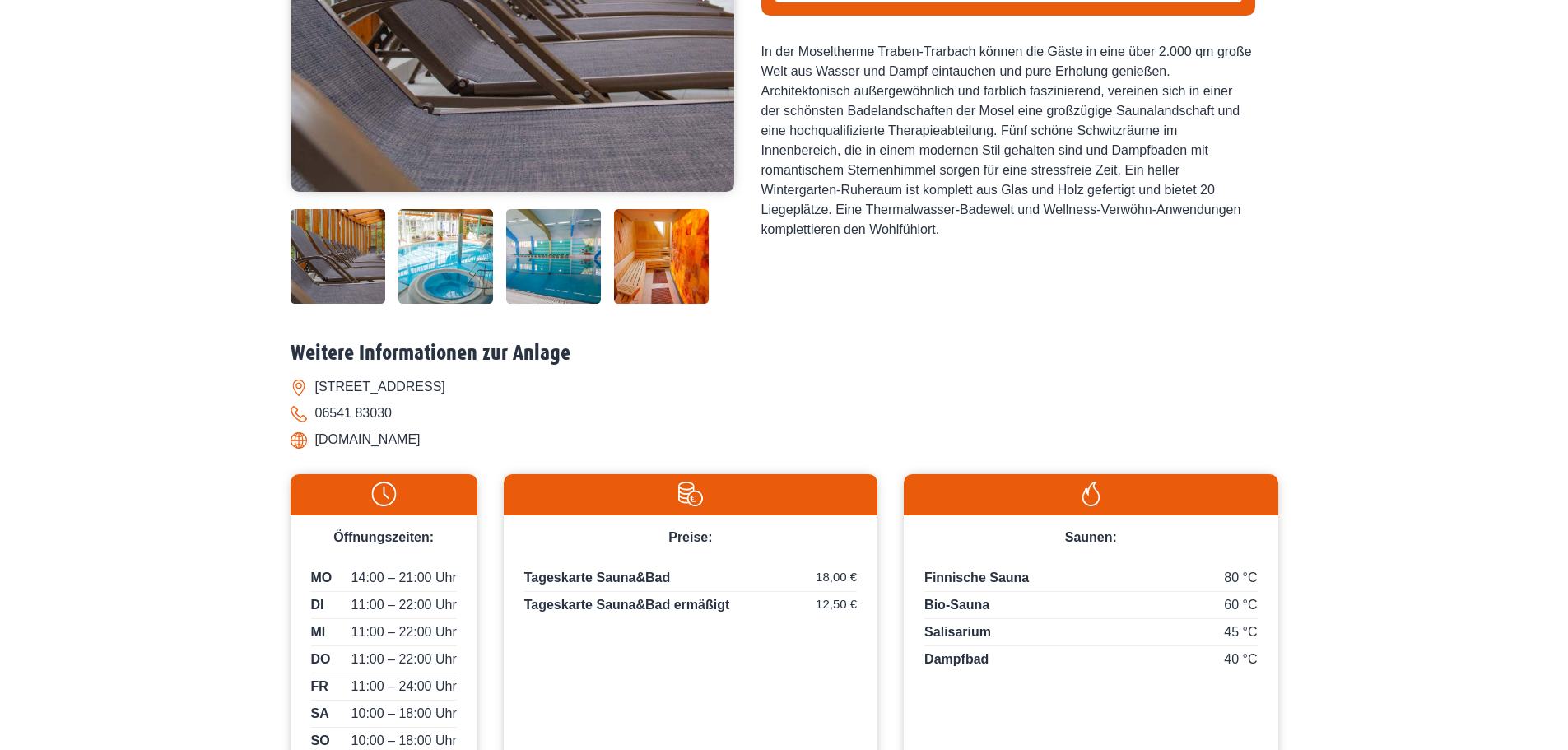
scroll to position [658, 0]
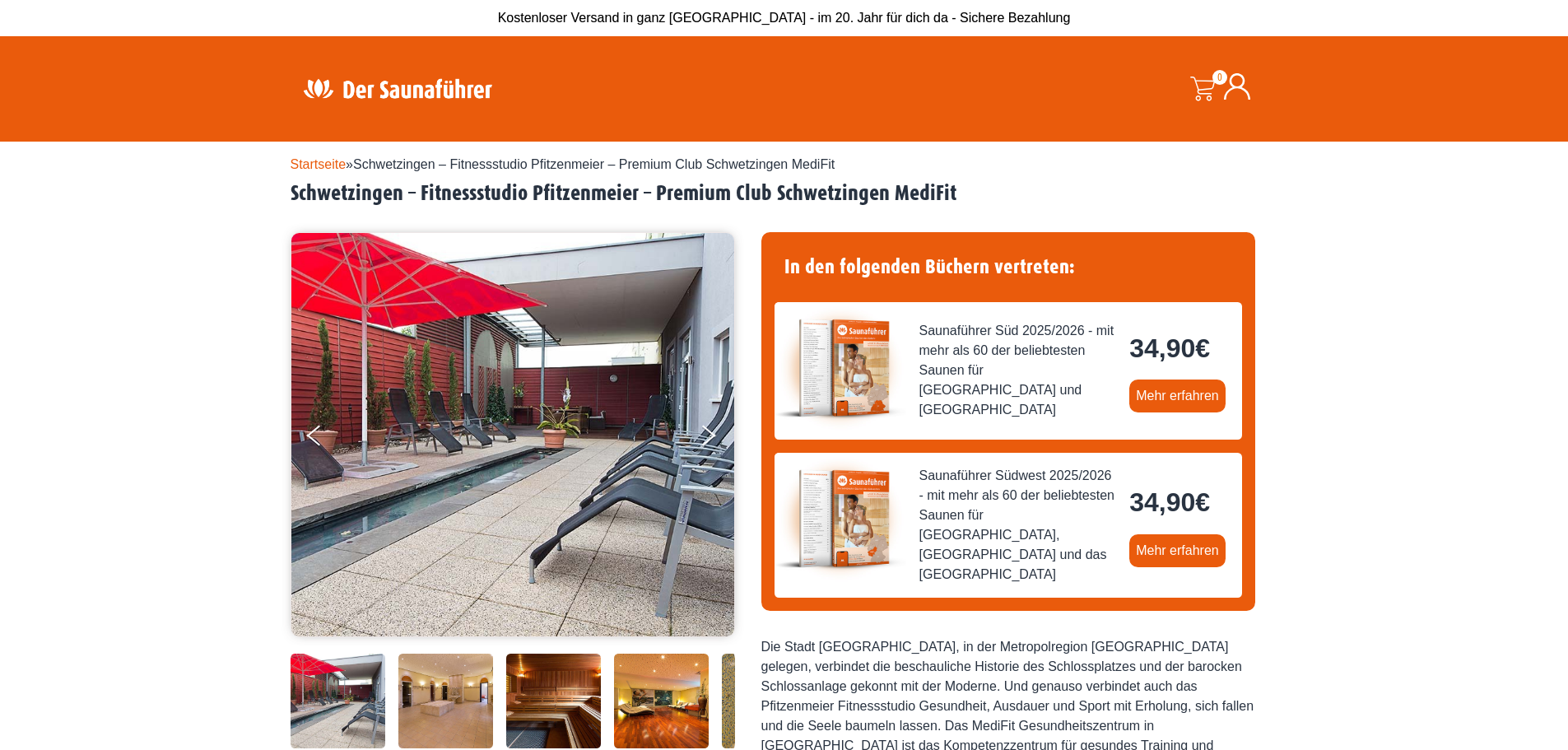
click at [366, 81] on img at bounding box center [397, 89] width 214 height 32
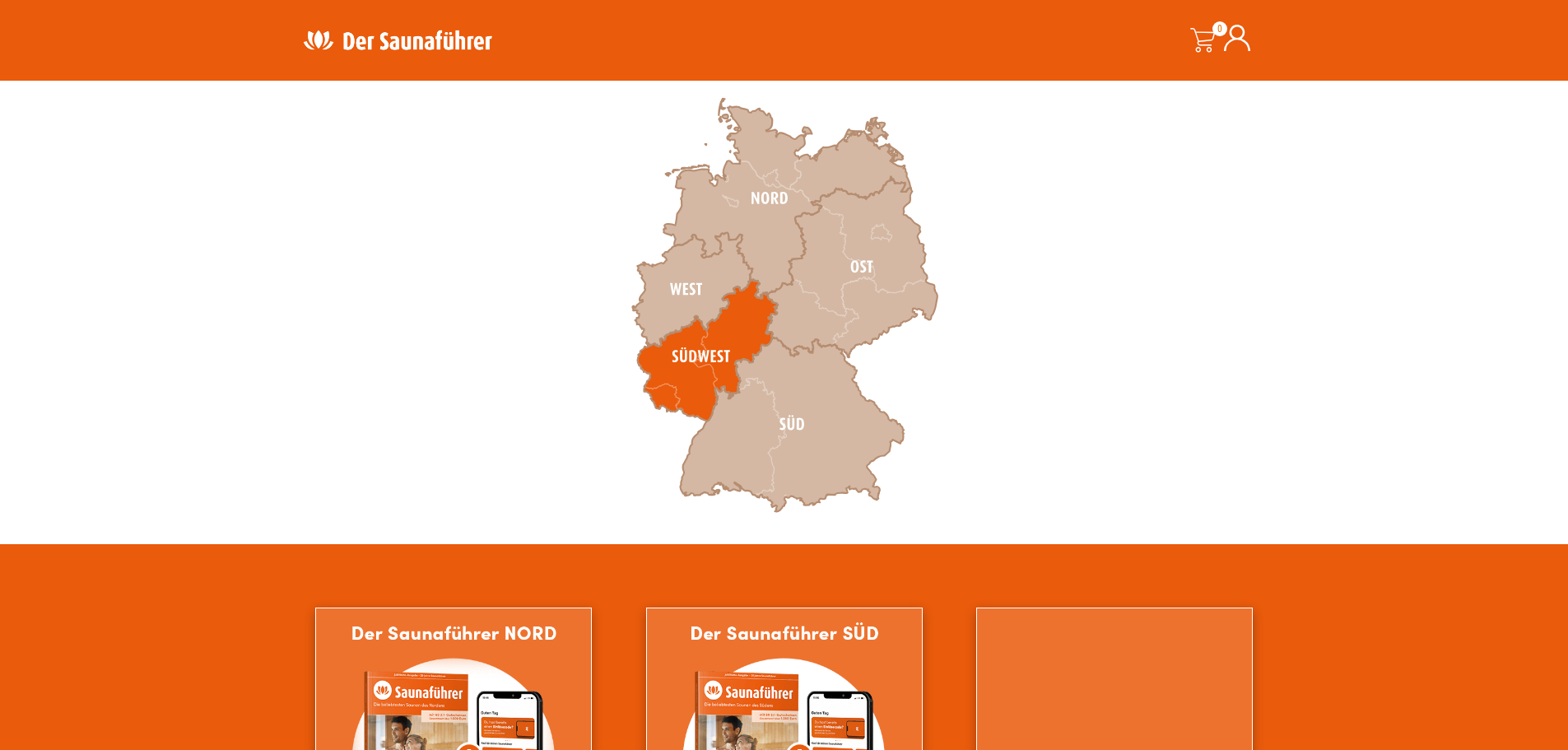
scroll to position [412, 0]
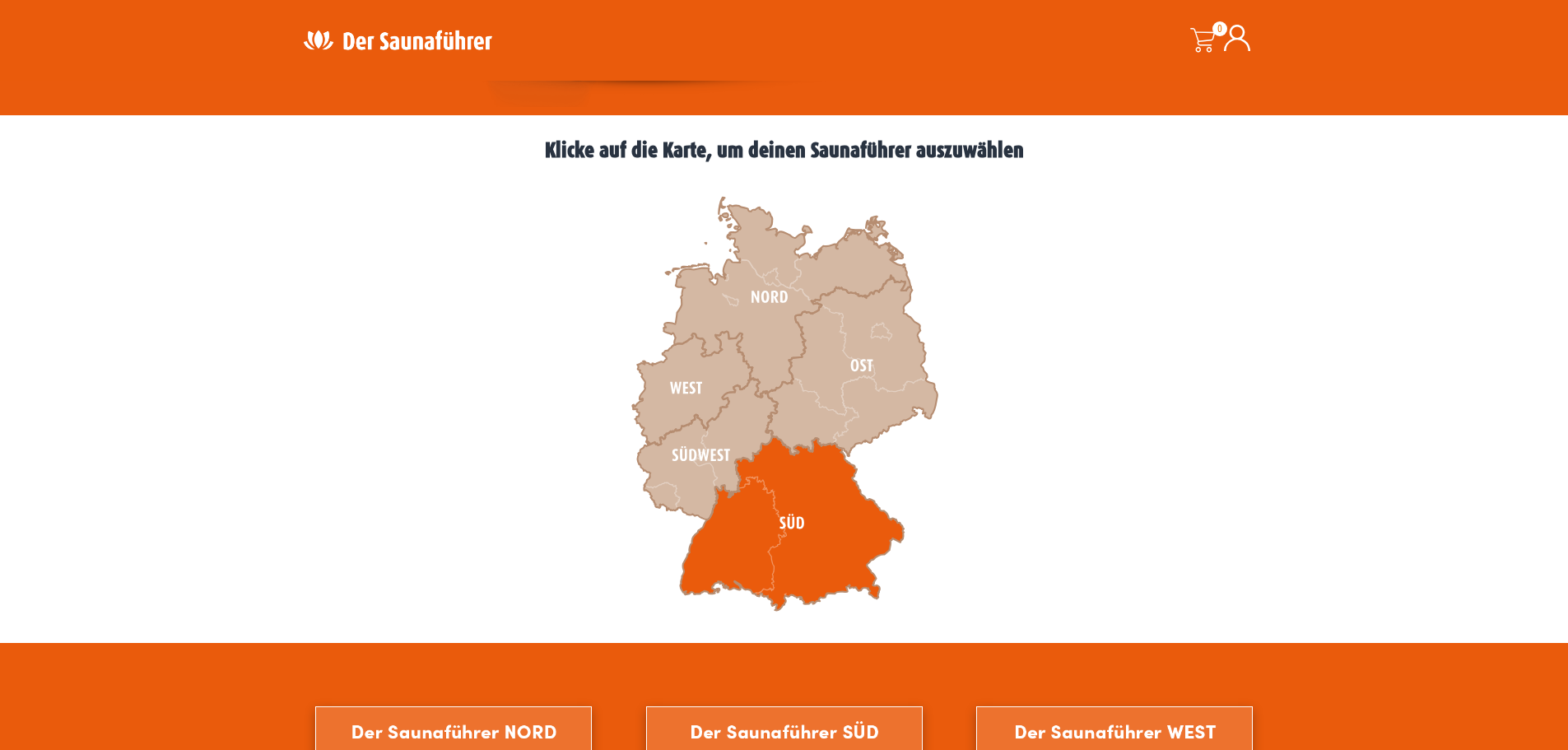
click at [762, 505] on icon at bounding box center [792, 523] width 224 height 174
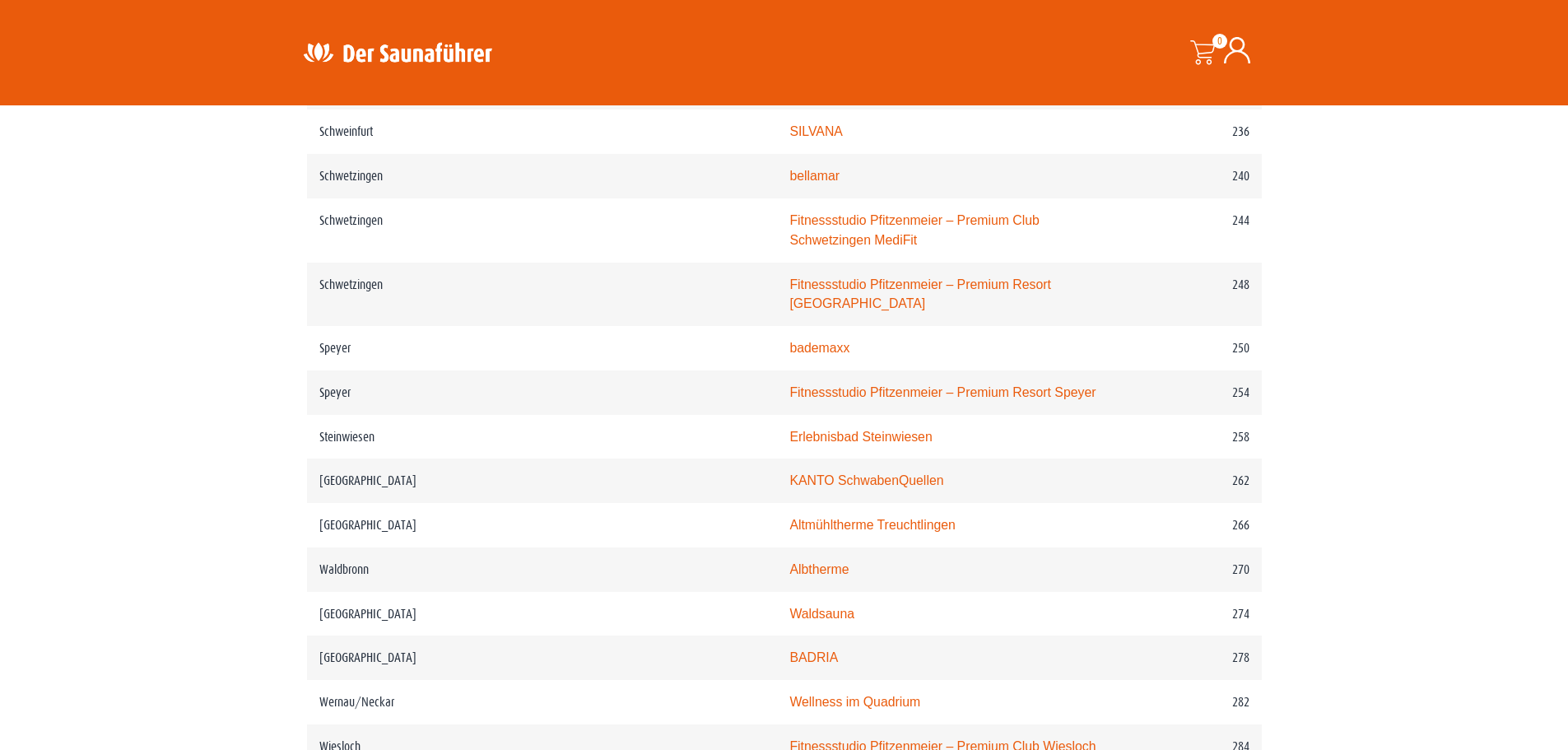
scroll to position [3374, 0]
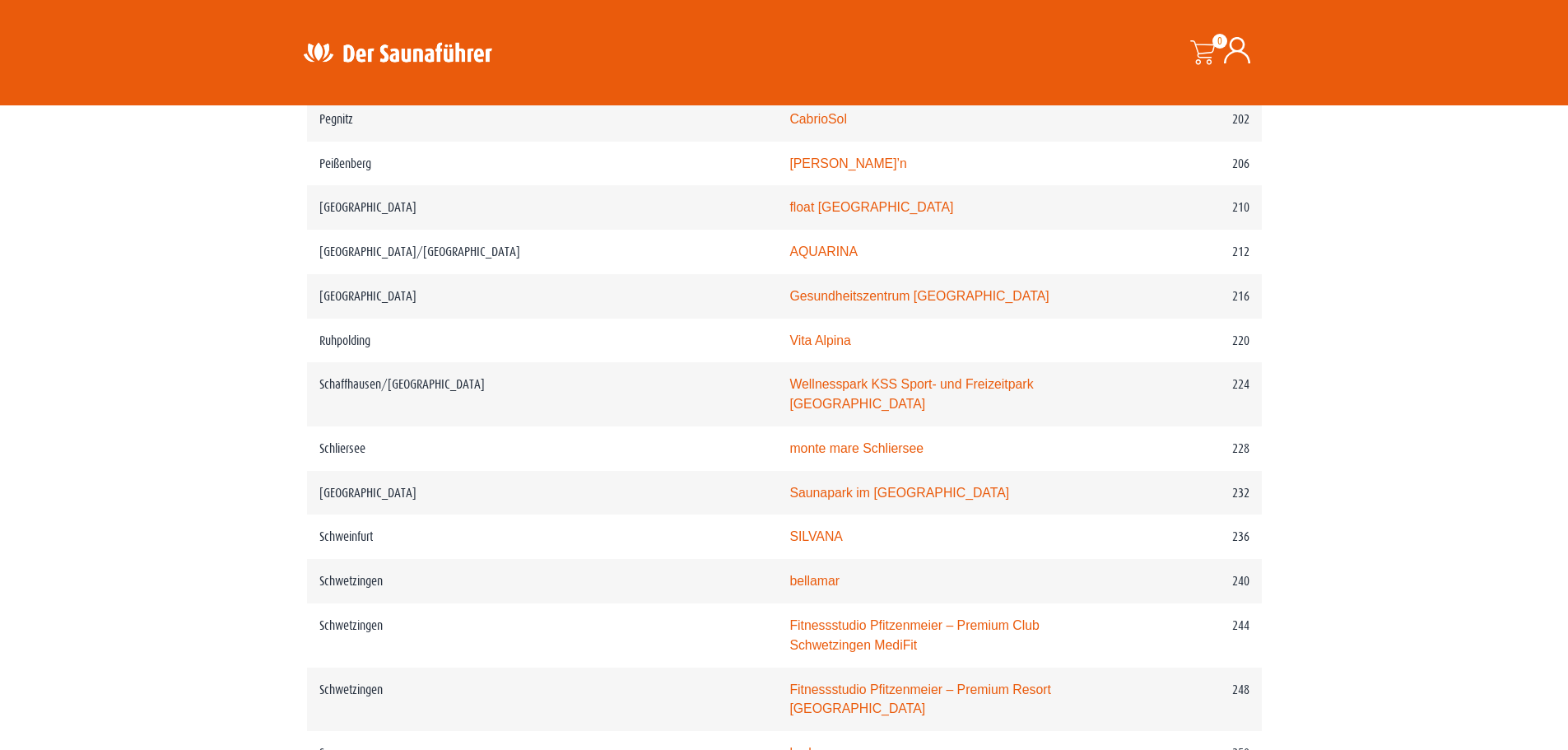
scroll to position [3045, 0]
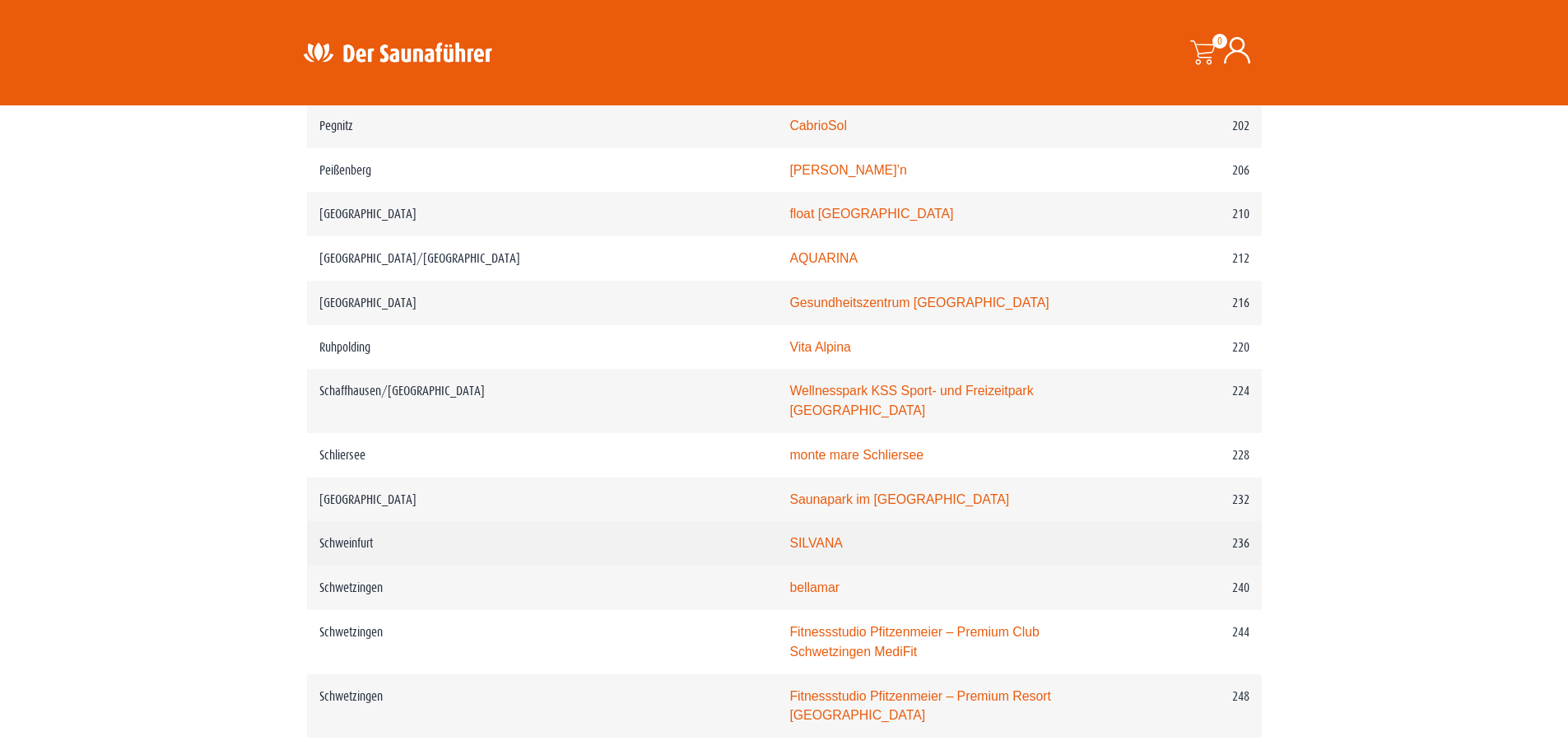
click at [789, 536] on link "SILVANA" at bounding box center [816, 543] width 54 height 14
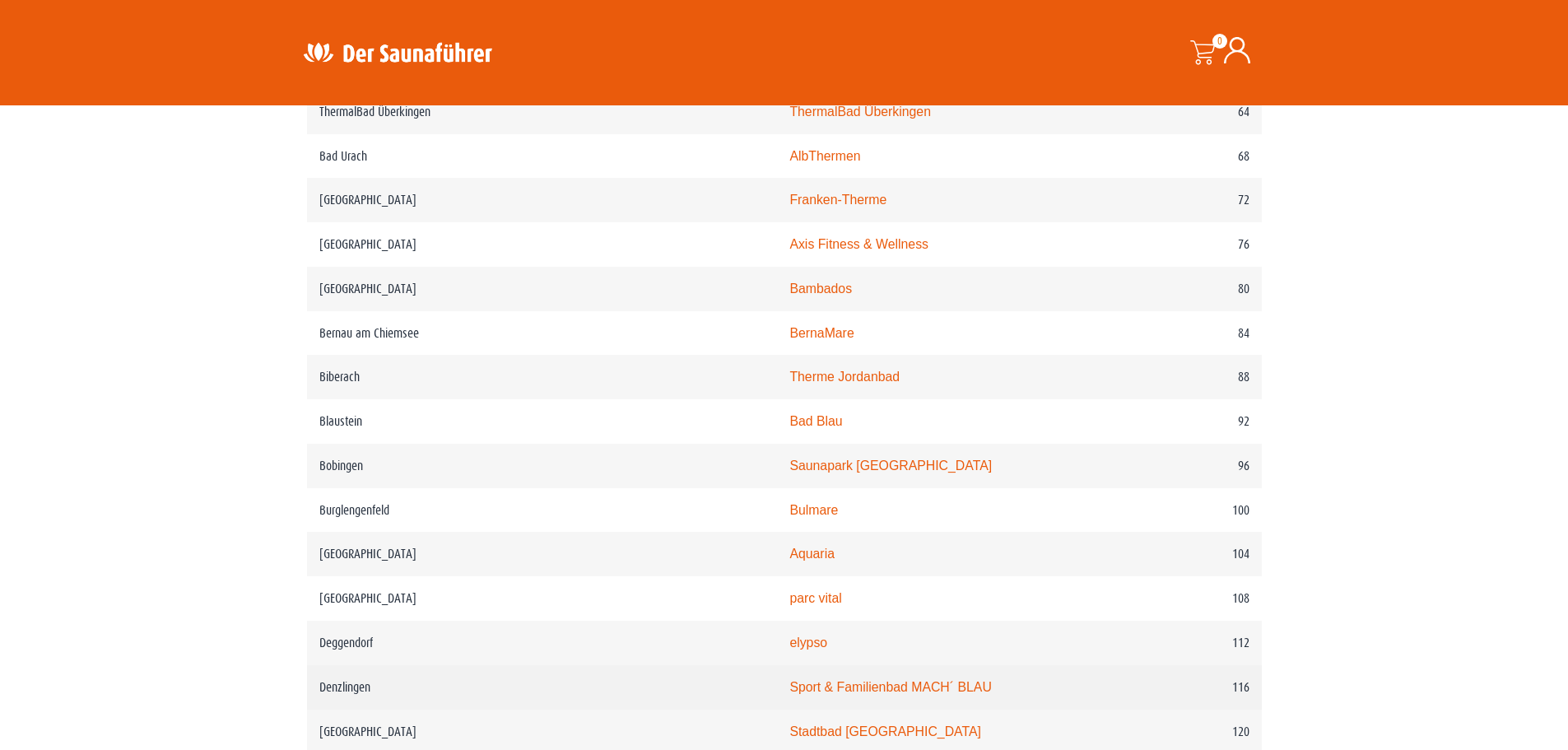
scroll to position [1317, 0]
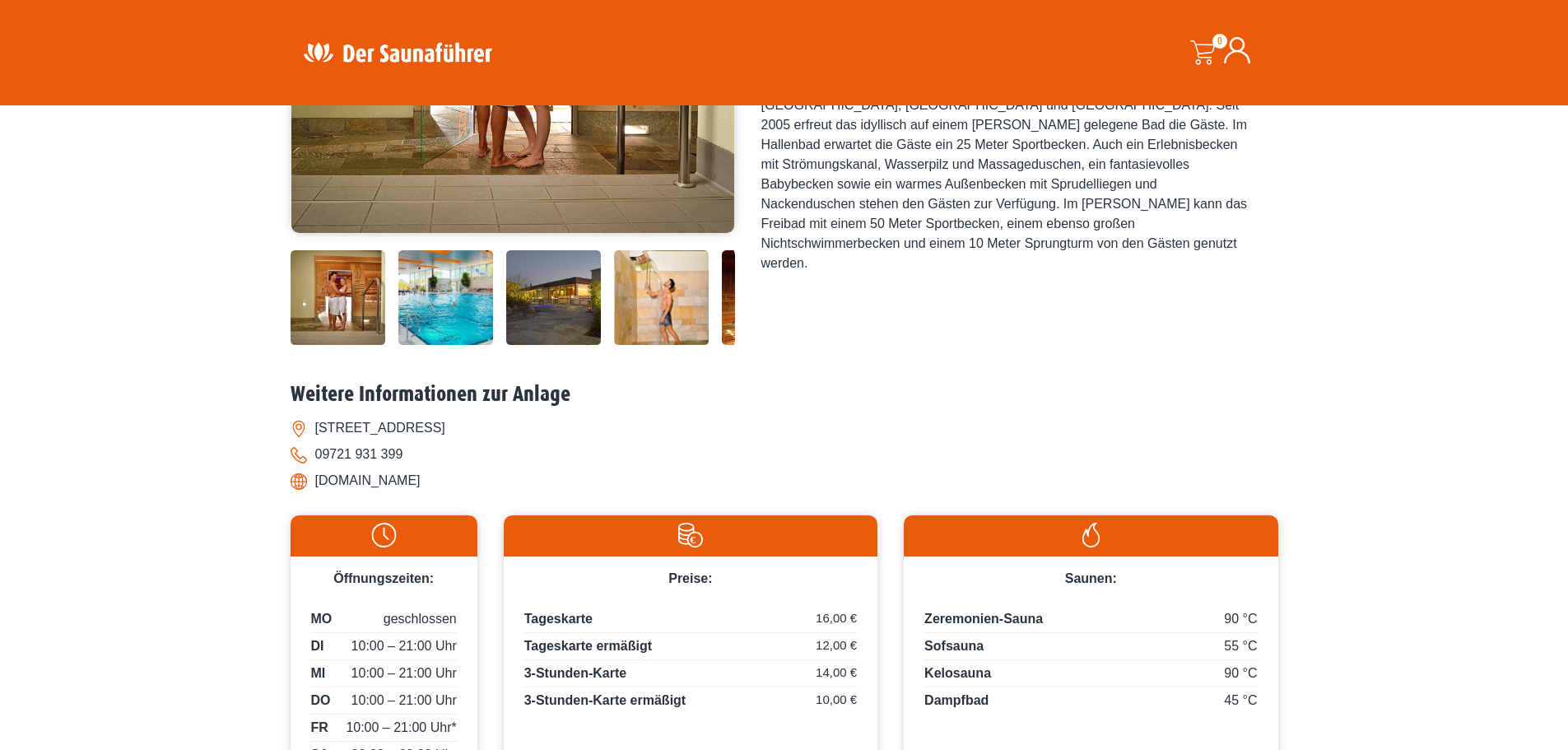
scroll to position [576, 0]
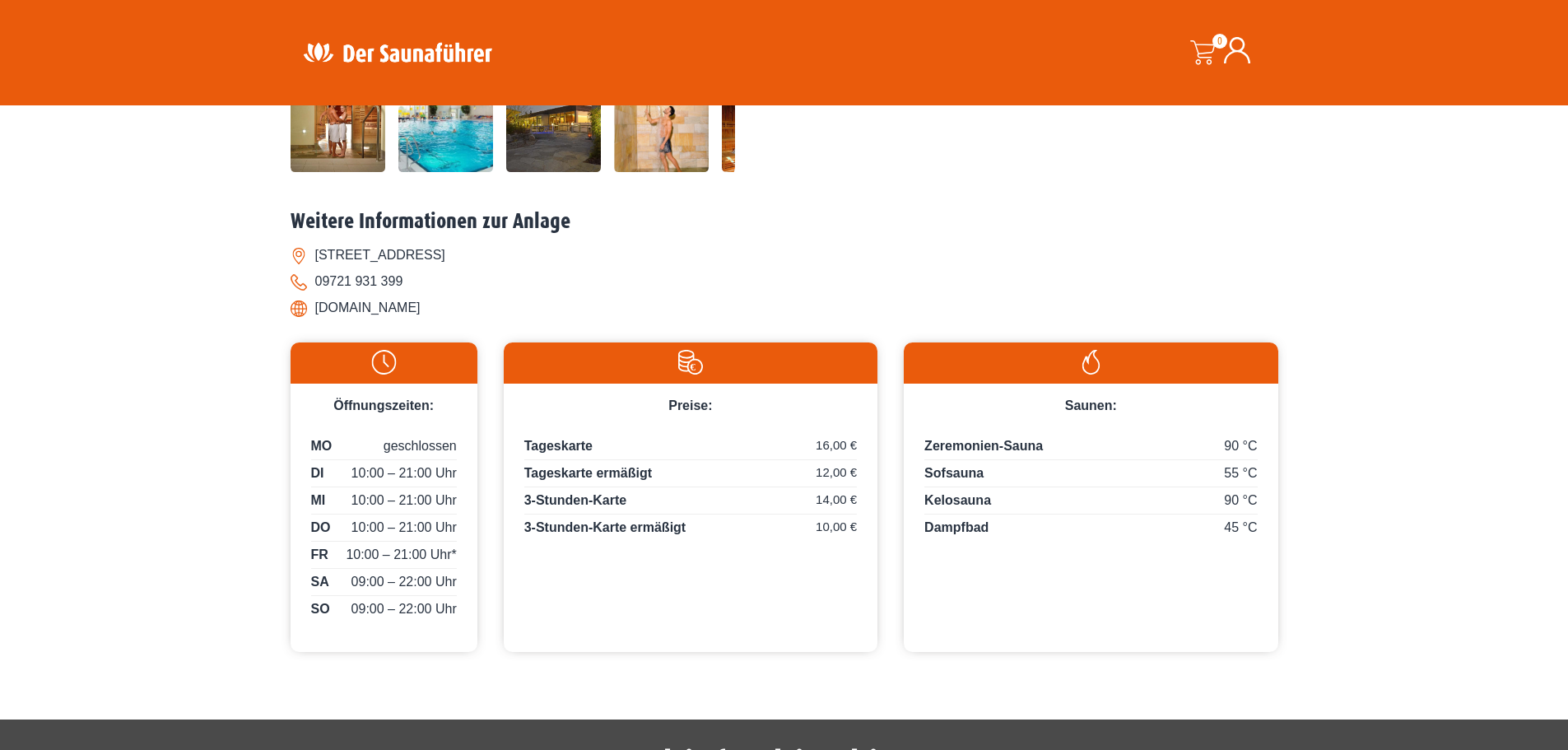
drag, startPoint x: 414, startPoint y: 314, endPoint x: 311, endPoint y: 305, distance: 103.4
click at [311, 305] on li "[DOMAIN_NAME]" at bounding box center [784, 307] width 988 height 26
copy li "[DOMAIN_NAME]"
